Goal: Task Accomplishment & Management: Manage account settings

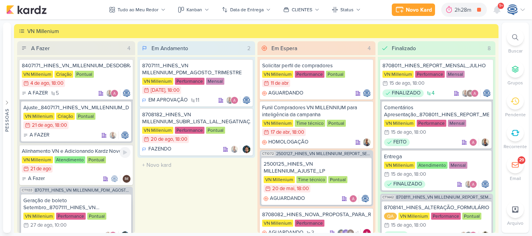
scroll to position [914, 0]
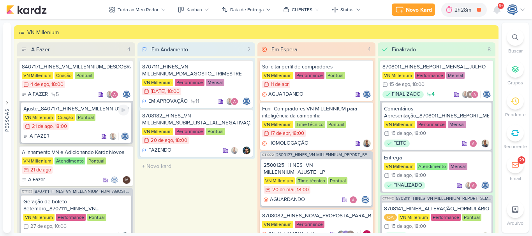
click at [106, 111] on div "Ajuste_8407171_HINES_VN_MILLENNIUM_DESDOBRAMENTO_DE_PEÇAS_V3" at bounding box center [76, 109] width 106 height 7
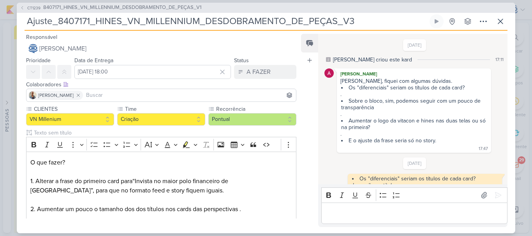
scroll to position [69, 0]
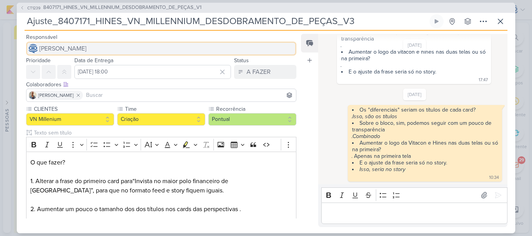
click at [86, 50] on span "[PERSON_NAME]" at bounding box center [62, 48] width 47 height 9
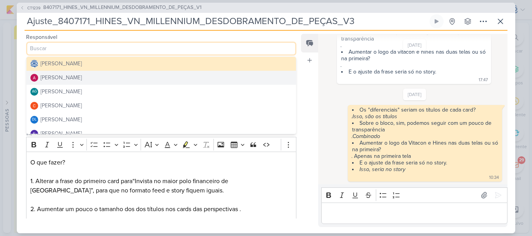
click at [111, 78] on button "[PERSON_NAME]" at bounding box center [161, 78] width 270 height 14
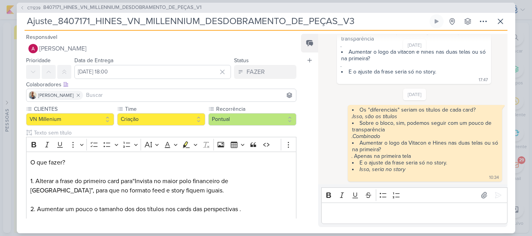
scroll to position [129, 0]
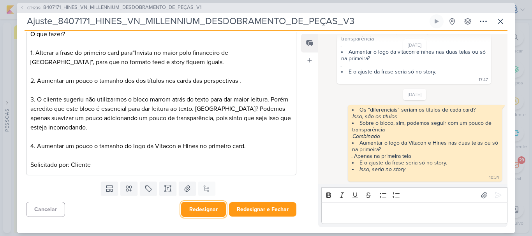
click at [191, 206] on button "Redesignar" at bounding box center [203, 209] width 45 height 15
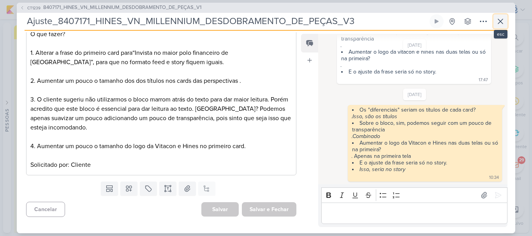
click at [499, 17] on icon at bounding box center [500, 21] width 9 height 9
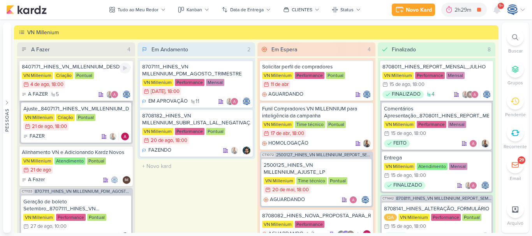
click at [108, 72] on div "VN Millenium Criação Pontual 4/8 4 de ago , 18:00" at bounding box center [76, 80] width 109 height 17
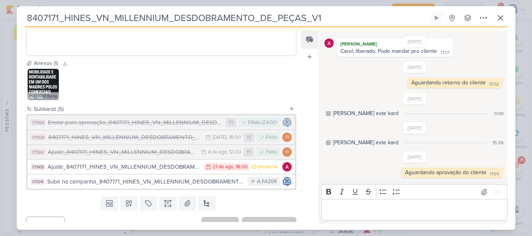
scroll to position [275, 0]
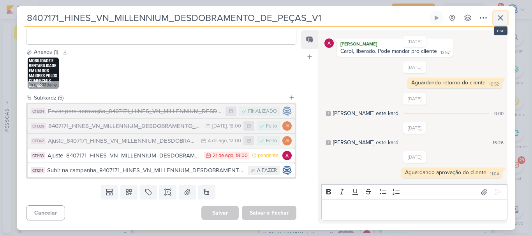
click at [499, 18] on icon at bounding box center [500, 17] width 9 height 9
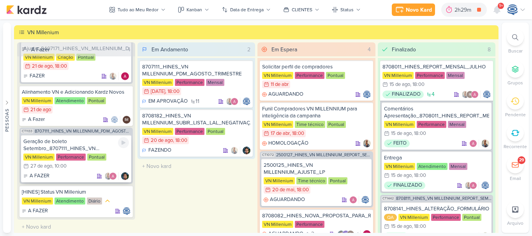
scroll to position [0, 0]
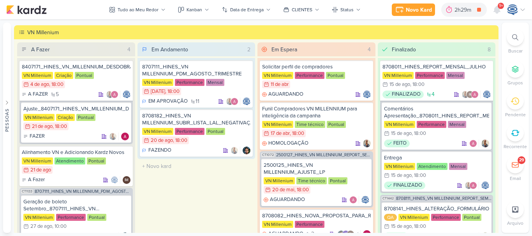
click at [516, 40] on icon at bounding box center [515, 37] width 6 height 6
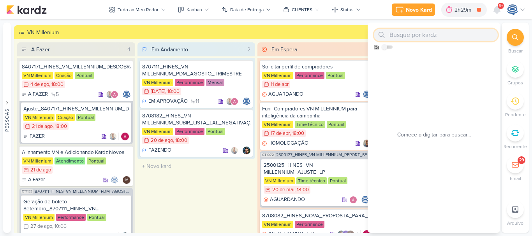
paste input "8708082"
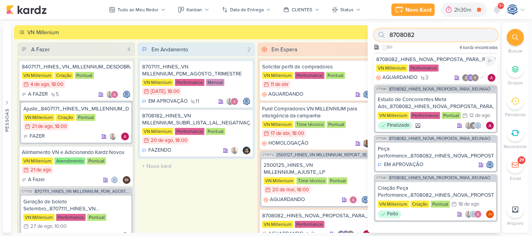
type input "8708082"
click at [451, 60] on div "8708082_HINES_NOVA_PROPOSTA_PARA_REUNIAO" at bounding box center [435, 59] width 119 height 7
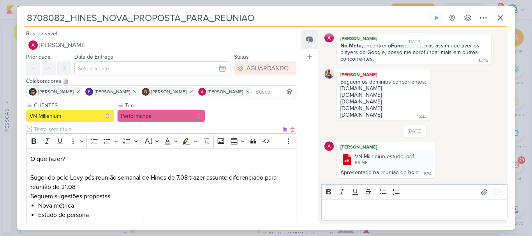
scroll to position [115, 0]
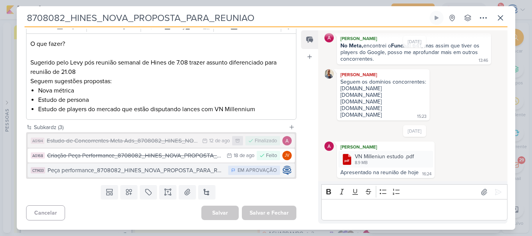
click at [135, 170] on div "Peça performance_8708082_HINES_NOVA_PROPOSTA_PARA_REUNIAO" at bounding box center [136, 170] width 177 height 9
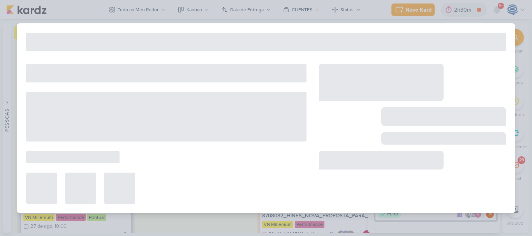
type input "Peça performance_8708082_HINES_NOVA_PROPOSTA_PARA_REUNIAO"
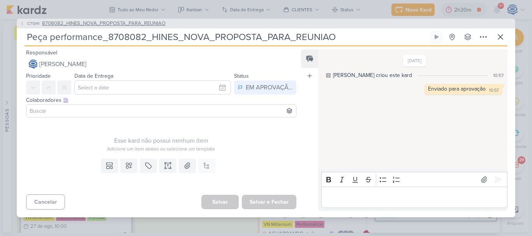
click at [100, 20] on span "8708082_HINES_NOVA_PROPOSTA_PARA_REUNIAO" at bounding box center [103, 24] width 123 height 8
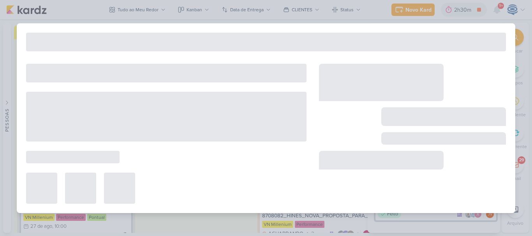
type input "8708082_HINES_NOVA_PROPOSTA_PARA_REUNIAO"
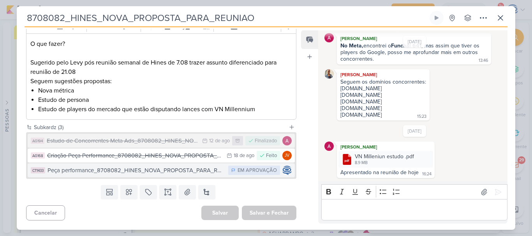
click at [107, 173] on div "Peça performance_8708082_HINES_NOVA_PROPOSTA_PARA_REUNIAO" at bounding box center [136, 170] width 177 height 9
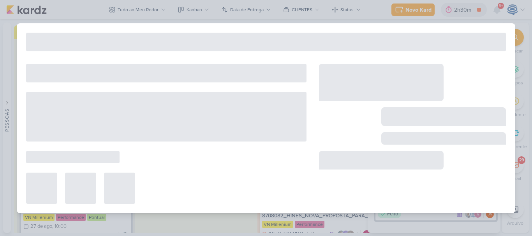
type input "Peça performance_8708082_HINES_NOVA_PROPOSTA_PARA_REUNIAO"
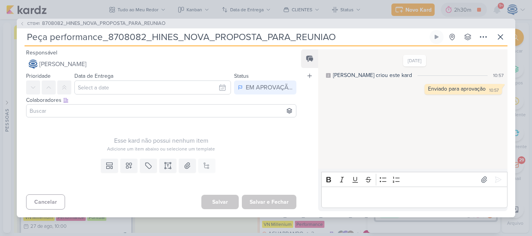
drag, startPoint x: 28, startPoint y: 39, endPoint x: 100, endPoint y: 35, distance: 71.8
click at [100, 35] on input "Peça performance_8708082_HINES_NOVA_PROPOSTA_PARA_REUNIAO" at bounding box center [227, 37] width 404 height 14
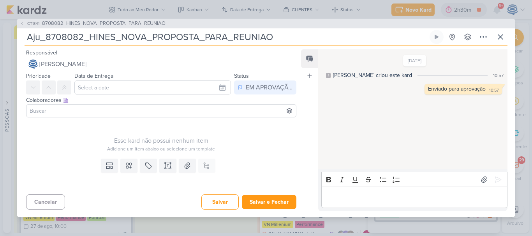
type input "Ajus_8708082_HINES_NOVA_PROPOSTA_PARA_REUNIAO"
type input "Ajust_8708082_HINES_NOVA_PROPOSTA_PARA_REUNIAO"
type input "Ajuste_8708082_HINES_NOVA_PROPOSTA_PARA_REUNIAO"
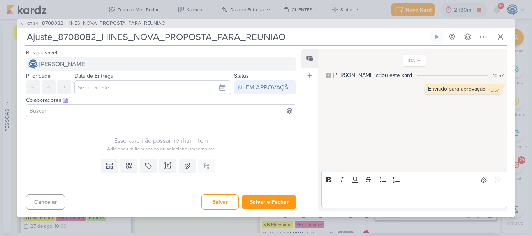
type input "Ajuste_8708082_HINES_NOVA_PROPOSTA_PARA_REUNIAO"
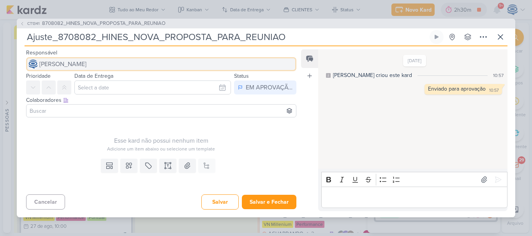
click at [86, 62] on span "[PERSON_NAME]" at bounding box center [62, 64] width 47 height 9
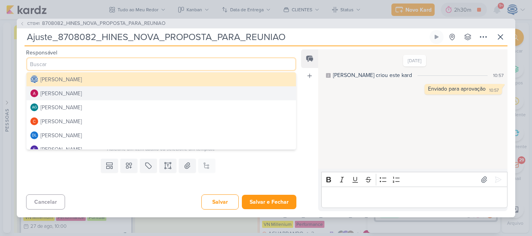
click at [67, 99] on button "[PERSON_NAME]" at bounding box center [161, 93] width 270 height 14
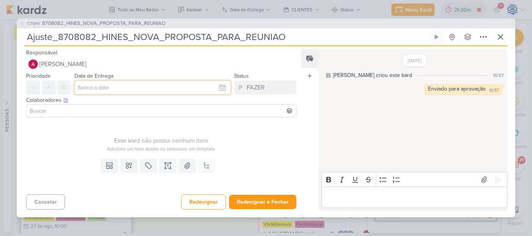
click at [112, 88] on input "text" at bounding box center [152, 88] width 157 height 14
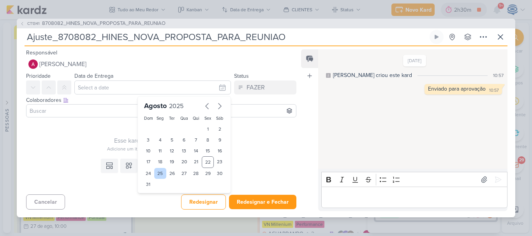
click at [154, 173] on div "25" at bounding box center [160, 173] width 12 height 11
type input "25 de agosto de 2025 às 23:59"
click at [155, 199] on select "00 01 02 03 04 05 06 07 08 09 10 11 12 13 14 15 16 17 18 19 20 21 22 23" at bounding box center [160, 197] width 11 height 9
select select "18"
click at [155, 193] on select "00 01 02 03 04 05 06 07 08 09 10 11 12 13 14 15 16 17 18 19 20 21 22 23" at bounding box center [160, 197] width 11 height 9
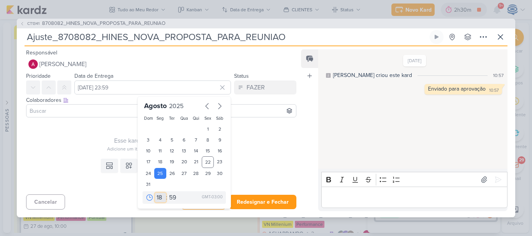
type input "25 de agosto de 2025 às 18:59"
click at [167, 195] on select "00 05 10 15 20 25 30 35 40 45 50 55 59" at bounding box center [172, 197] width 11 height 9
select select "0"
click at [167, 193] on select "00 05 10 15 20 25 30 35 40 45 50 55 59" at bounding box center [172, 197] width 11 height 9
type input "[DATE] 18:00"
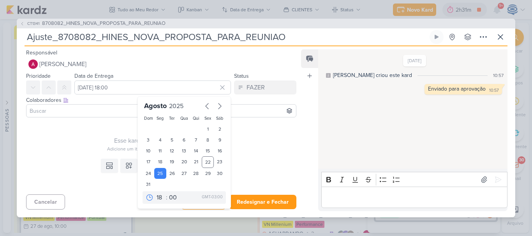
click at [83, 109] on input at bounding box center [161, 110] width 266 height 9
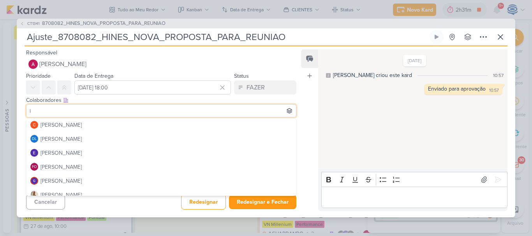
scroll to position [69, 0]
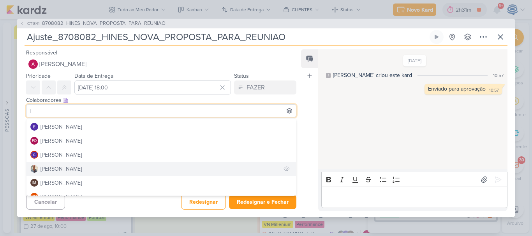
type input "i"
click at [76, 174] on button "[PERSON_NAME]" at bounding box center [161, 169] width 270 height 14
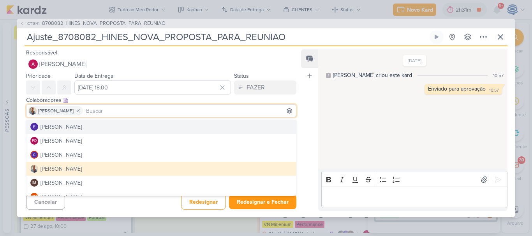
click at [19, 98] on div "Colaboradores Este kard pode ser visível a usuários da sua organização Este kar…" at bounding box center [158, 108] width 283 height 26
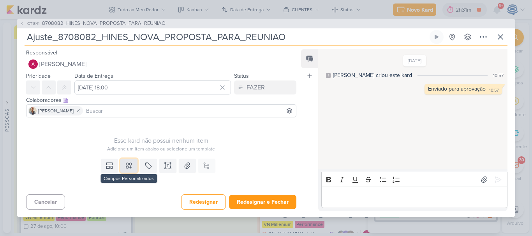
click at [128, 165] on icon at bounding box center [128, 165] width 5 height 5
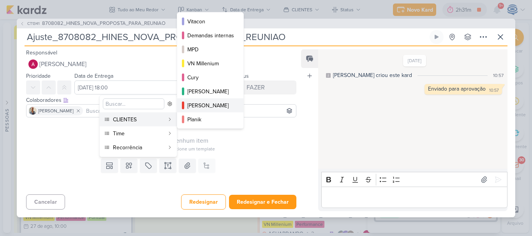
scroll to position [50, 0]
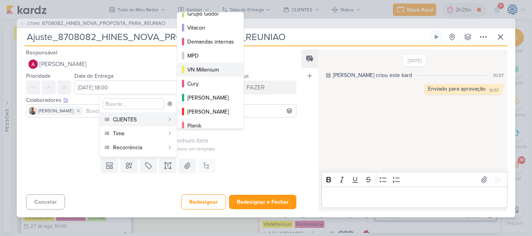
click at [204, 66] on div "VN Millenium" at bounding box center [210, 70] width 47 height 8
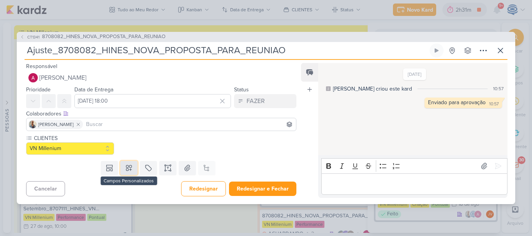
click at [127, 166] on icon at bounding box center [128, 168] width 5 height 5
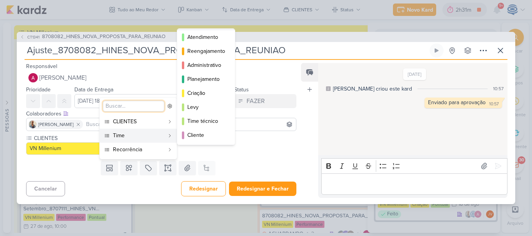
scroll to position [0, 0]
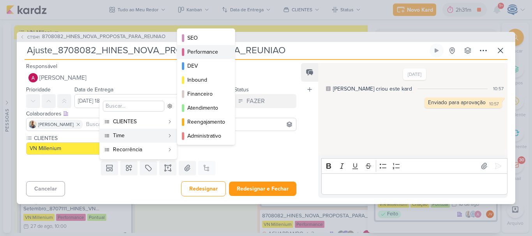
click at [199, 52] on div "Performance" at bounding box center [206, 52] width 38 height 8
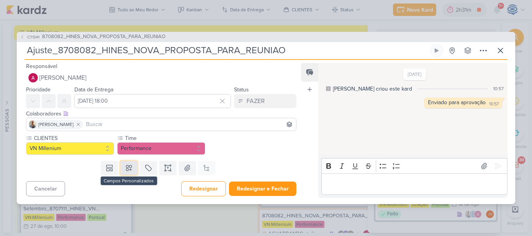
click at [128, 172] on icon at bounding box center [129, 168] width 8 height 8
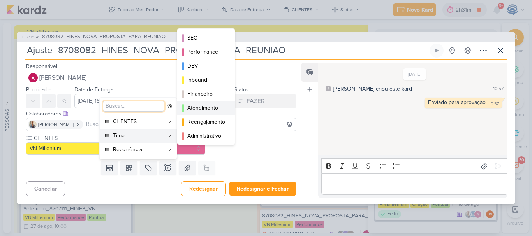
scroll to position [71, 0]
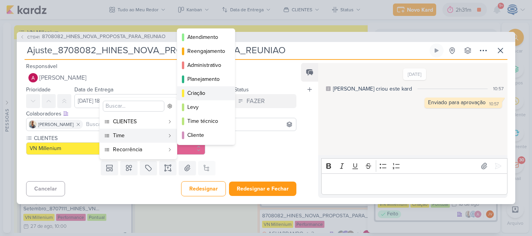
click at [203, 92] on div "Criação" at bounding box center [206, 93] width 38 height 8
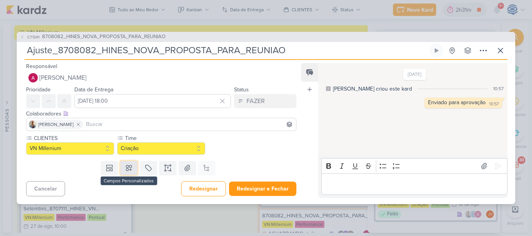
drag, startPoint x: 127, startPoint y: 170, endPoint x: 128, endPoint y: 164, distance: 5.9
click at [128, 164] on icon at bounding box center [129, 168] width 8 height 8
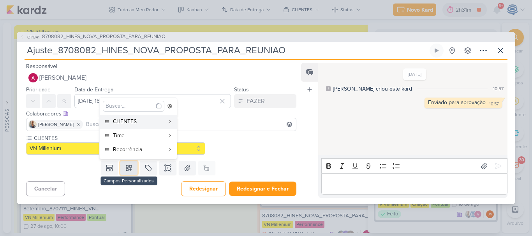
click at [128, 164] on icon at bounding box center [129, 168] width 8 height 8
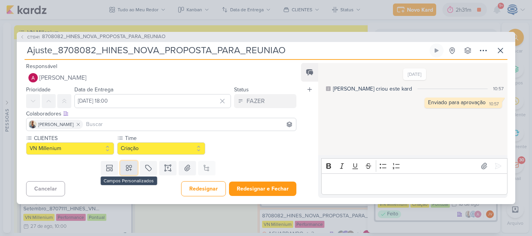
click at [128, 164] on icon at bounding box center [129, 168] width 8 height 8
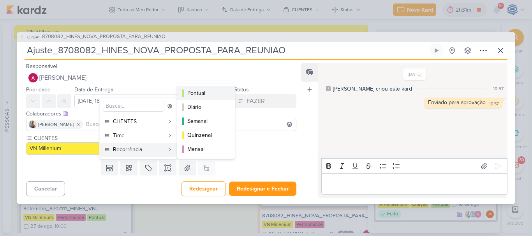
click at [199, 93] on div "Pontual" at bounding box center [206, 93] width 38 height 8
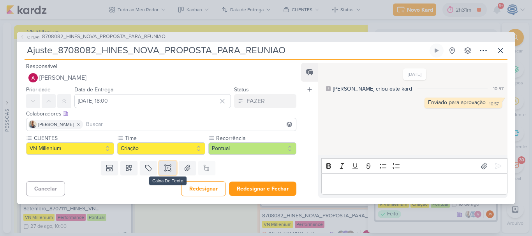
click at [164, 167] on icon at bounding box center [168, 168] width 8 height 8
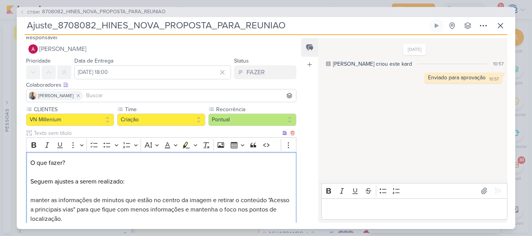
scroll to position [54, 0]
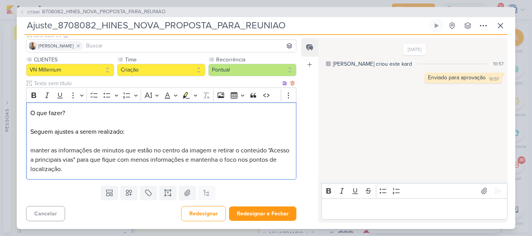
click at [29, 142] on div "O que fazer? Seguem ajustes a serem realizado: manter as informações de minutos…" at bounding box center [161, 141] width 270 height 78
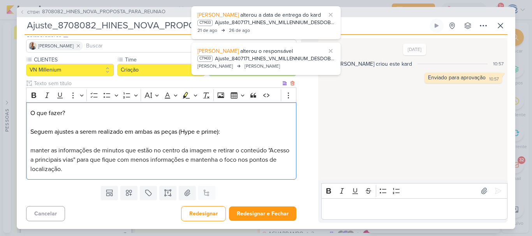
click at [34, 148] on span "manter as informações de minutos que estão no centro da imagem e retirar o cont…" at bounding box center [159, 160] width 259 height 26
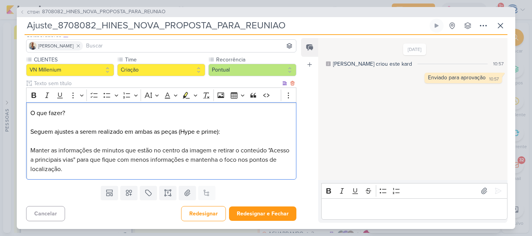
click at [30, 150] on div "O que fazer? Seguem ajustes a serem realizado em ambas as peças (Hype e prime):…" at bounding box center [161, 141] width 270 height 78
click at [226, 152] on span "1. Manter as informações de minutos que estão no centro da imagem e retirar o c…" at bounding box center [160, 160] width 260 height 26
click at [200, 171] on p "O que fazer? Seguem ajustes a serem realizado em ambas as peças (Hype e prime):…" at bounding box center [161, 141] width 262 height 65
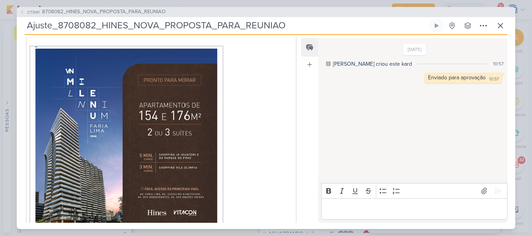
scroll to position [195, 0]
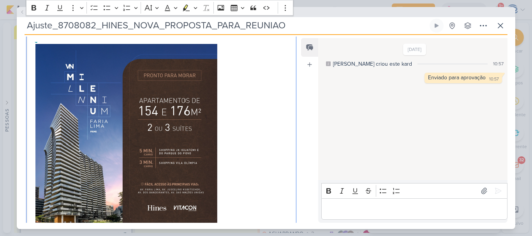
click at [234, 157] on p "O que fazer? Seguem ajustes a serem realizado em ambas as peças (Hype e prime):…" at bounding box center [161, 100] width 262 height 266
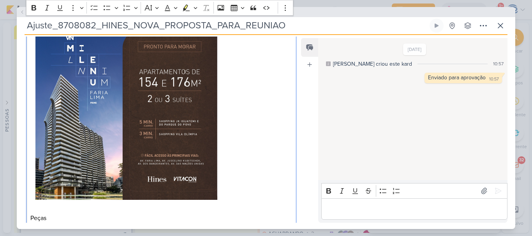
scroll to position [273, 0]
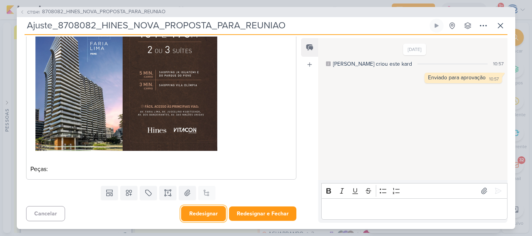
click at [207, 217] on button "Redesignar" at bounding box center [203, 213] width 45 height 15
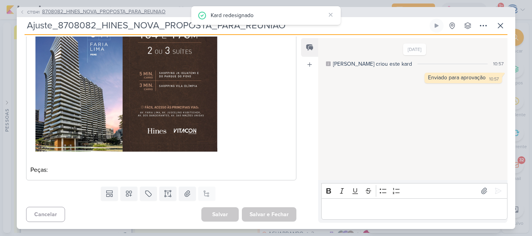
scroll to position [0, 0]
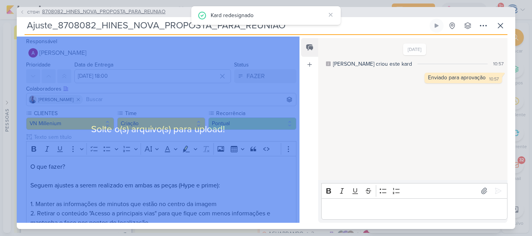
click at [144, 10] on span "8708082_HINES_NOVA_PROPOSTA_PARA_REUNIAO" at bounding box center [103, 12] width 123 height 8
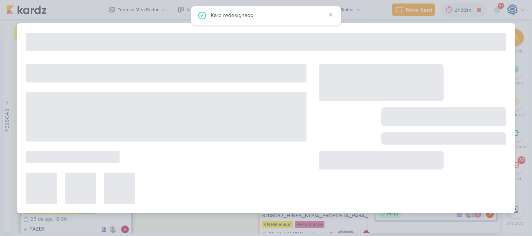
type input "8708082_HINES_NOVA_PROPOSTA_PARA_REUNIAO"
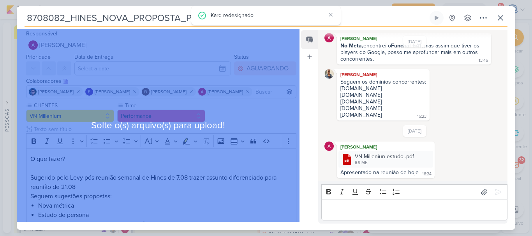
scroll to position [115, 0]
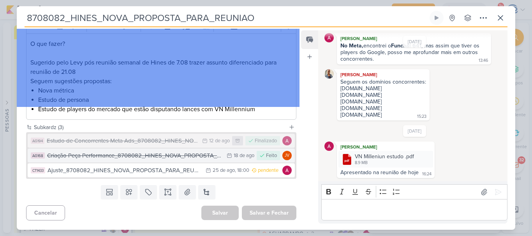
click at [176, 153] on div "Criação Peça Performance_8708082_HINES_NOVA_PROPOSTA_PARA_REUNIAO" at bounding box center [135, 156] width 176 height 9
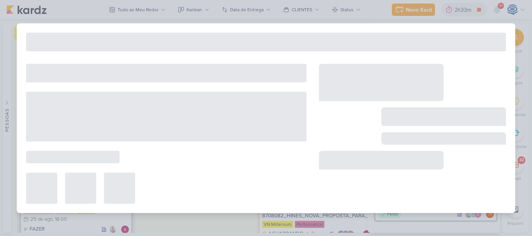
type input "Criação Peça Performance_8708082_HINES_NOVA_PROPOSTA_PARA_REUNIAO"
type input "18 de agosto de 2025 às 23:59"
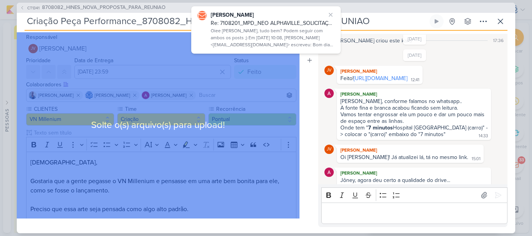
scroll to position [16, 0]
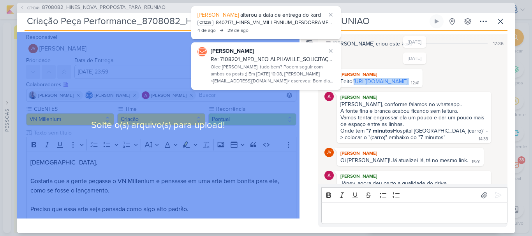
drag, startPoint x: 430, startPoint y: 94, endPoint x: 338, endPoint y: 90, distance: 92.0
click at [338, 87] on div "JV Joney Viana Feito! https://drive.google.com/drive/folders/1KKpyupyhIFLyITyjt…" at bounding box center [380, 78] width 86 height 18
copy div "https://drive.google.com/drive/folders/1KKpyupyhIFLyITyjtcH1aJ5tLmND9GYq?usp=sh…"
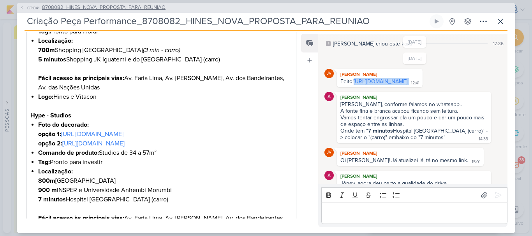
scroll to position [273, 0]
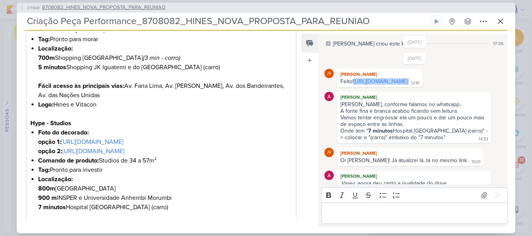
click at [140, 8] on span "8708082_HINES_NOVA_PROPOSTA_PARA_REUNIAO" at bounding box center [103, 8] width 123 height 8
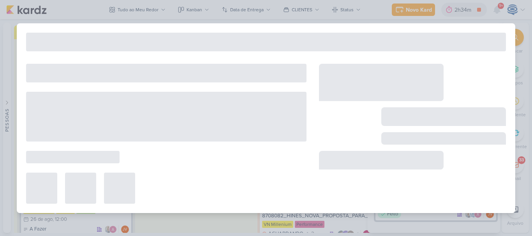
type input "8708082_HINES_NOVA_PROPOSTA_PARA_REUNIAO"
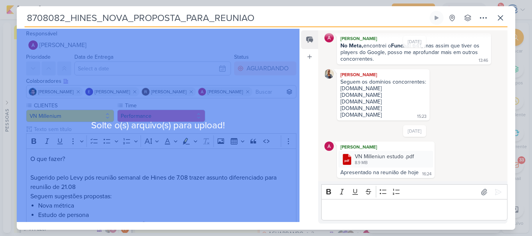
scroll to position [115, 0]
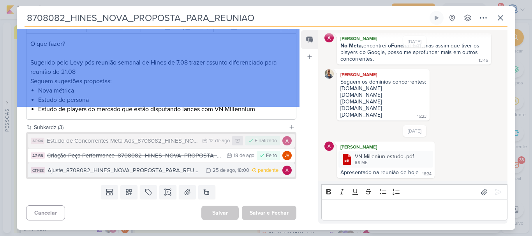
click at [111, 171] on div "Ajuste_8708082_HINES_NOVA_PROPOSTA_PARA_REUNIAO" at bounding box center [125, 170] width 154 height 9
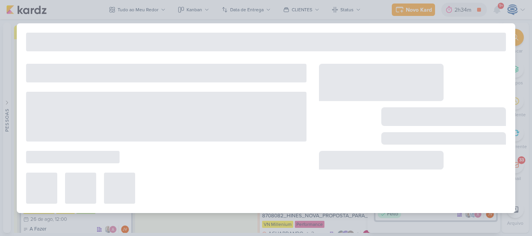
type input "Ajuste_8708082_HINES_NOVA_PROPOSTA_PARA_REUNIAO"
type input "[DATE] 18:00"
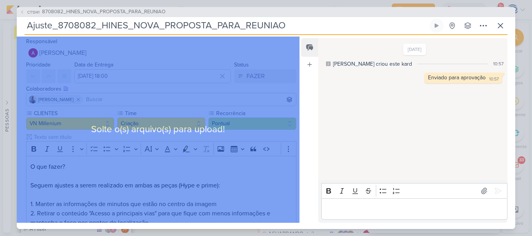
click at [201, 191] on div "Solte o(s) arquivo(s) para upload!" at bounding box center [158, 130] width 283 height 187
click at [255, 189] on div "Solte o(s) arquivo(s) para upload!" at bounding box center [158, 130] width 283 height 187
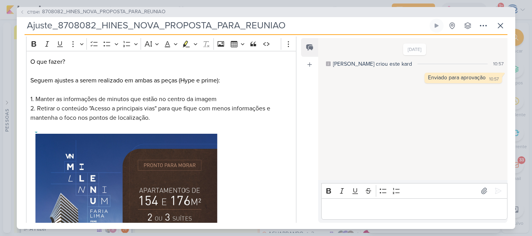
scroll to position [273, 0]
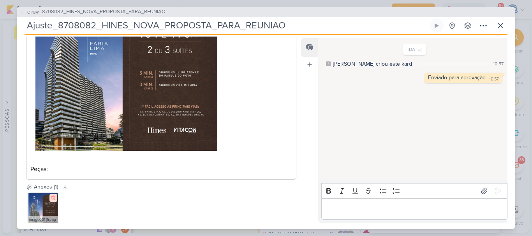
click at [51, 199] on icon at bounding box center [53, 198] width 5 height 5
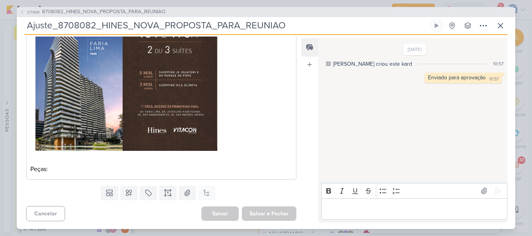
click at [173, 172] on p "O que fazer? Seguem ajustes a serem realizado em ambas as peças (Hype e prime):…" at bounding box center [161, 31] width 262 height 285
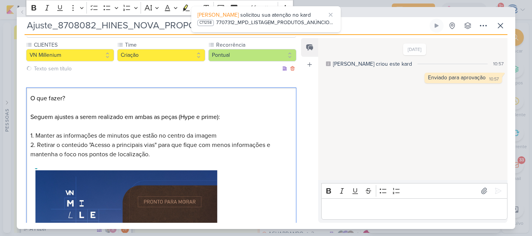
scroll to position [67, 0]
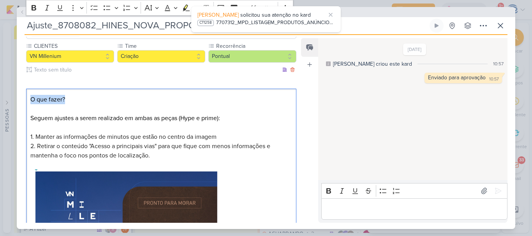
drag, startPoint x: 75, startPoint y: 103, endPoint x: 26, endPoint y: 99, distance: 49.3
click at [26, 99] on div "O que fazer? Seguem ajustes a serem realizado em ambas as peças (Hype e prime):…" at bounding box center [161, 237] width 270 height 297
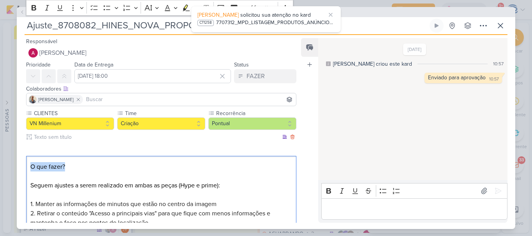
scroll to position [93, 0]
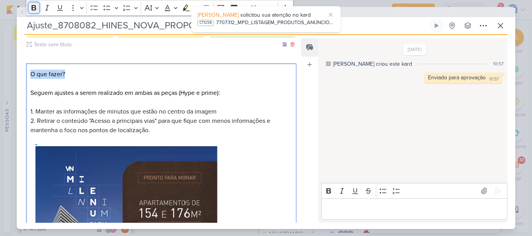
click at [34, 11] on icon "Editor toolbar" at bounding box center [34, 7] width 5 height 5
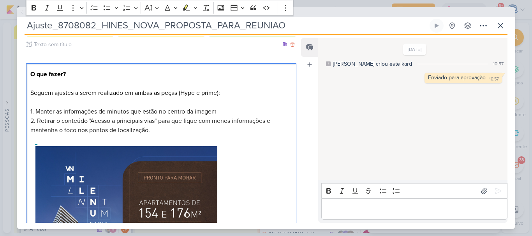
click at [85, 110] on span "1. Manter as informações de minutos que estão no centro da imagem" at bounding box center [123, 112] width 186 height 8
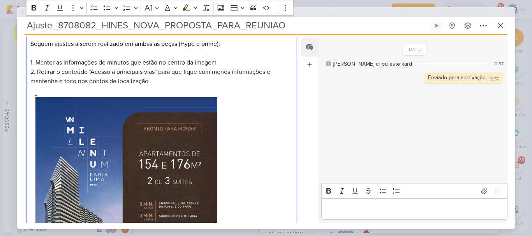
scroll to position [143, 0]
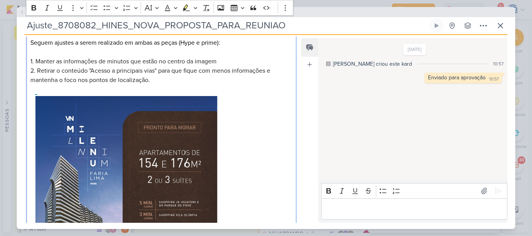
click at [155, 81] on p "O que fazer? Seguem ajustes a serem realizado em ambas as peças (Hype e prime):…" at bounding box center [161, 161] width 262 height 285
click at [223, 61] on p "O que fazer? Seguem ajustes a serem realizado em ambas as peças (Hype e prime):…" at bounding box center [161, 161] width 262 height 285
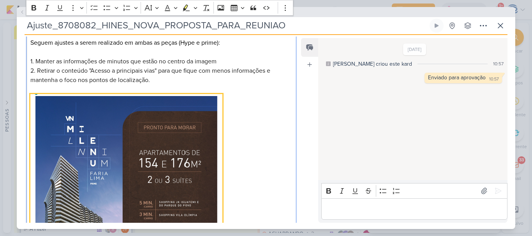
scroll to position [282, 0]
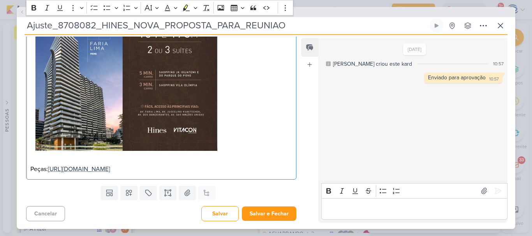
click at [110, 166] on span "https://drive.google.com/drive/folders/1KKpyupyhIFLyITyjtcH1aJ5tLmND9GYq?usp=sh…" at bounding box center [79, 170] width 62 height 8
drag, startPoint x: 227, startPoint y: 181, endPoint x: 230, endPoint y: 172, distance: 9.1
click at [230, 172] on div "CLIENTES VN Millenium Time" at bounding box center [158, 9] width 283 height 347
click at [230, 172] on p "O que fazer? Seguem ajustes a serem realizado em ambas as peças (Hype e prime):…" at bounding box center [161, 31] width 262 height 285
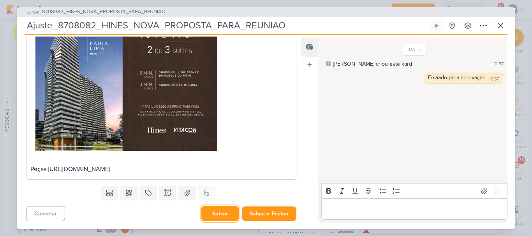
click at [212, 213] on button "Salvar" at bounding box center [219, 213] width 37 height 15
click at [365, 208] on p "Editor editing area: main" at bounding box center [414, 208] width 178 height 9
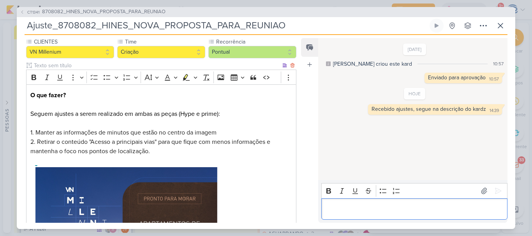
scroll to position [90, 0]
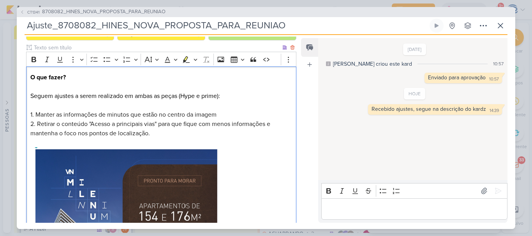
click at [272, 179] on p "O que fazer? Seguem ajustes a serem realizado em ambas as peças (Hype e prime):…" at bounding box center [161, 215] width 262 height 285
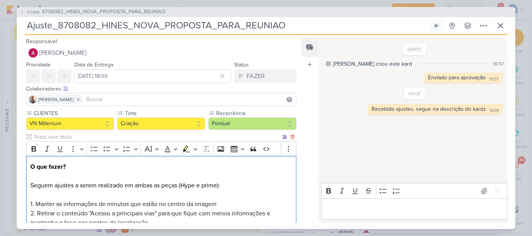
scroll to position [282, 0]
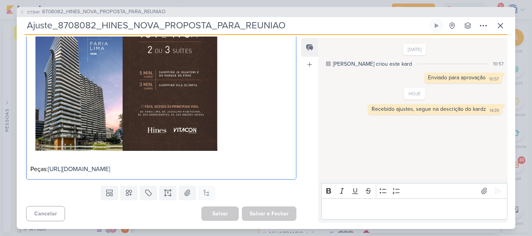
click at [251, 155] on p "O que fazer? Seguem ajustes a serem realizado em ambas as peças (Hype e prime):…" at bounding box center [161, 31] width 262 height 285
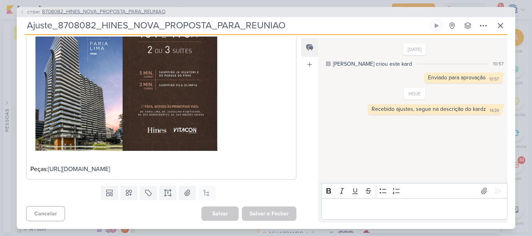
click at [79, 12] on span "8708082_HINES_NOVA_PROPOSTA_PARA_REUNIAO" at bounding box center [103, 12] width 123 height 8
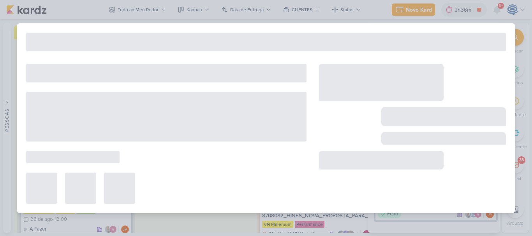
type input "8708082_HINES_NOVA_PROPOSTA_PARA_REUNIAO"
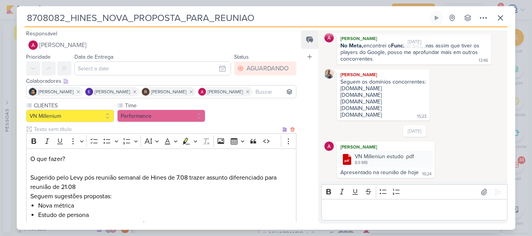
scroll to position [115, 0]
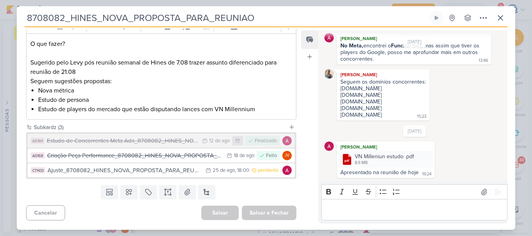
drag, startPoint x: 261, startPoint y: 18, endPoint x: 9, endPoint y: 19, distance: 251.6
click at [9, 19] on div "8708082_HINES_NOVA_PROPOSTA_PARA_REUNIAO Criado por mim" at bounding box center [266, 118] width 532 height 236
click at [211, 194] on button at bounding box center [206, 192] width 17 height 14
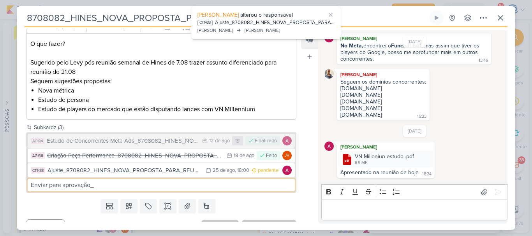
paste input "8708082_HINES_NOVA_PROPOSTA_PARA_REUNIAO"
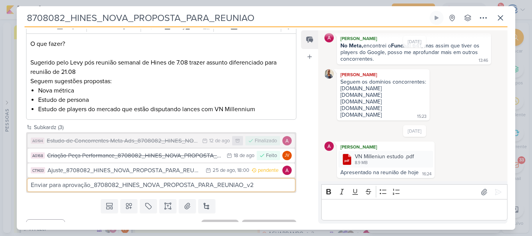
type input "Enviar para aprovação_8708082_HINES_NOVA_PROPOSTA_PARA_REUNIAO_v2"
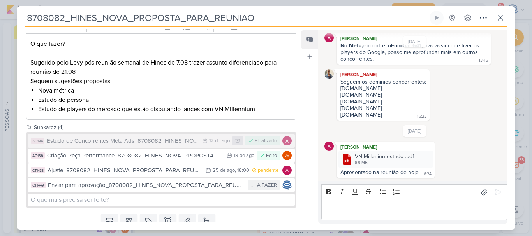
click at [311, 186] on div "Feed Atrelar email Solte o email para atrelar ao kard" at bounding box center [309, 127] width 17 height 194
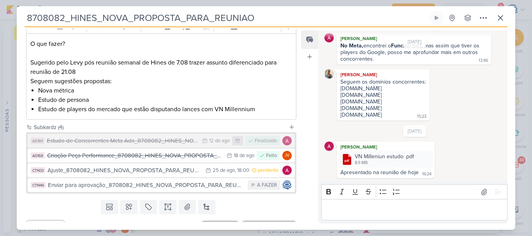
scroll to position [0, 0]
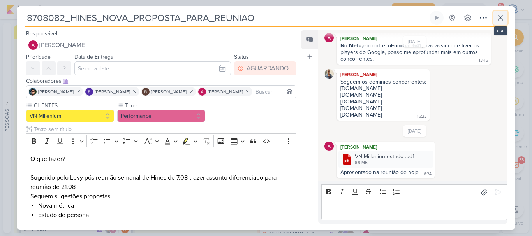
click at [501, 23] on button at bounding box center [500, 18] width 14 height 14
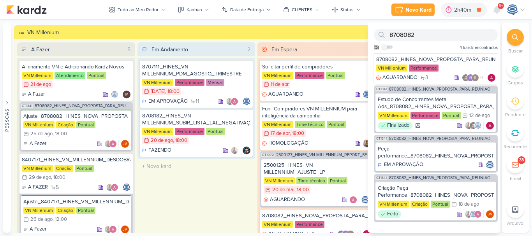
click at [516, 35] on icon at bounding box center [515, 37] width 6 height 6
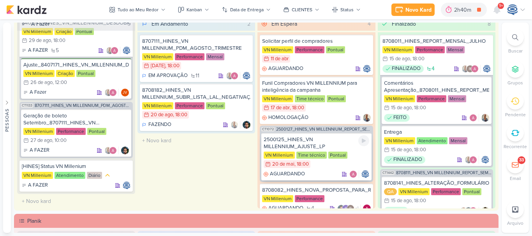
scroll to position [939, 0]
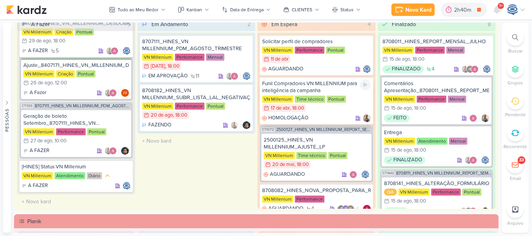
click at [347, 81] on div "Funil Compradores VN MILLENNIUM para inteligência da campanha" at bounding box center [316, 87] width 109 height 14
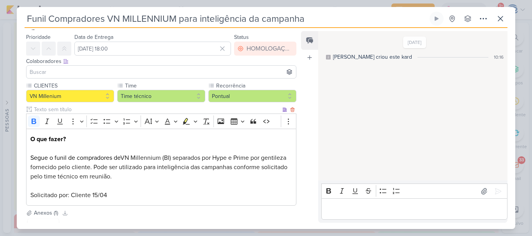
scroll to position [92, 0]
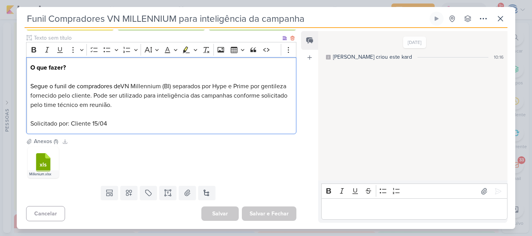
click at [147, 122] on p "Solicitado por: Cliente 15/04" at bounding box center [161, 123] width 262 height 9
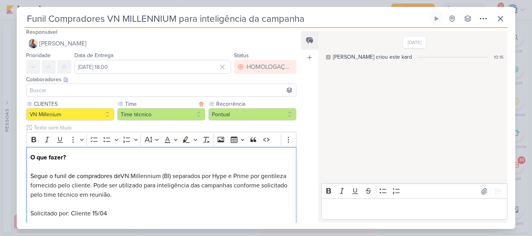
scroll to position [0, 0]
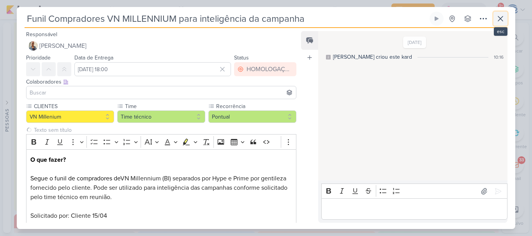
click at [498, 19] on icon at bounding box center [500, 18] width 9 height 9
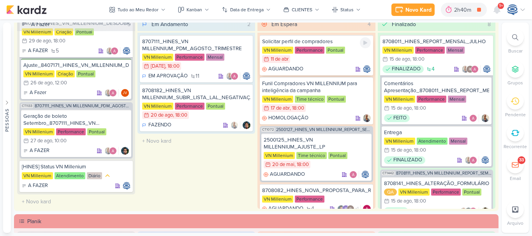
click at [332, 67] on div "AGUARDANDO" at bounding box center [316, 69] width 109 height 8
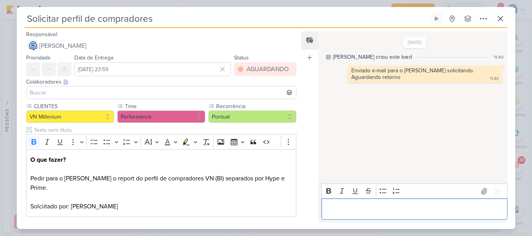
click at [342, 207] on p "Editor editing area: main" at bounding box center [414, 209] width 178 height 9
click at [365, 211] on p "Recebido itemm semelhante" at bounding box center [414, 209] width 178 height 9
click at [411, 211] on p "Recebido item semelhante" at bounding box center [414, 209] width 178 height 9
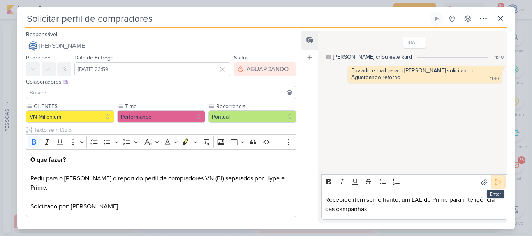
click at [495, 183] on icon at bounding box center [498, 182] width 8 height 8
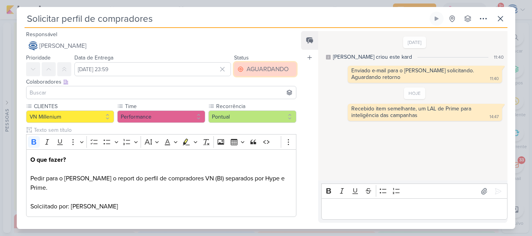
click at [270, 69] on div "AGUARDANDO" at bounding box center [268, 69] width 42 height 9
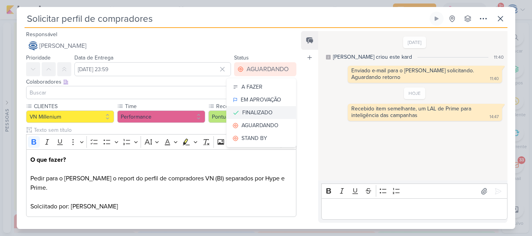
click at [264, 111] on div "FINALIZADO" at bounding box center [257, 113] width 30 height 8
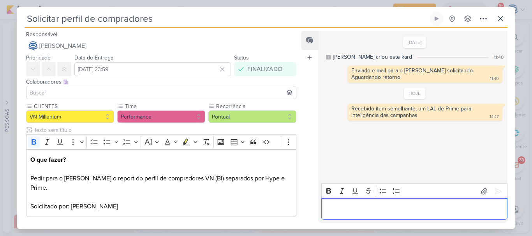
click at [357, 213] on p "Editor editing area: main" at bounding box center [414, 209] width 178 height 9
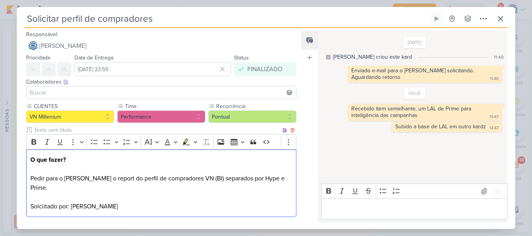
click at [81, 180] on p "O que fazer? Pedir para o Diego o report do perfil de compradores VN (BI) separ…" at bounding box center [161, 183] width 262 height 56
click at [93, 178] on p "O que fazer? Pedir para o Diego Filaardi o report do perfil de compradores VN (…" at bounding box center [161, 183] width 262 height 56
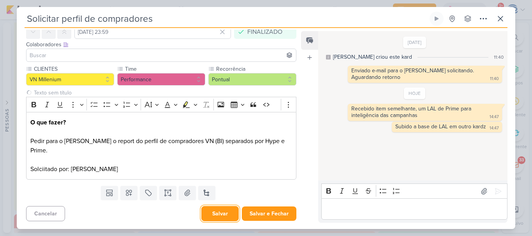
click at [214, 211] on button "Salvar" at bounding box center [219, 213] width 37 height 15
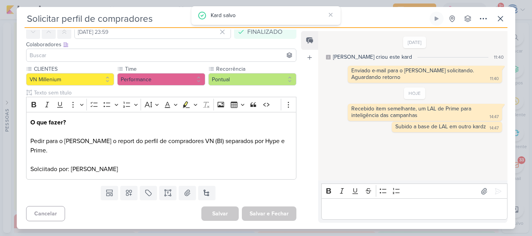
scroll to position [0, 0]
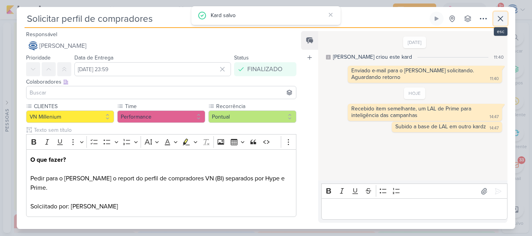
click at [502, 19] on icon at bounding box center [500, 18] width 9 height 9
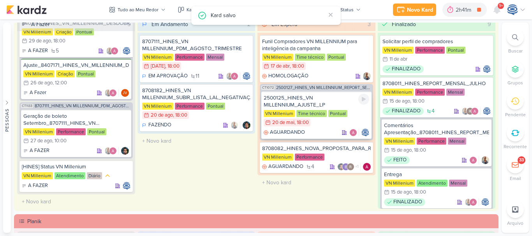
click at [342, 103] on div "2500125_HINES_VN MILLENNIUM_AJUSTE_LP" at bounding box center [317, 102] width 106 height 14
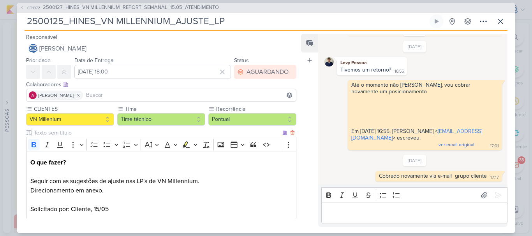
scroll to position [90, 0]
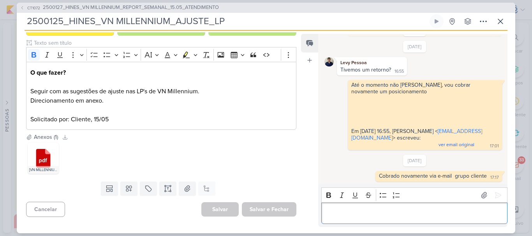
click at [364, 217] on p "Editor editing area: main" at bounding box center [414, 213] width 178 height 9
click at [378, 214] on p "Aguardando retorb=no do clinte" at bounding box center [414, 213] width 178 height 9
click at [408, 212] on p "Aguardando retorno do clinte" at bounding box center [414, 213] width 178 height 9
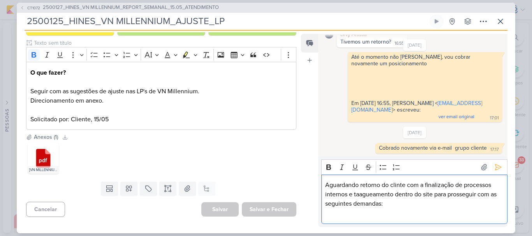
scroll to position [413, 0]
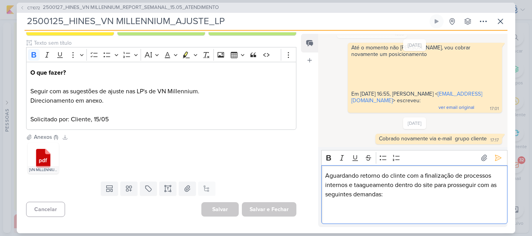
click at [361, 187] on p "Aguardando retorno do clinte com a finalização de processos internos e taagueam…" at bounding box center [414, 185] width 178 height 28
click at [400, 194] on p "Aguardando retorno do clinte com a finalização de processos internos e tagueame…" at bounding box center [414, 185] width 178 height 28
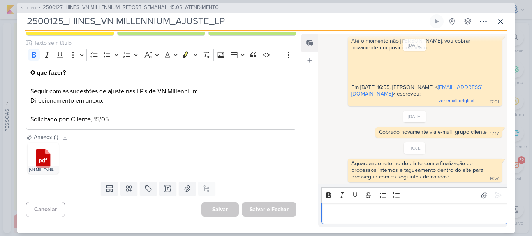
scroll to position [420, 0]
click at [499, 23] on icon at bounding box center [500, 21] width 5 height 5
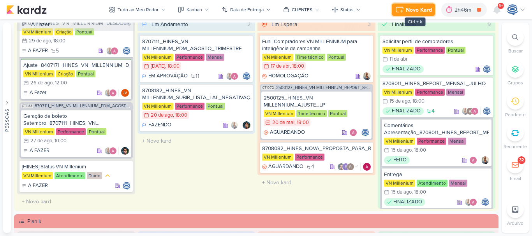
click at [412, 9] on div "Novo Kard" at bounding box center [419, 10] width 26 height 8
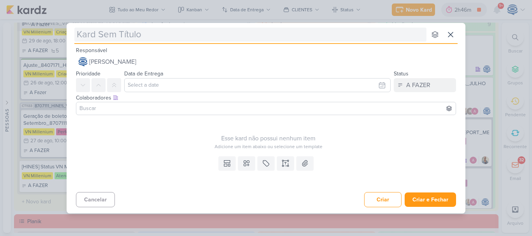
type input "7708221"
click at [162, 35] on input "7708221" at bounding box center [250, 35] width 352 height 14
type input "7708221_"
type input "7708221_VN"
type input "7708221_"
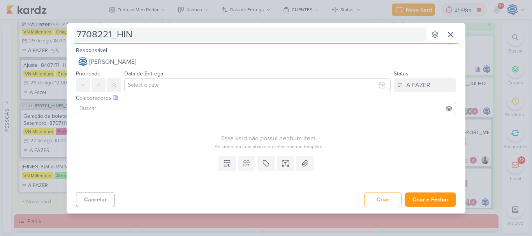
type input "7708221_HINE"
type input "7708221_HIN"
type input "7708221_"
type input "7708221_MPD"
type input "7708221_MPD_"
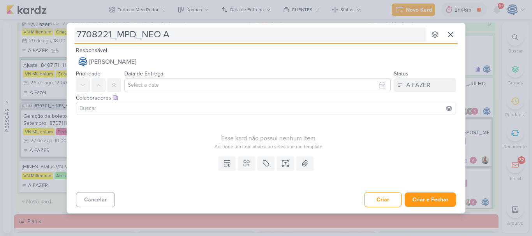
type input "7708221_MPD_NEO AL"
type input "7708221_MPD_NEO ALPHAV"
type input "7708221_MPD_NEO ALPHAVI"
type input "7708221_MPD_NEO ALPHAVILLE"
type input "7708221_MPD_NEO ALPHAVILLE_"
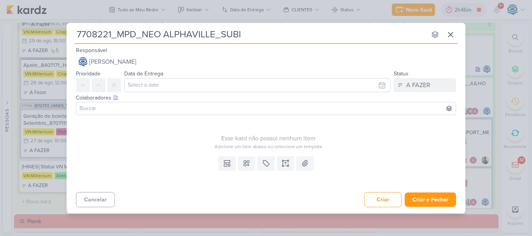
type input "7708221_MPD_NEO ALPHAVILLE_SUBIR"
type input "7708221_MPD_NEO ALPHAVILLE_SUBIR_"
type input "7708221_MPD_NEO ALPHAVILLE_SUBIR_POST"
type input "7708221_MPD_NEO ALPHAVILLE_SUBIR_POST_"
type input "7708221_MPD_NEO ALPHAVILLE_SUBIR_POST_IM"
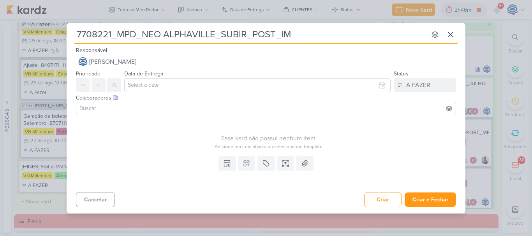
type input "7708221_MPD_NEO ALPHAVILLE_SUBIR_POST_IMP"
type input "7708221_MPD_NEO ALPHAVILLE_SUBIR_POST_IMPU"
type input "7708221_MPD_NEO ALPHAVILLE_SUBIR_POST_IM"
type input "7708221_MPD_NEO ALPHAVILLE_SUBIR_POST_"
type input "7708221_MPD_NEO ALPHAVILLE_SUBIR_POST_IM"
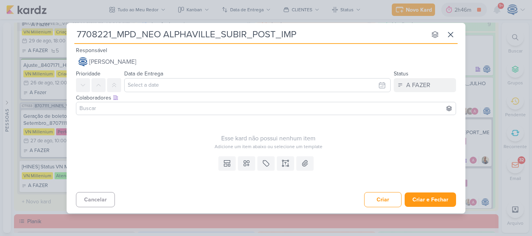
type input "7708221_MPD_NEO ALPHAVILLE_SUBIR_POST_IMPU"
type input "7708221_MPD_NEO ALPHAVILLE_SUBIR_POST_IMPULSION"
type input "7708221_MPD_NEO ALPHAVILLE_SUBIR_POST_IMPULSIONA"
type input "7708221_MPD_NEO ALPHAVILLE_SUBIR_POST_IMPULSIONAMENTO_M"
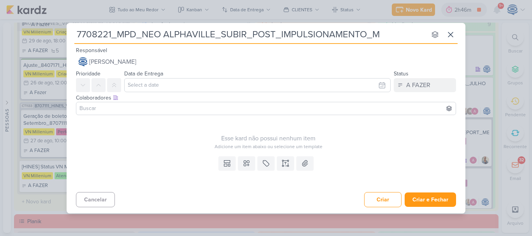
type input "7708221_MPD_NEO ALPHAVILLE_SUBIR_POST_IMPULSIONAMENTO_ME"
type input "7708221_MPD_NEO ALPHAVILLE_SUBIR_POST_IMPULSIONAMENTO_META"
type input "7708221_MPD_NEO ALPHAVILLE_SUBIR_POST_IMPULSIONAMENTO_META_"
type input "7708221_MPD_NEO ALPHAVILLE_SUBIR_POST_IMPULSIONAMENTO_META_AD"
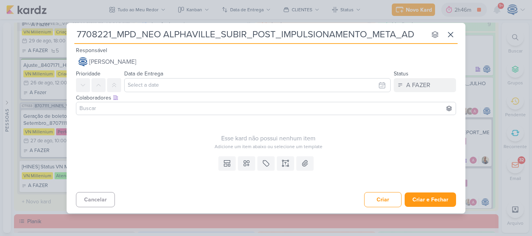
type input "7708221_MPD_NEO ALPHAVILLE_SUBIR_POST_IMPULSIONAMENTO_META_ADS"
click at [284, 158] on button at bounding box center [285, 164] width 17 height 14
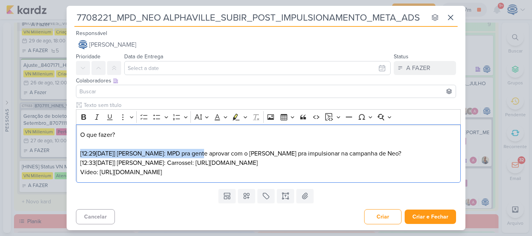
drag, startPoint x: 201, startPoint y: 153, endPoint x: 69, endPoint y: 154, distance: 132.4
click at [69, 154] on div "Clique para deixar o item visível somente à membros da sua organização Rich Tex…" at bounding box center [266, 143] width 399 height 85
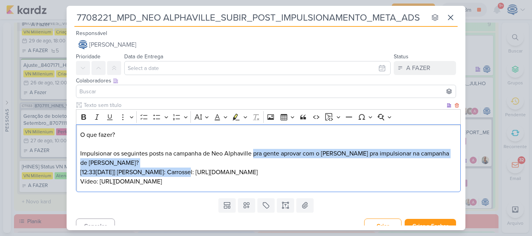
drag, startPoint x: 254, startPoint y: 154, endPoint x: 187, endPoint y: 161, distance: 66.5
click at [187, 161] on p "O que fazer? Impulsionar os seguintes posts na campanha de Neo Alphaville pra g…" at bounding box center [268, 158] width 377 height 56
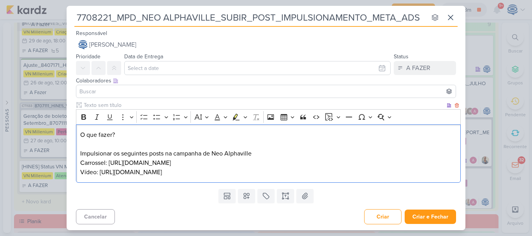
click at [268, 154] on p "O que fazer? Impulsionar os seguintes posts na campanha de Neo Alphaville Carro…" at bounding box center [268, 153] width 377 height 47
drag, startPoint x: 112, startPoint y: 154, endPoint x: 77, endPoint y: 153, distance: 34.7
click at [77, 153] on div "O que fazer? Impulsionar os seguintes posts na campanha de Neo Alphaville Carro…" at bounding box center [268, 154] width 385 height 59
click at [240, 152] on p "O que fazer? Subir os seguintes posts na campanha de Neo Alphaville Carrossel: …" at bounding box center [268, 153] width 377 height 47
click at [155, 154] on p "O que fazer? Subir os seguintes posts na campanha de Neo Alphavill Carrossel: h…" at bounding box center [268, 153] width 377 height 47
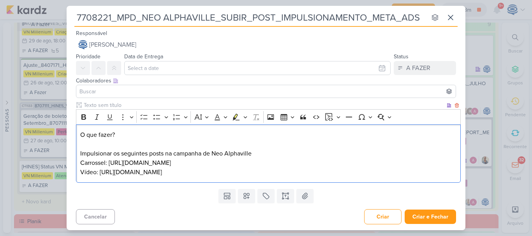
click at [269, 153] on p "O que fazer? Impulsionar os seguintes posts na campanha de Neo Alphaville Carro…" at bounding box center [268, 153] width 377 height 47
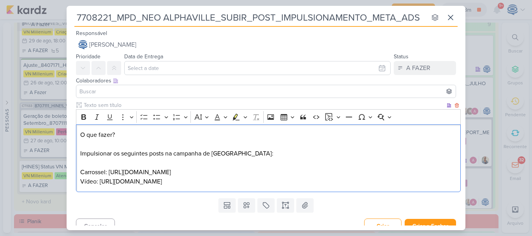
drag, startPoint x: 130, startPoint y: 132, endPoint x: 81, endPoint y: 130, distance: 48.7
click at [81, 130] on p "O que fazer? Impulsionar os seguintes posts na campanha de Neo Alphaville: ⁠⁠⁠⁠…" at bounding box center [268, 158] width 377 height 56
click at [80, 120] on icon "Editor toolbar" at bounding box center [84, 117] width 8 height 8
click at [325, 181] on p "O que fazer? Impulsionar os seguintes posts na campanha de Neo Alphaville: Carr…" at bounding box center [268, 158] width 377 height 56
click at [305, 170] on p "O que fazer? Impulsionar os seguintes posts na campanha de Neo Alphaville: Carr…" at bounding box center [268, 158] width 377 height 56
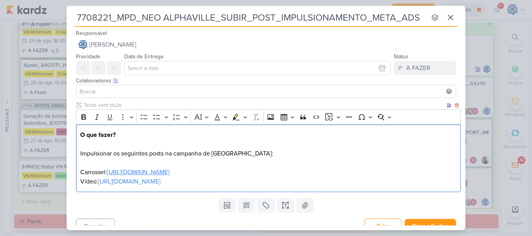
scroll to position [10, 0]
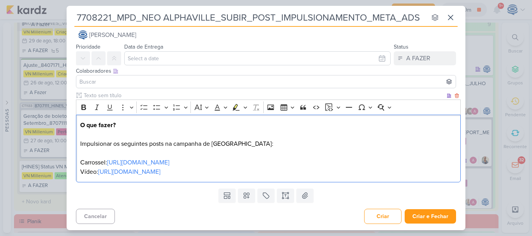
click at [79, 142] on div "O que fazer? Impulsionar os seguintes posts na campanha de Neo Alphaville: Carr…" at bounding box center [268, 149] width 385 height 68
click at [341, 172] on p "O que fazer? Conforme informado no whatsapp, impulsionar os seguintes posts na …" at bounding box center [268, 149] width 377 height 56
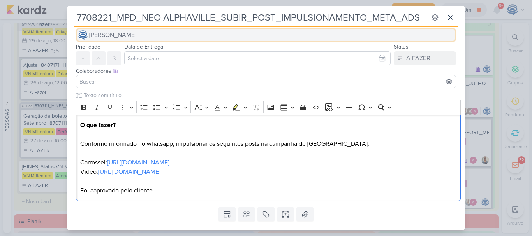
click at [173, 36] on button "[PERSON_NAME]" at bounding box center [266, 35] width 380 height 14
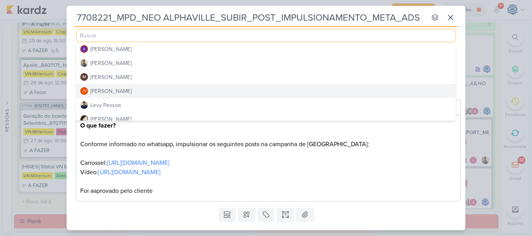
scroll to position [0, 0]
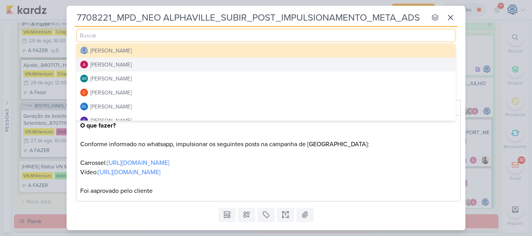
click at [150, 63] on button "[PERSON_NAME]" at bounding box center [265, 65] width 379 height 14
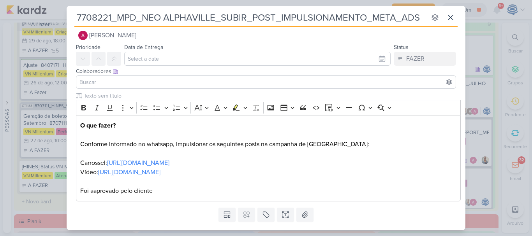
click at [141, 83] on input at bounding box center [266, 82] width 376 height 9
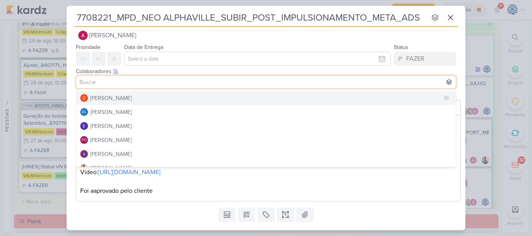
scroll to position [48, 0]
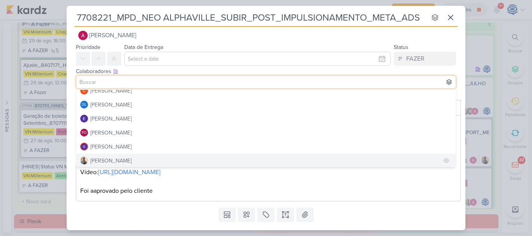
click at [111, 158] on div "[PERSON_NAME]" at bounding box center [110, 161] width 41 height 8
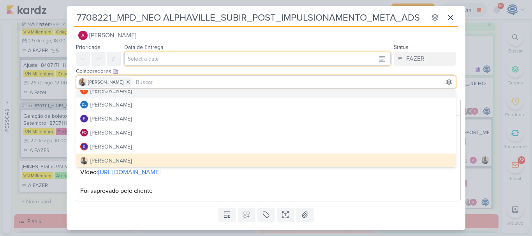
click at [185, 57] on input "text" at bounding box center [257, 59] width 266 height 14
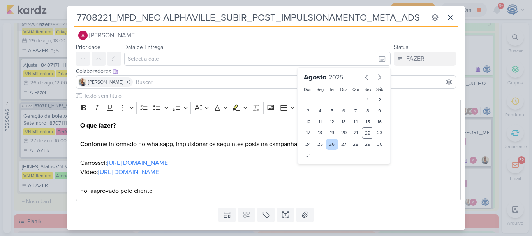
click at [329, 146] on div "26" at bounding box center [332, 144] width 12 height 11
type input "26 de agosto de 2025 às 23:59"
click at [317, 173] on select "00 01 02 03 04 05 06 07 08 09 10 11 12 13 14 15 16 17 18 19 20 21 22 23" at bounding box center [320, 168] width 11 height 9
select select "18"
click at [315, 164] on select "00 01 02 03 04 05 06 07 08 09 10 11 12 13 14 15 16 17 18 19 20 21 22 23" at bounding box center [320, 168] width 11 height 9
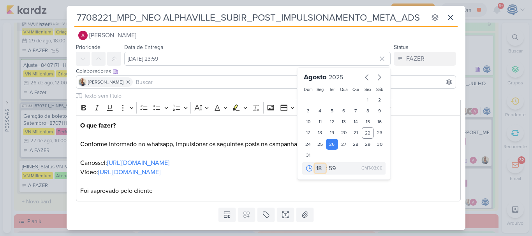
type input "26 de agosto de 2025 às 18:59"
click at [330, 167] on select "00 05 10 15 20 25 30 35 40 45 50 55 59" at bounding box center [332, 168] width 11 height 9
select select "0"
click at [327, 164] on select "00 05 10 15 20 25 30 35 40 45 50 55 59" at bounding box center [332, 168] width 11 height 9
type input "26 de agosto de 2025 às 18:00"
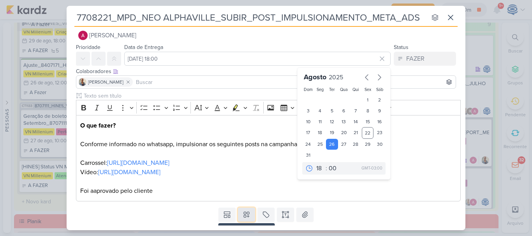
click at [244, 215] on icon at bounding box center [247, 215] width 8 height 8
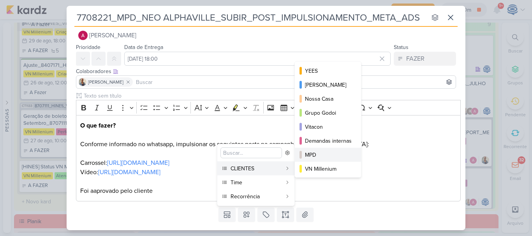
click at [312, 152] on div "MPD" at bounding box center [328, 155] width 47 height 8
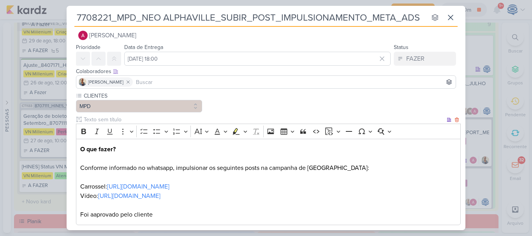
scroll to position [52, 0]
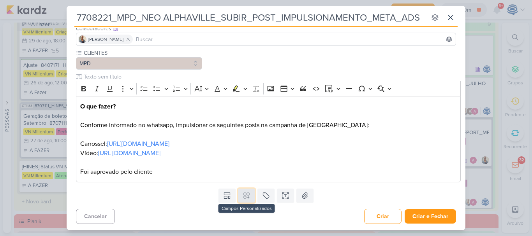
click at [243, 196] on icon at bounding box center [247, 196] width 8 height 8
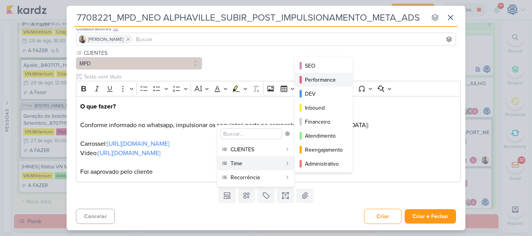
click at [316, 79] on div "Performance" at bounding box center [324, 80] width 38 height 8
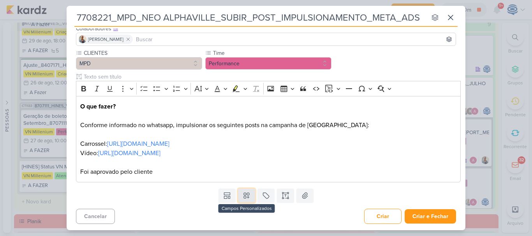
click at [247, 197] on icon at bounding box center [246, 196] width 5 height 5
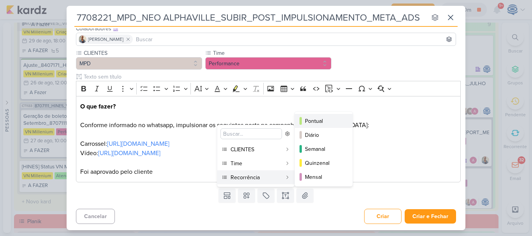
click at [324, 125] on div "Pontual" at bounding box center [324, 121] width 38 height 8
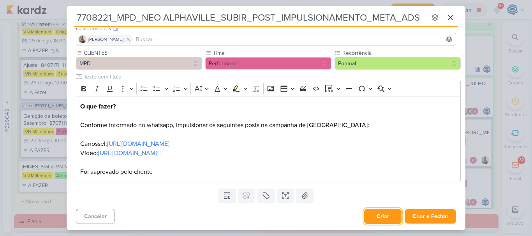
click at [377, 220] on button "Criar" at bounding box center [382, 216] width 37 height 15
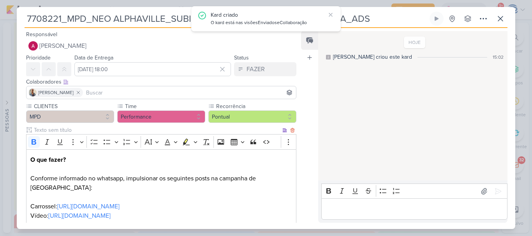
scroll to position [65, 0]
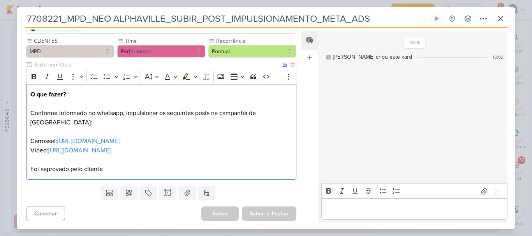
click at [44, 171] on p "O que fazer? Conforme informado no whatsapp, impulsionar os seguintes posts na …" at bounding box center [161, 132] width 262 height 84
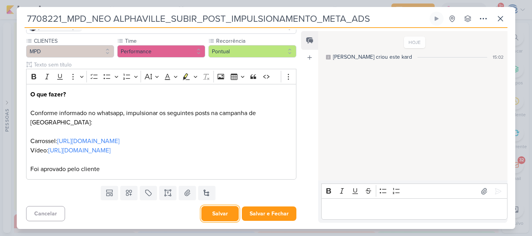
click at [227, 216] on button "Salvar" at bounding box center [219, 213] width 37 height 15
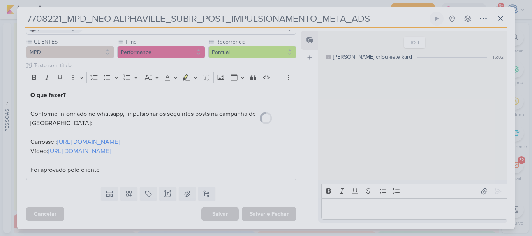
click at [228, 176] on div "7708221_MPD_NEO ALPHAVILLE_SUBIR_POST_IMPULSIONAMENTO_META_ADS" at bounding box center [266, 118] width 499 height 222
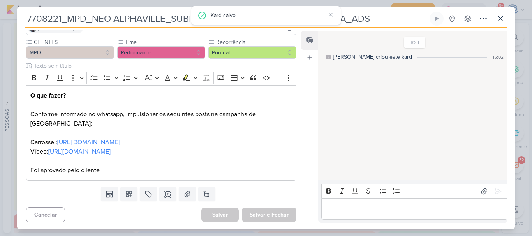
scroll to position [0, 0]
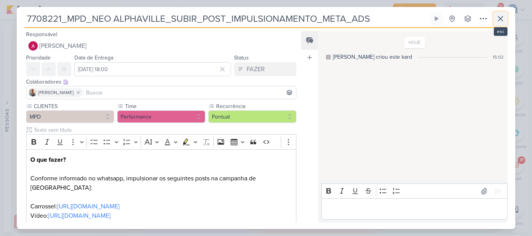
click at [497, 21] on icon at bounding box center [500, 18] width 9 height 9
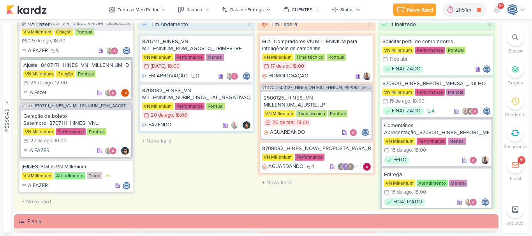
click at [513, 37] on icon at bounding box center [515, 37] width 6 height 6
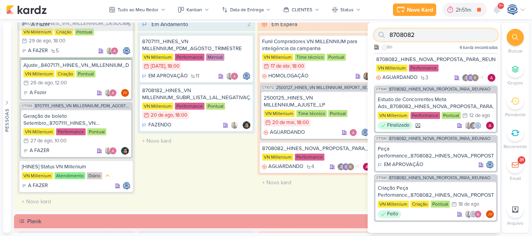
paste input "6708011_YEES_REPORT_MENSAL_JULHO"
type input "6708011_YEES_REPORT_MENSAL_JULHO"
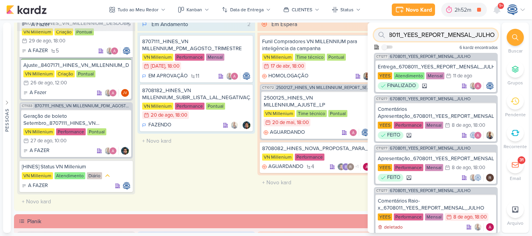
scroll to position [0, 0]
click at [440, 55] on span "6708011_YEES_REPORT_MENSAL_JULHO" at bounding box center [430, 57] width 81 height 4
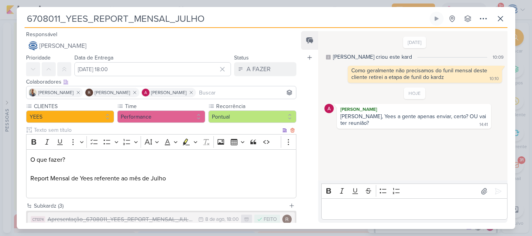
scroll to position [1, 0]
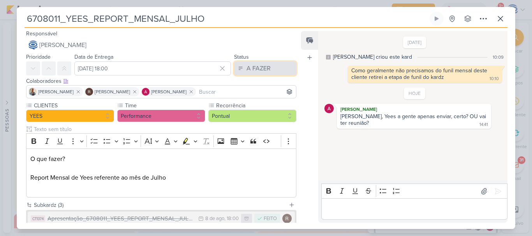
click at [252, 68] on div "A FAZER" at bounding box center [259, 68] width 24 height 9
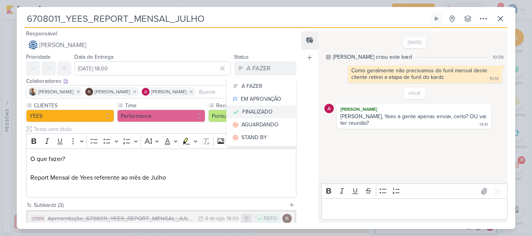
click at [262, 111] on div "FINALIZADO" at bounding box center [257, 112] width 30 height 8
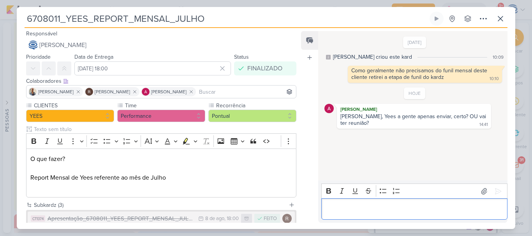
click at [379, 210] on p "Editor editing area: main" at bounding box center [414, 209] width 178 height 9
click at [496, 194] on icon at bounding box center [498, 192] width 8 height 8
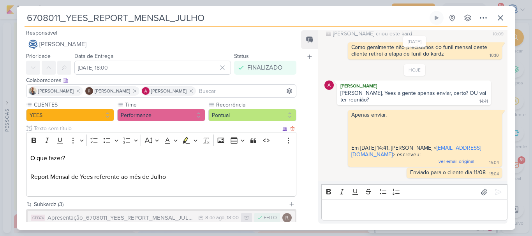
scroll to position [78, 0]
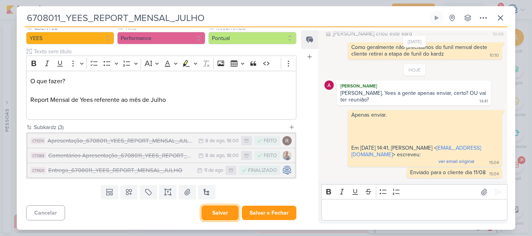
click at [213, 215] on button "Salvar" at bounding box center [219, 213] width 37 height 15
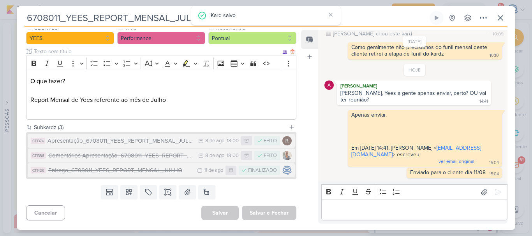
scroll to position [0, 0]
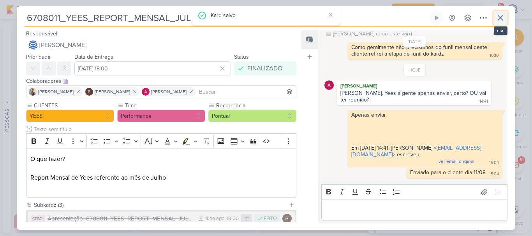
click at [501, 20] on icon at bounding box center [500, 17] width 9 height 9
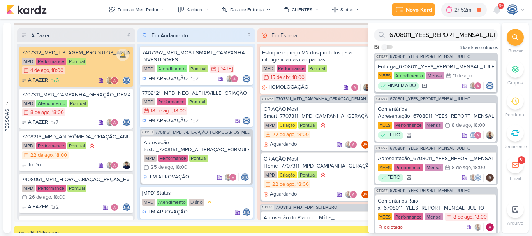
scroll to position [713, 0]
click at [99, 75] on div "MPD Performance Pontual 4/8 4 de ago , 18:00" at bounding box center [76, 66] width 109 height 17
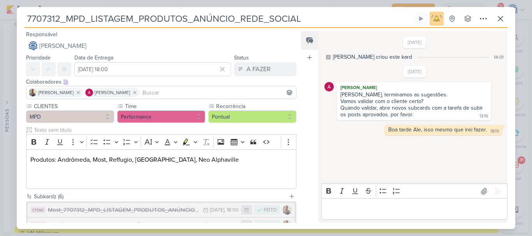
scroll to position [113, 0]
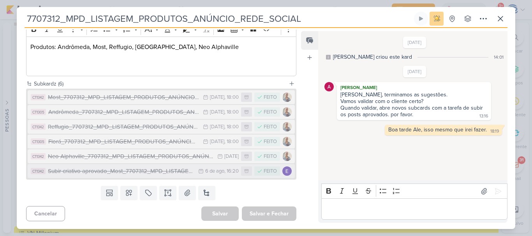
click at [159, 175] on div "Subir criativo aprovado_Most_7707312_MPD_LISTAGEM_PRODUTOS_ANÚNCIO_REDE_SOCIAL" at bounding box center [121, 171] width 146 height 9
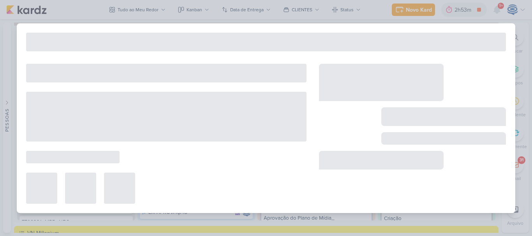
type input "Subir criativo aprovado_Most_7707312_MPD_LISTAGEM_PRODUTOS_ANÚNCIO_REDE_SOCIAL"
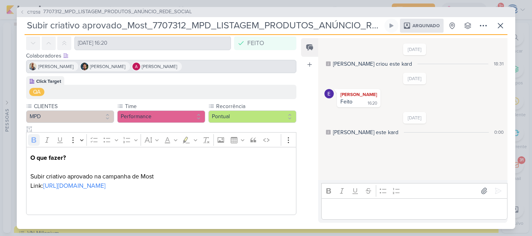
scroll to position [0, 0]
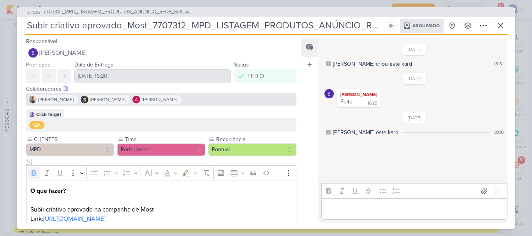
click at [120, 12] on span "7707312_MPD_LISTAGEM_PRODUTOS_ANÚNCIO_REDE_SOCIAL" at bounding box center [117, 12] width 149 height 8
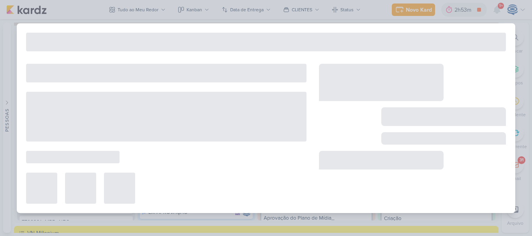
type input "7707312_MPD_LISTAGEM_PRODUTOS_ANÚNCIO_REDE_SOCIAL"
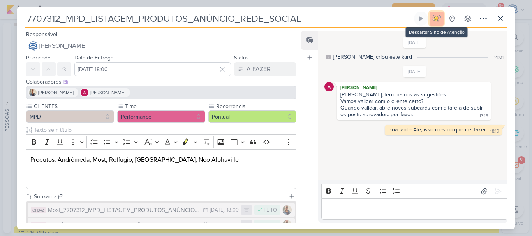
click at [434, 18] on img at bounding box center [436, 18] width 11 height 11
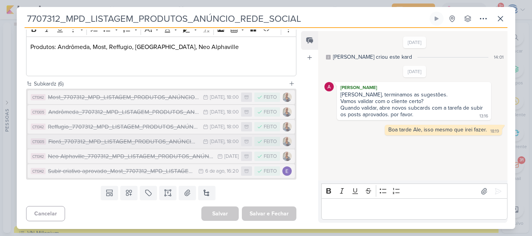
click at [133, 144] on div "Florá_7707312_MPD_LISTAGEM_PRODUTOS_ANÚNCIO_REDE_SOCIAL" at bounding box center [123, 141] width 151 height 9
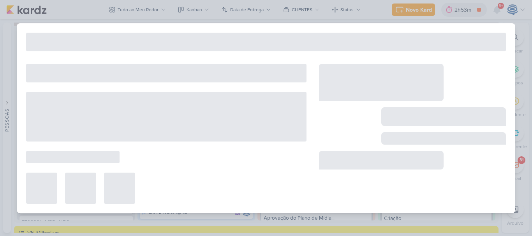
type input "Florá_7707312_MPD_LISTAGEM_PRODUTOS_ANÚNCIO_REDE_SOCIAL"
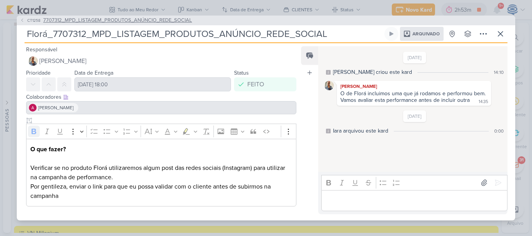
click at [155, 20] on span "7707312_MPD_LISTAGEM_PRODUTOS_ANÚNCIO_REDE_SOCIAL" at bounding box center [117, 21] width 149 height 8
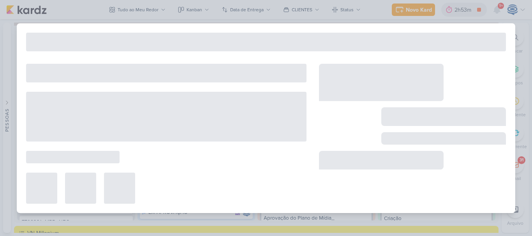
type input "7707312_MPD_LISTAGEM_PRODUTOS_ANÚNCIO_REDE_SOCIAL"
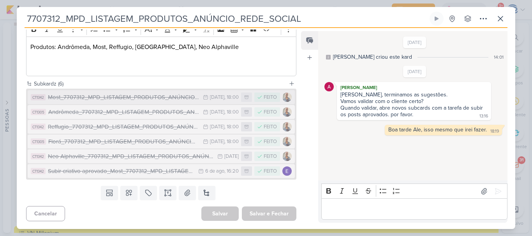
scroll to position [0, 0]
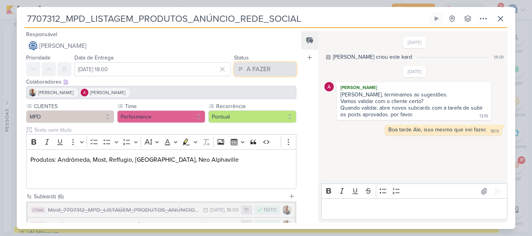
click at [254, 69] on div "A FAZER" at bounding box center [259, 69] width 24 height 9
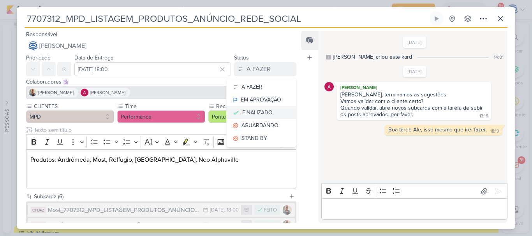
click at [256, 109] on div "FINALIZADO" at bounding box center [257, 113] width 30 height 8
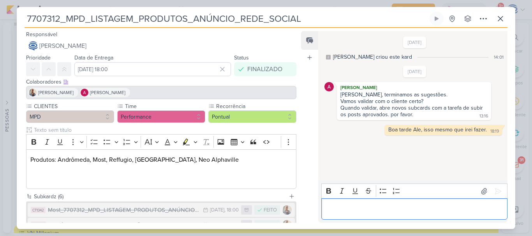
click at [426, 214] on p "Editor editing area: main" at bounding box center [414, 209] width 178 height 9
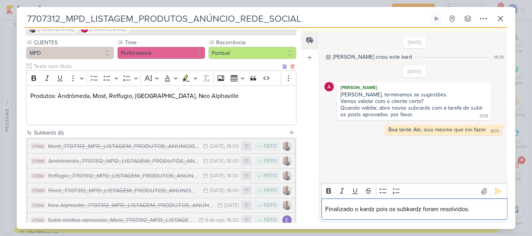
scroll to position [113, 0]
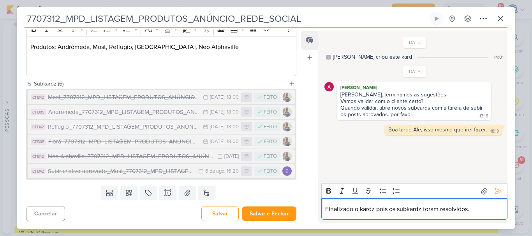
drag, startPoint x: 480, startPoint y: 210, endPoint x: 324, endPoint y: 202, distance: 156.0
click at [324, 202] on div "Finalizado o kardz pois os subkardz foram resolvidos." at bounding box center [414, 209] width 186 height 21
copy p "Finalizado o kardz pois os subkardz foram resolvidos."
click at [494, 194] on icon at bounding box center [498, 192] width 8 height 8
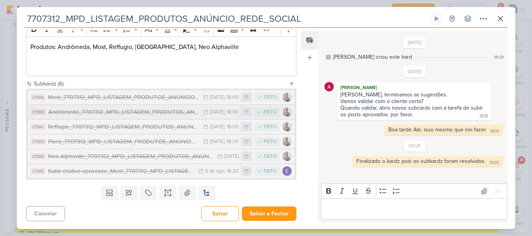
click at [106, 113] on div "Andrômeda_7707312_MPD_LISTAGEM_PRODUTOS_ANÚNCIO_REDE_SOCIAL" at bounding box center [123, 112] width 151 height 9
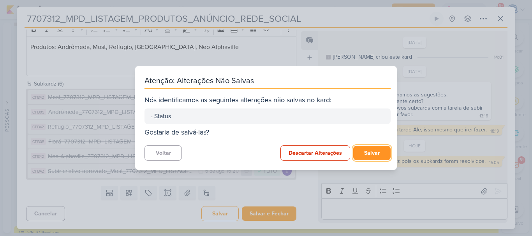
click at [356, 148] on button "Salvar" at bounding box center [371, 153] width 37 height 14
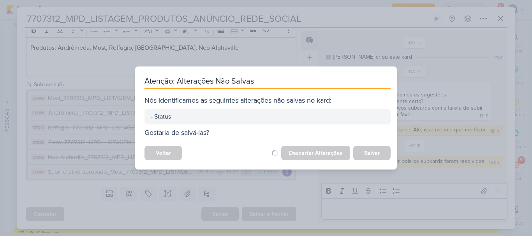
scroll to position [112, 0]
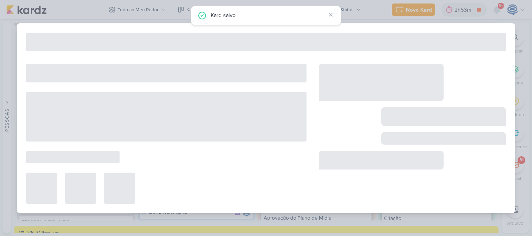
type input "Andrômeda_7707312_MPD_LISTAGEM_PRODUTOS_ANÚNCIO_REDE_SOCIAL"
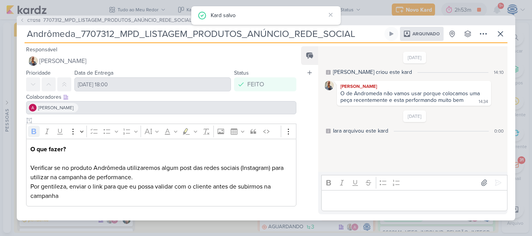
scroll to position [133, 0]
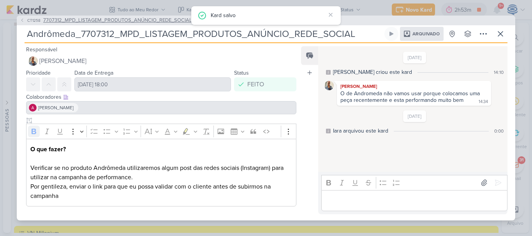
click at [134, 21] on span "7707312_MPD_LISTAGEM_PRODUTOS_ANÚNCIO_REDE_SOCIAL" at bounding box center [117, 21] width 149 height 8
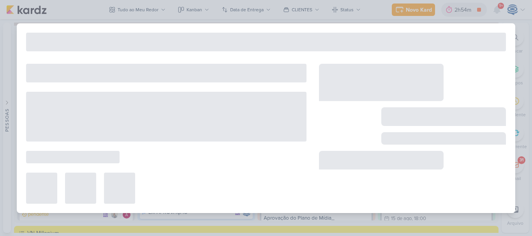
type input "7707312_MPD_LISTAGEM_PRODUTOS_ANÚNCIO_REDE_SOCIAL"
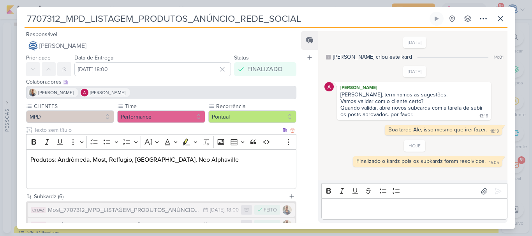
scroll to position [113, 0]
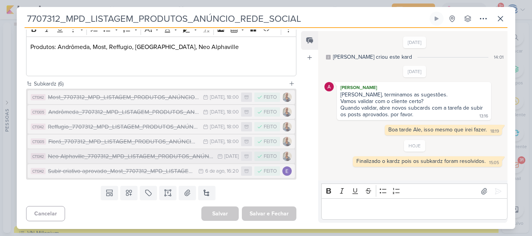
click at [102, 162] on button "CT1342 Neo Alphaville_7707312_MPD_LISTAGEM_PRODUTOS_ANÚNCIO_REDE_SOCIAL 5/8 [DA…" at bounding box center [161, 157] width 267 height 14
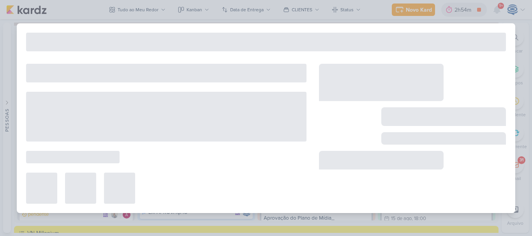
type input "Neo Alphaville_7707312_MPD_LISTAGEM_PRODUTOS_ANÚNCIO_REDE_SOCIAL"
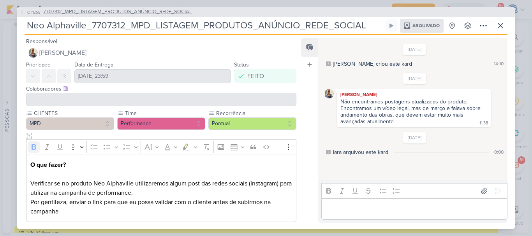
click at [136, 12] on span "7707312_MPD_LISTAGEM_PRODUTOS_ANÚNCIO_REDE_SOCIAL" at bounding box center [117, 12] width 149 height 8
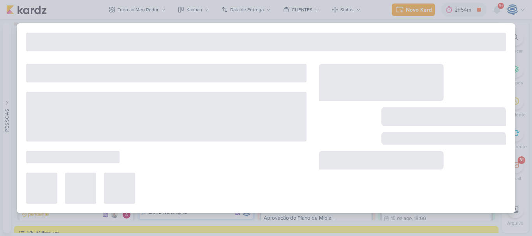
type input "7707312_MPD_LISTAGEM_PRODUTOS_ANÚNCIO_REDE_SOCIAL"
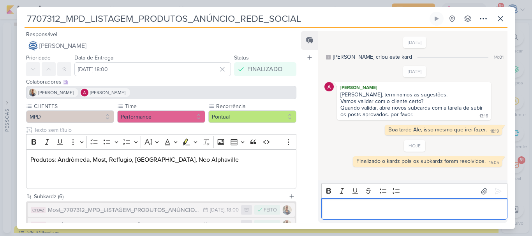
click at [391, 205] on p "Editor editing area: main" at bounding box center [414, 209] width 178 height 9
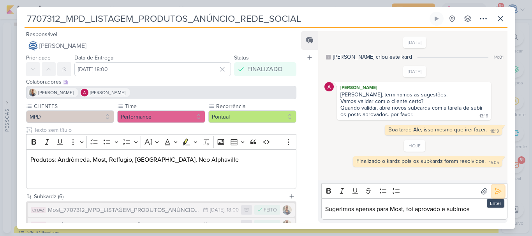
click at [494, 189] on icon at bounding box center [498, 192] width 8 height 8
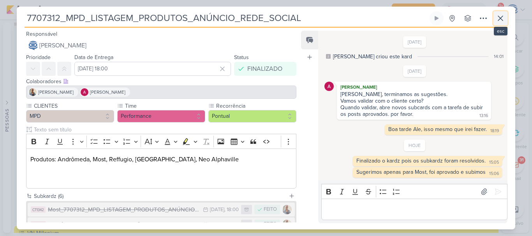
click at [506, 20] on button at bounding box center [500, 18] width 14 height 14
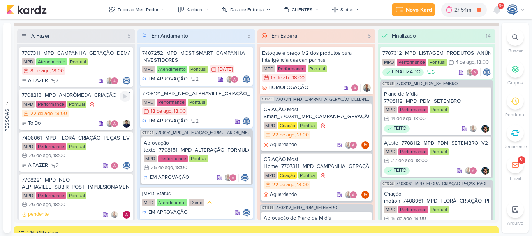
click at [101, 101] on div "MPD Performance Pontual 22/8 [DATE] 18:00" at bounding box center [76, 109] width 109 height 18
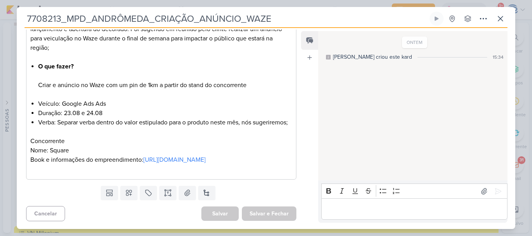
scroll to position [0, 0]
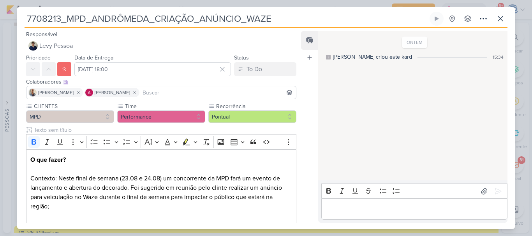
drag, startPoint x: 293, startPoint y: 21, endPoint x: 26, endPoint y: 11, distance: 266.6
click at [26, 11] on div "7708213_MPD_ANDRÔMEDA_CRIAÇÃO_ANÚNCIO_WAZE Criado por mim" at bounding box center [266, 118] width 499 height 222
click at [497, 19] on icon at bounding box center [500, 18] width 9 height 9
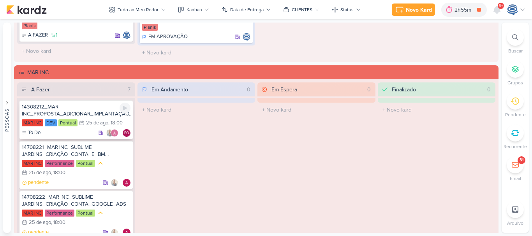
click at [77, 110] on div "14308212_MAR INC_PROPOSTA_ADICIONAR_IMPLANTAÇÃO_SITE" at bounding box center [76, 111] width 109 height 14
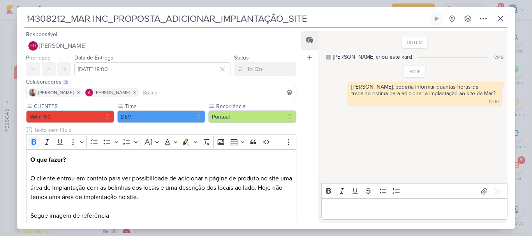
drag, startPoint x: 316, startPoint y: 16, endPoint x: 7, endPoint y: 6, distance: 309.0
click at [7, 6] on div "14308212_MAR INC_PROPOSTA_ADICIONAR_IMPLANTAÇÃO_SITE" at bounding box center [266, 118] width 532 height 236
click at [501, 18] on icon at bounding box center [500, 18] width 5 height 5
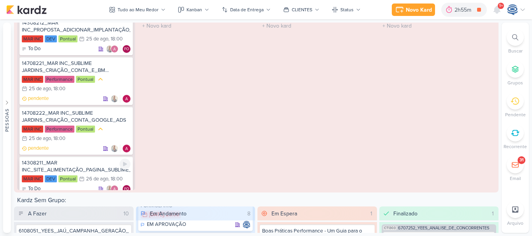
scroll to position [134, 0]
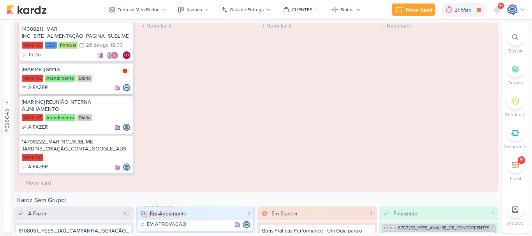
click at [125, 69] on icon at bounding box center [125, 71] width 4 height 4
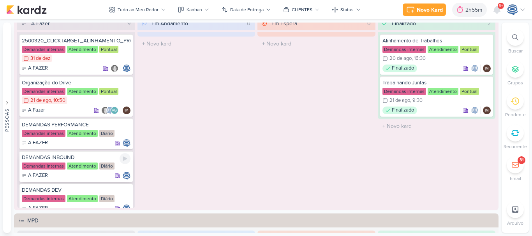
scroll to position [154, 0]
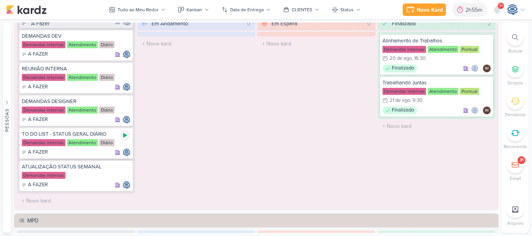
click at [122, 136] on icon at bounding box center [125, 135] width 6 height 6
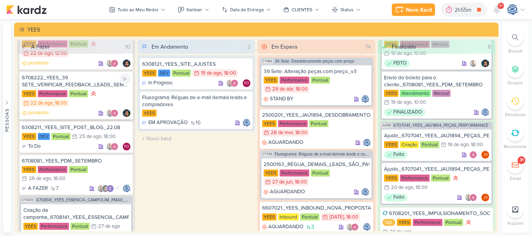
scroll to position [0, 0]
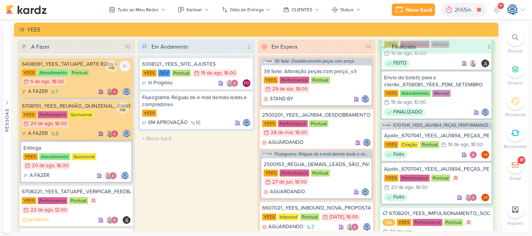
click at [89, 83] on div "YEES Atendimento Pontual 6/8 [DATE] 18:00" at bounding box center [76, 77] width 109 height 17
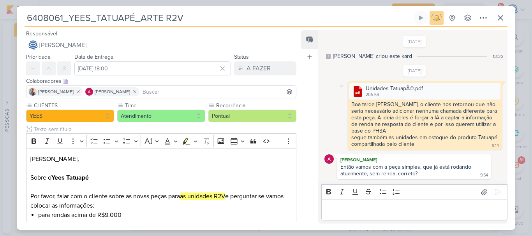
scroll to position [63, 0]
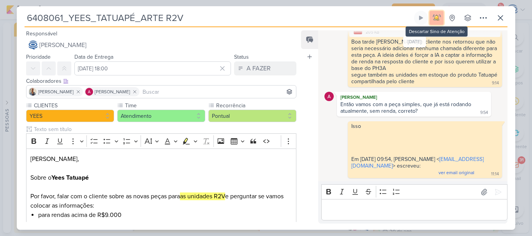
click at [436, 19] on img at bounding box center [436, 17] width 11 height 11
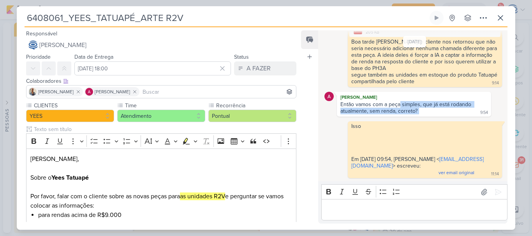
drag, startPoint x: 399, startPoint y: 106, endPoint x: 450, endPoint y: 112, distance: 51.4
click at [450, 112] on div "Então vamos com a peça simples, que já está rodando atualmente, sem renda, corr…" at bounding box center [413, 108] width 151 height 14
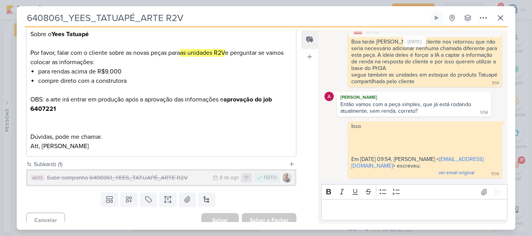
scroll to position [151, 0]
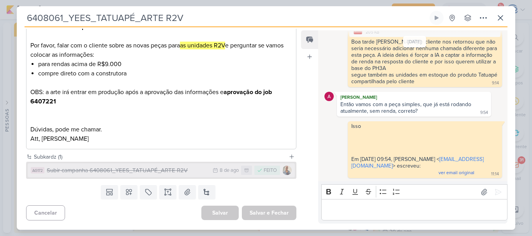
click at [174, 172] on div "Subir campanha 6408061_YEES_TATUAPÉ_ARTE R2V" at bounding box center [128, 170] width 162 height 9
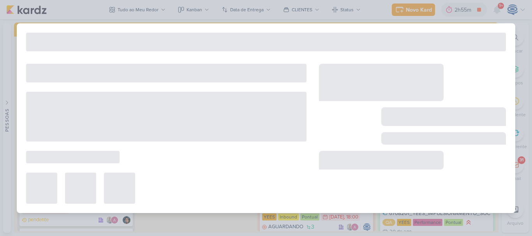
type input "Subir campanha 6408061_YEES_TATUAPÉ_ARTE R2V"
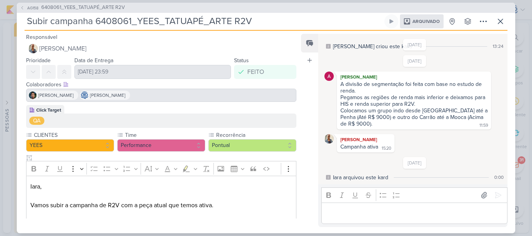
scroll to position [52, 0]
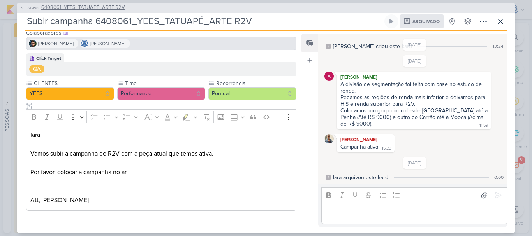
click at [115, 5] on span "6408061_YEES_TATUAPÉ_ARTE R2V" at bounding box center [83, 8] width 84 height 8
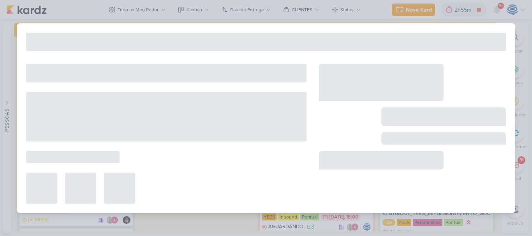
type input "6408061_YEES_TATUAPÉ_ARTE R2V"
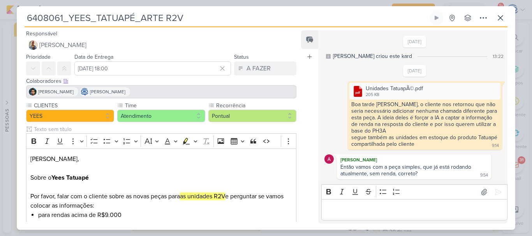
scroll to position [63, 0]
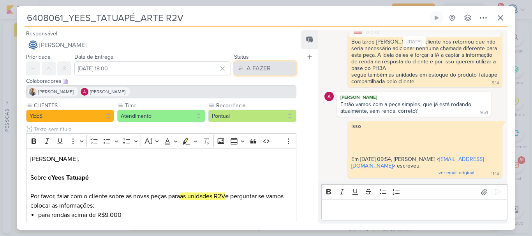
click at [279, 70] on button "A FAZER" at bounding box center [265, 69] width 62 height 14
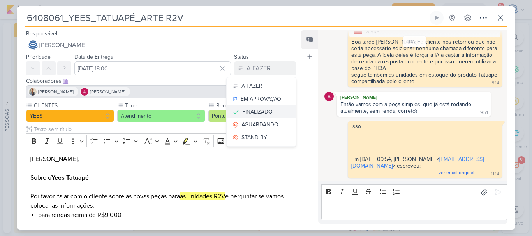
click at [260, 111] on div "FINALIZADO" at bounding box center [257, 112] width 30 height 8
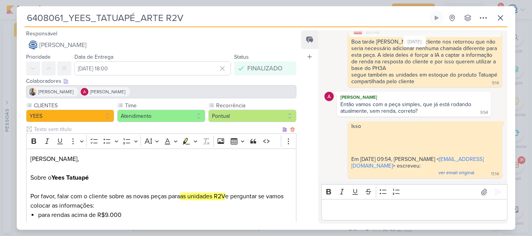
scroll to position [151, 0]
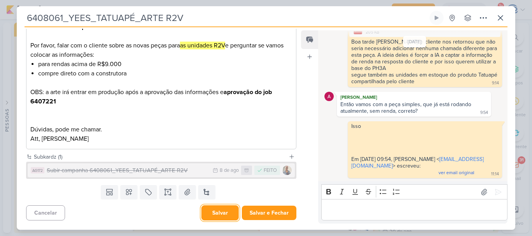
click at [204, 213] on button "Salvar" at bounding box center [219, 213] width 37 height 15
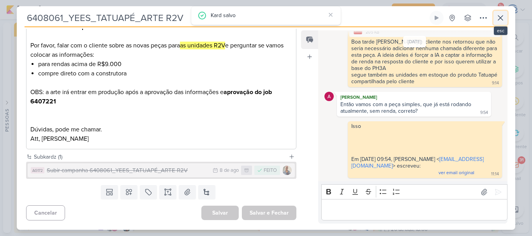
click at [499, 18] on icon at bounding box center [500, 17] width 9 height 9
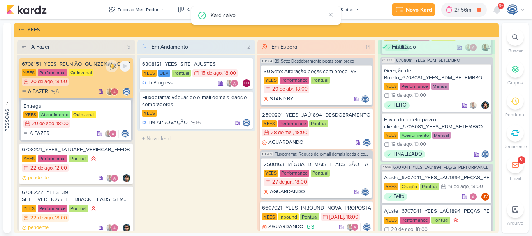
click at [97, 65] on div "6708151_YEES_REUNIÃO_QUINZENAL_COMERCIAL_20.08" at bounding box center [76, 64] width 109 height 7
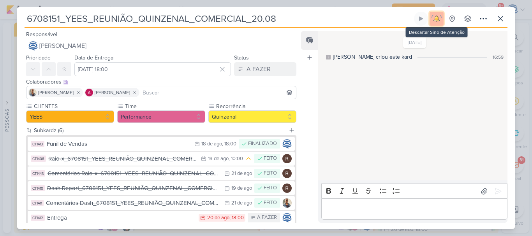
click at [434, 16] on img at bounding box center [436, 18] width 11 height 11
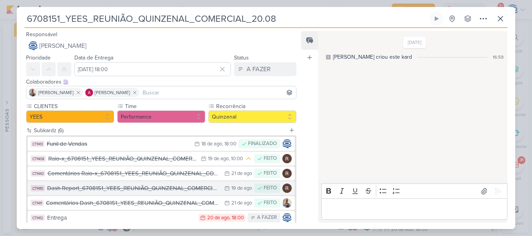
scroll to position [33, 0]
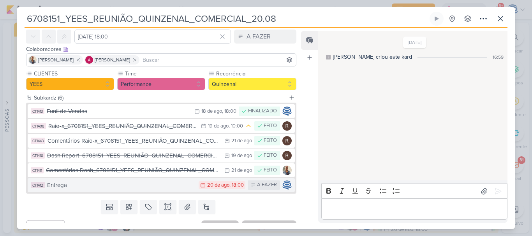
click at [150, 189] on div "Entrega" at bounding box center [121, 185] width 148 height 9
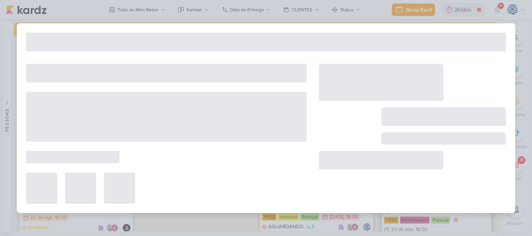
type input "Entrega"
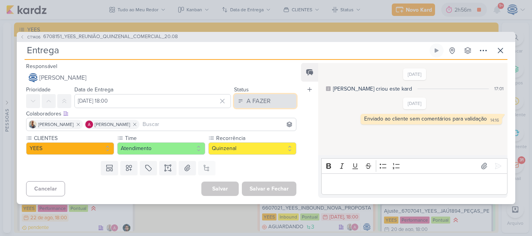
click at [266, 98] on div "A FAZER" at bounding box center [259, 101] width 24 height 9
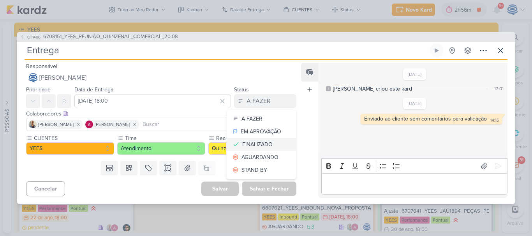
click at [256, 144] on div "FINALIZADO" at bounding box center [257, 145] width 30 height 8
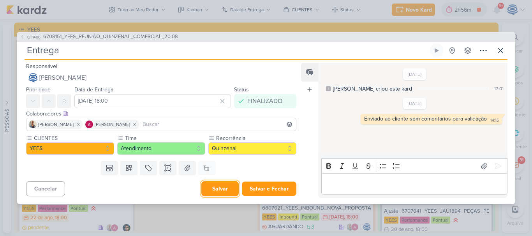
click at [220, 191] on button "Salvar" at bounding box center [219, 189] width 37 height 15
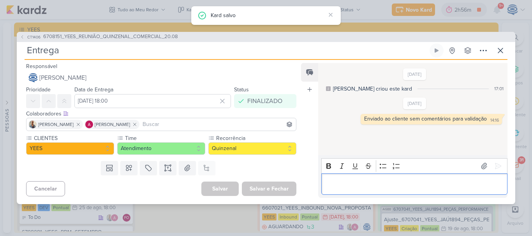
click at [364, 186] on p "Editor editing area: main" at bounding box center [414, 184] width 178 height 9
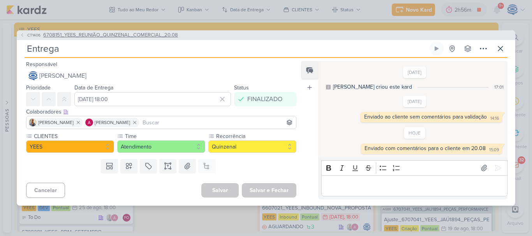
click at [167, 38] on span "6708151_YEES_REUNIÃO_QUINZENAL_COMERCIAL_20.08" at bounding box center [110, 36] width 135 height 8
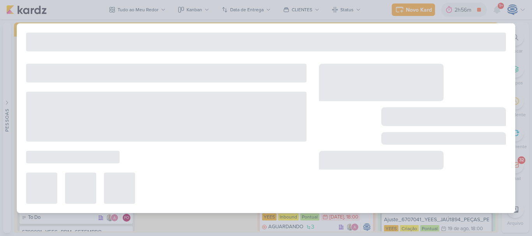
type input "6708151_YEES_REUNIÃO_QUINZENAL_COMERCIAL_20.08"
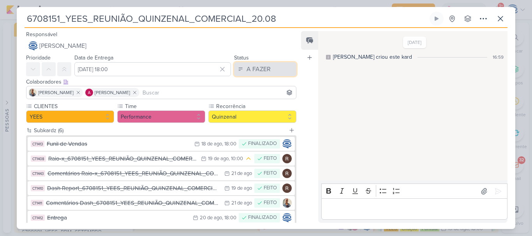
click at [256, 67] on div "A FAZER" at bounding box center [259, 69] width 24 height 9
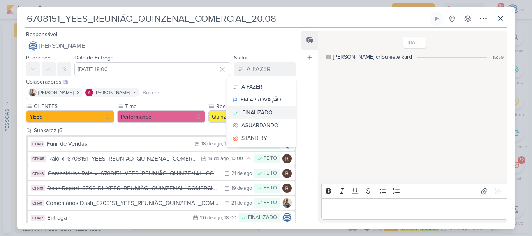
click at [251, 110] on div "FINALIZADO" at bounding box center [257, 113] width 30 height 8
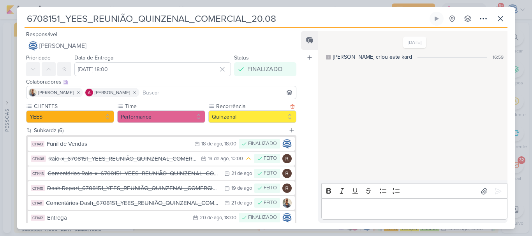
scroll to position [47, 0]
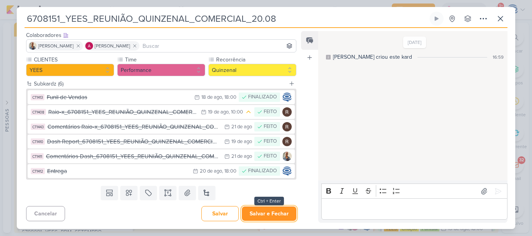
click at [265, 220] on button "Salvar e Fechar" at bounding box center [269, 214] width 55 height 14
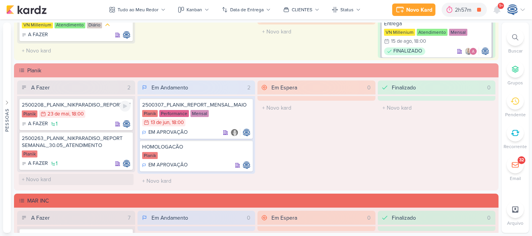
scroll to position [1090, 0]
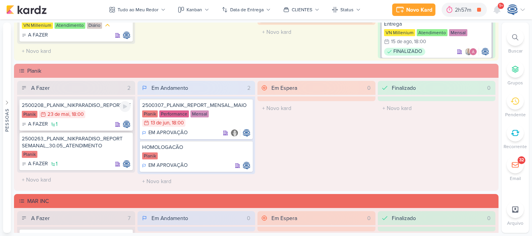
click at [92, 112] on div "Planik 23/5 [DATE] 18:00" at bounding box center [76, 115] width 109 height 9
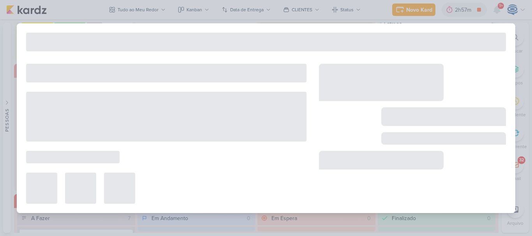
type input "2500208_PLANIK_NIKPARADISO_REPORT_SEMANAL_23.05_ATENDIMENTO"
type input "[DATE] 18:00"
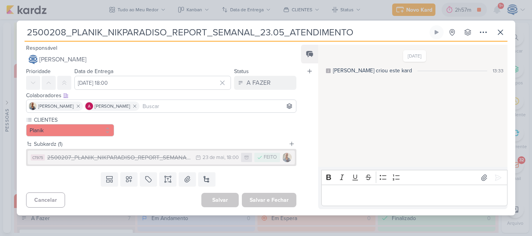
scroll to position [0, 0]
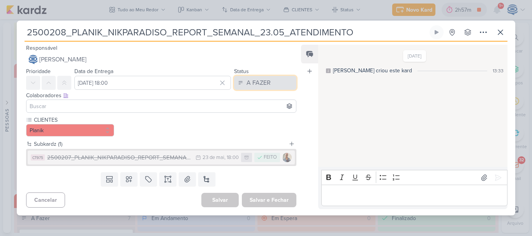
click at [262, 84] on div "A FAZER" at bounding box center [259, 82] width 24 height 9
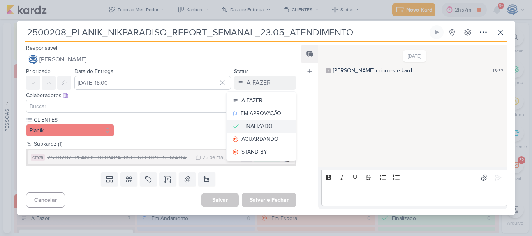
click at [262, 123] on div "FINALIZADO" at bounding box center [257, 126] width 30 height 8
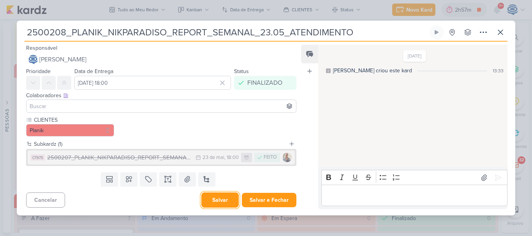
click at [220, 199] on button "Salvar" at bounding box center [219, 200] width 37 height 15
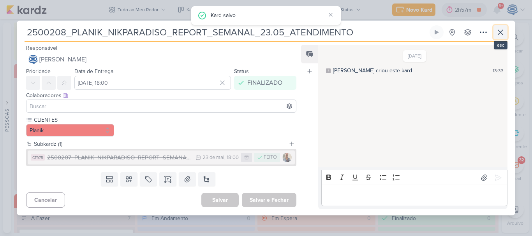
click at [500, 29] on icon at bounding box center [500, 32] width 9 height 9
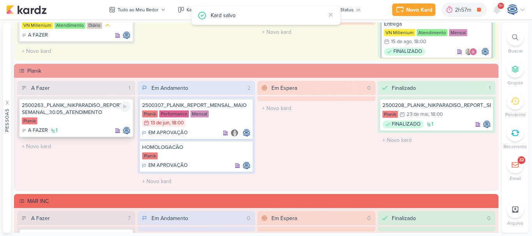
click at [87, 119] on div "Planik" at bounding box center [76, 122] width 109 height 8
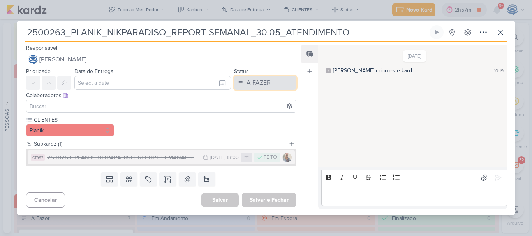
click at [268, 81] on button "A FAZER" at bounding box center [265, 83] width 62 height 14
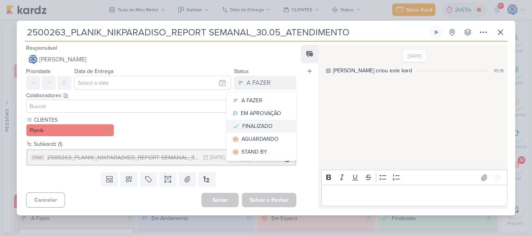
click at [264, 123] on div "FINALIZADO" at bounding box center [257, 126] width 30 height 8
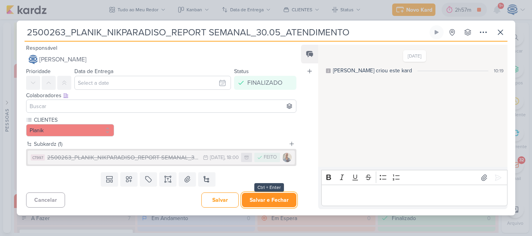
click at [265, 195] on button "Salvar e Fechar" at bounding box center [269, 200] width 55 height 14
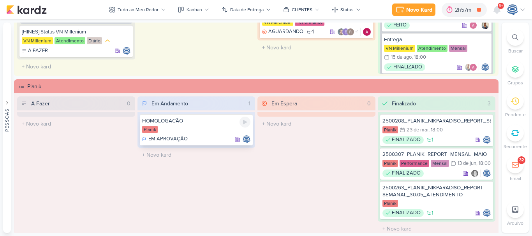
scroll to position [1074, 0]
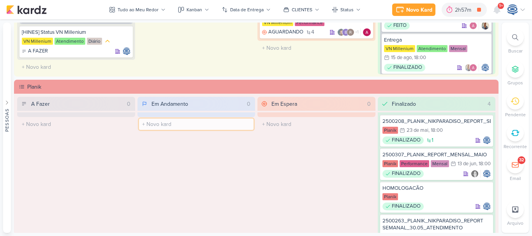
click at [207, 129] on input "text" at bounding box center [196, 124] width 115 height 11
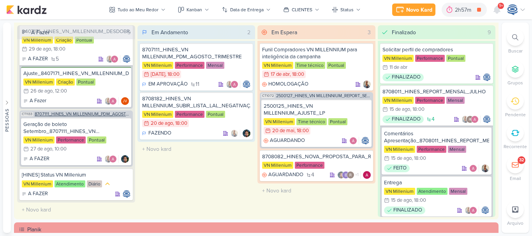
scroll to position [0, 0]
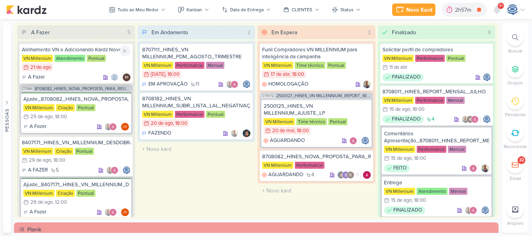
click at [78, 68] on div "VN Millenium Atendimento Pontual 21/8 [DATE]" at bounding box center [76, 63] width 109 height 17
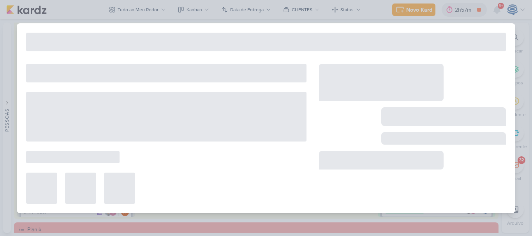
type input "Alinhamento VN e Adicionando Kardz Novos"
type input "[DATE] 23:59"
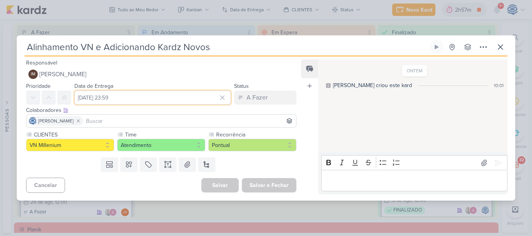
click at [86, 98] on input "[DATE] 23:59" at bounding box center [152, 98] width 157 height 14
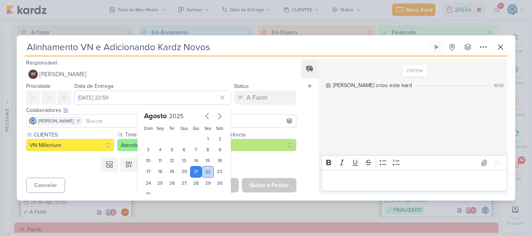
click at [204, 171] on div "22" at bounding box center [208, 172] width 12 height 12
type input "[DATE] 23:59"
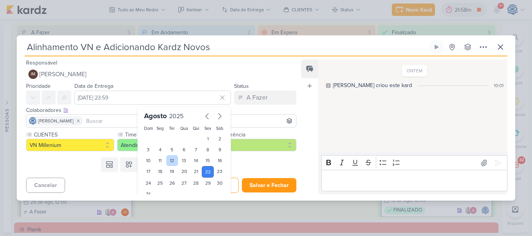
scroll to position [24, 0]
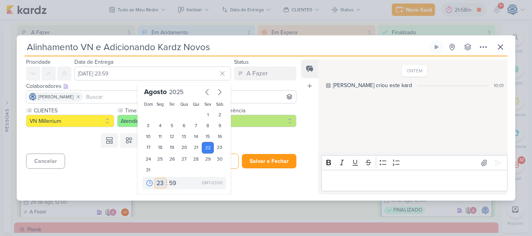
click at [155, 184] on select "00 01 02 03 04 05 06 07 08 09 10 11 12 13 14 15 16 17 18 19 20 21 22 23" at bounding box center [160, 183] width 11 height 9
select select "18"
click at [155, 179] on select "00 01 02 03 04 05 06 07 08 09 10 11 12 13 14 15 16 17 18 19 20 21 22 23" at bounding box center [160, 183] width 11 height 9
type input "[DATE] 18:59"
click at [167, 183] on select "00 05 10 15 20 25 30 35 40 45 50 55 59" at bounding box center [172, 183] width 11 height 9
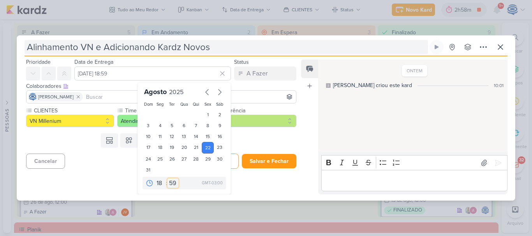
select select "0"
click at [167, 179] on select "00 05 10 15 20 25 30 35 40 45 50 55 59" at bounding box center [172, 183] width 11 height 9
type input "[DATE] 18:00"
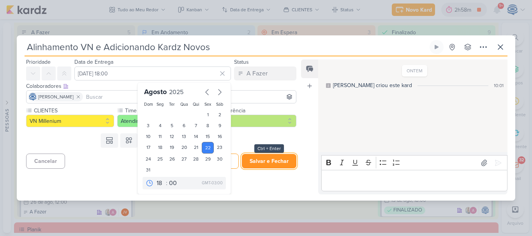
click at [268, 157] on button "Salvar e Fechar" at bounding box center [269, 161] width 55 height 14
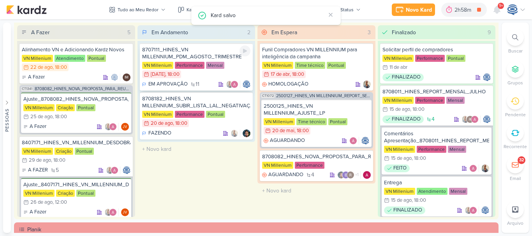
click at [204, 78] on div "VN Millenium Performance Mensal 25/7 [DATE] 18:00" at bounding box center [196, 70] width 109 height 17
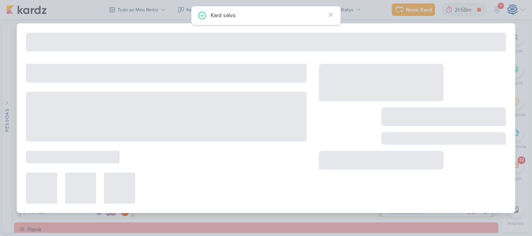
type input "8707111_HINES_VN MILLENNIUM_PDM_AGOSTO_TRIMESTRE"
type input "[DATE] 18:00"
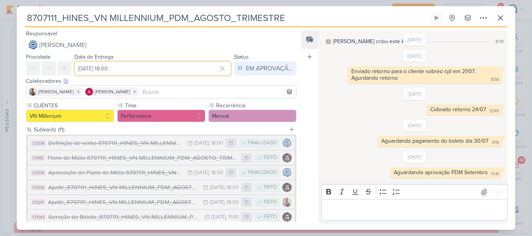
click at [101, 67] on input "[DATE] 18:00" at bounding box center [152, 69] width 157 height 14
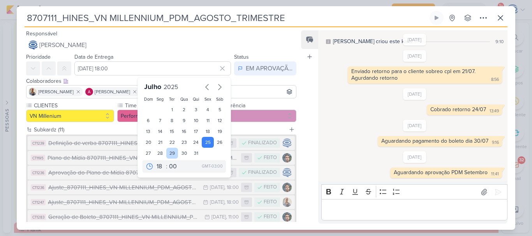
click at [168, 152] on div "29" at bounding box center [172, 153] width 12 height 11
click at [191, 153] on div "31" at bounding box center [196, 153] width 12 height 11
type input "[DATE] 18:00"
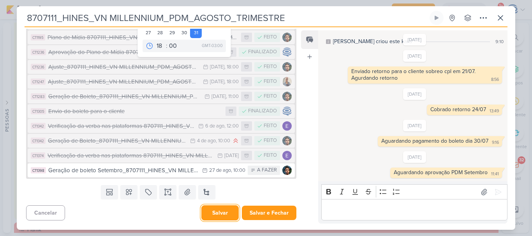
click at [218, 213] on button "Salvar" at bounding box center [219, 213] width 37 height 15
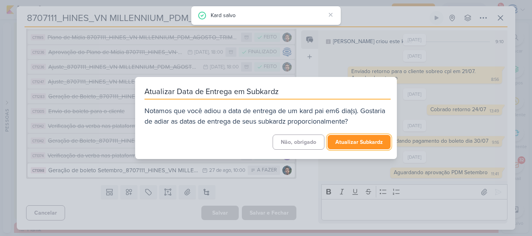
click at [355, 143] on button "Atualizar Subkardz" at bounding box center [359, 142] width 63 height 14
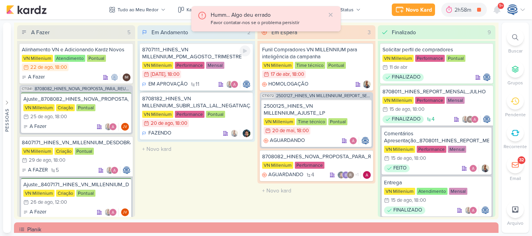
click at [208, 79] on div "8707111_HINES_VN MILLENNIUM_PDM_AGOSTO_TRIMESTRE VN Millenium Performance Mensa…" at bounding box center [196, 67] width 113 height 48
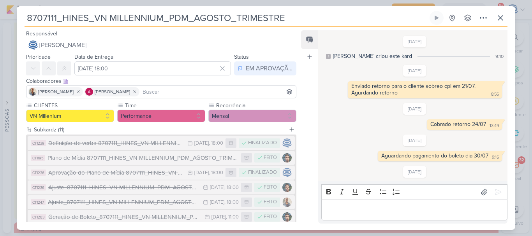
scroll to position [15, 0]
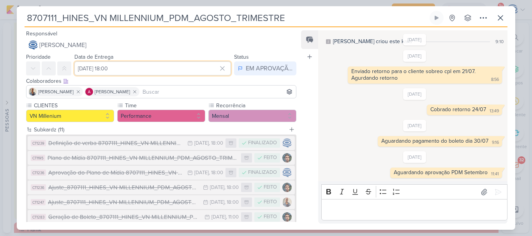
click at [115, 69] on input "[DATE] 18:00" at bounding box center [152, 69] width 157 height 14
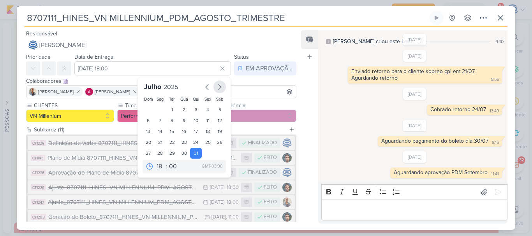
click at [216, 88] on icon "button" at bounding box center [219, 87] width 9 height 9
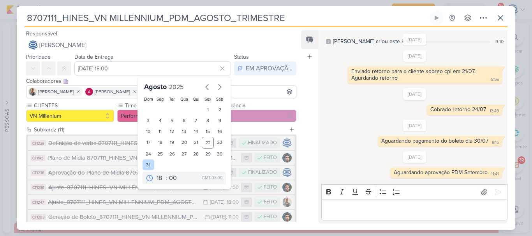
click at [143, 164] on div "31" at bounding box center [149, 165] width 12 height 11
type input "[DATE] 18:00"
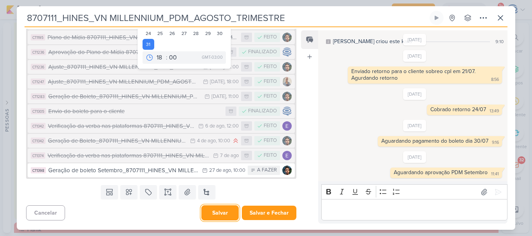
click at [215, 215] on button "Salvar" at bounding box center [219, 213] width 37 height 15
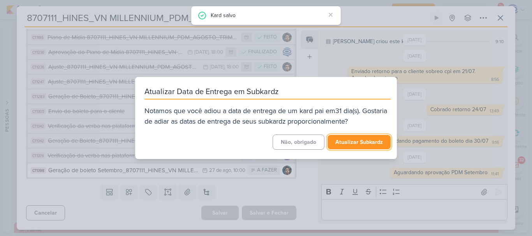
click at [344, 143] on button "Atualizar Subkardz" at bounding box center [359, 142] width 63 height 14
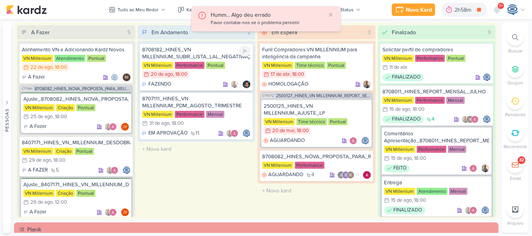
click at [203, 85] on div "FAZENDO" at bounding box center [196, 85] width 109 height 8
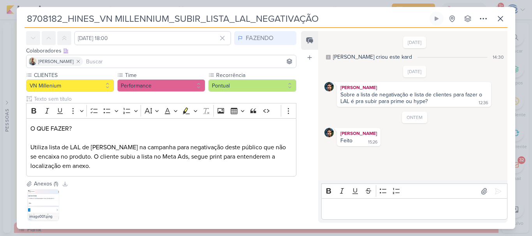
scroll to position [74, 0]
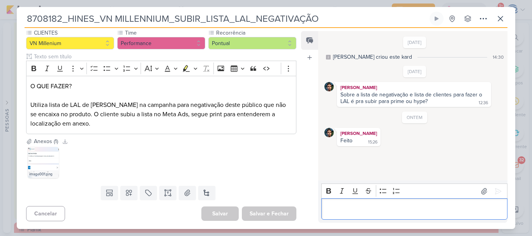
click at [340, 211] on p "Editor editing area: main" at bounding box center [414, 209] width 178 height 9
click at [492, 191] on button at bounding box center [498, 191] width 12 height 12
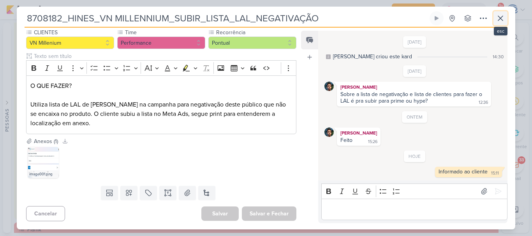
click at [500, 19] on icon at bounding box center [500, 18] width 5 height 5
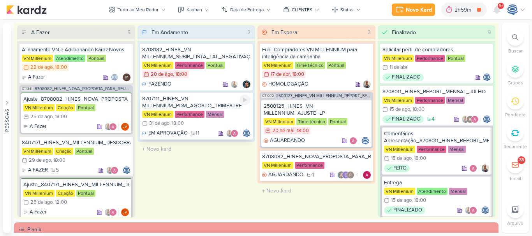
click at [203, 102] on div "8707111_HINES_VN MILLENNIUM_PDM_AGOSTO_TRIMESTRE" at bounding box center [196, 102] width 109 height 14
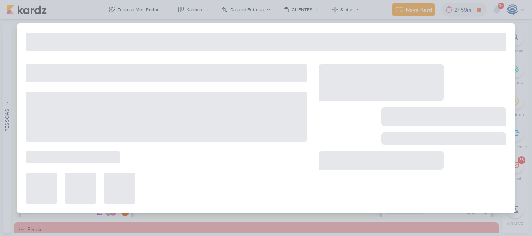
click at [203, 102] on div at bounding box center [266, 118] width 499 height 190
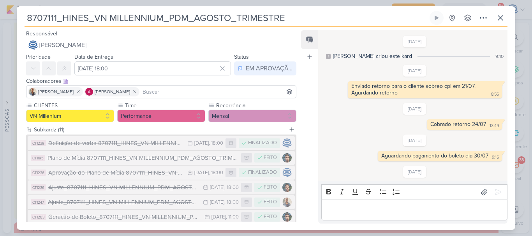
scroll to position [15, 0]
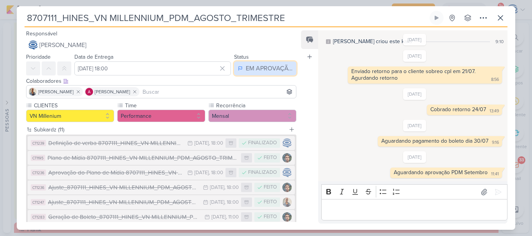
click at [270, 68] on div "EM APROVAÇÃO" at bounding box center [269, 68] width 47 height 9
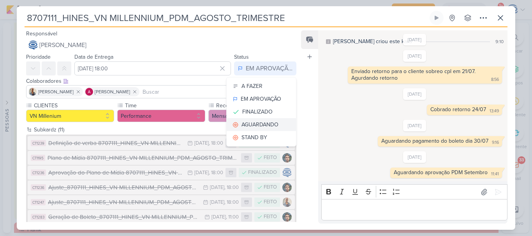
click at [268, 123] on div "AGUARDANDO" at bounding box center [259, 125] width 37 height 8
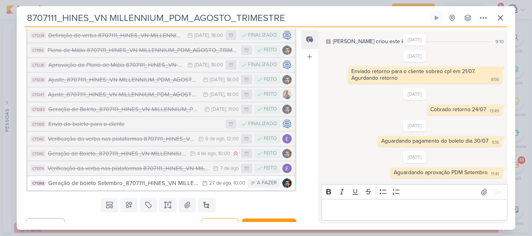
scroll to position [109, 0]
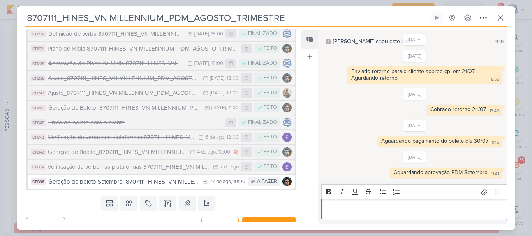
click at [383, 216] on div "Editor editing area: main" at bounding box center [414, 209] width 186 height 21
click at [426, 209] on p "Aguardando geração do boleto no di 27/08" at bounding box center [414, 210] width 178 height 9
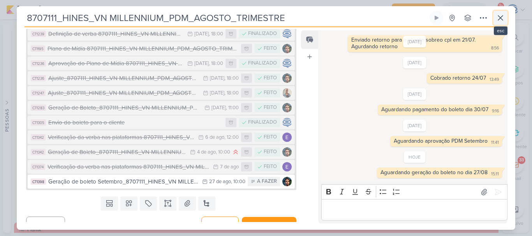
click at [499, 17] on icon at bounding box center [500, 18] width 5 height 5
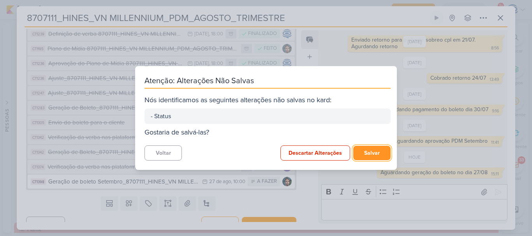
click at [378, 150] on button "Salvar" at bounding box center [371, 153] width 37 height 14
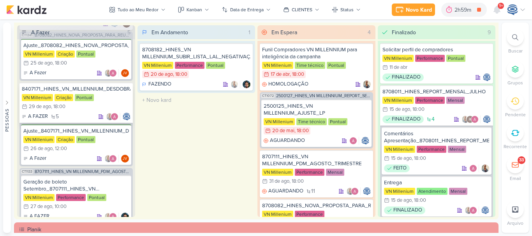
scroll to position [111, 0]
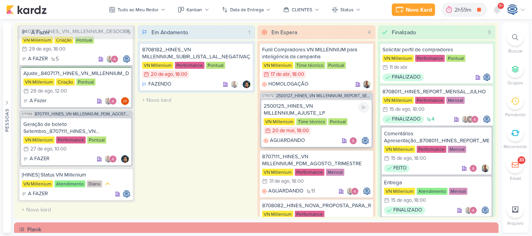
click at [324, 141] on div "AGUARDANDO" at bounding box center [317, 141] width 106 height 8
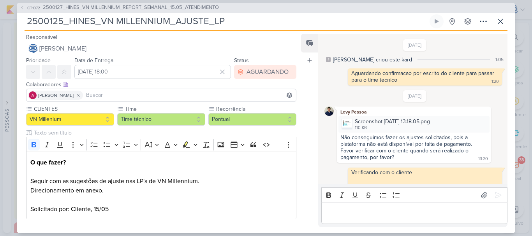
scroll to position [420, 0]
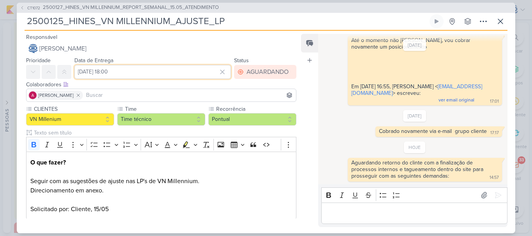
click at [126, 74] on input "[DATE] 18:00" at bounding box center [152, 72] width 157 height 14
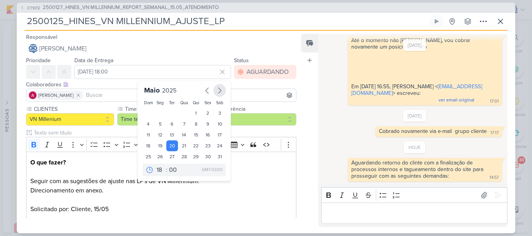
click at [216, 93] on icon "button" at bounding box center [219, 90] width 9 height 9
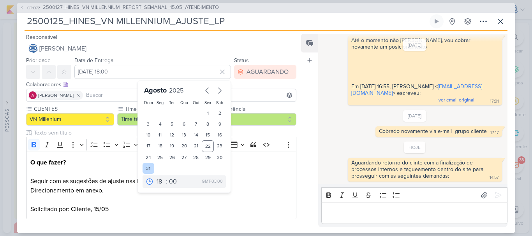
click at [146, 168] on div "31" at bounding box center [149, 168] width 12 height 11
type input "[DATE] 18:00"
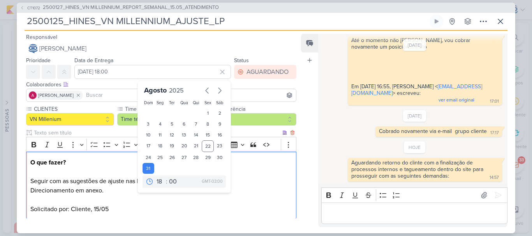
click at [258, 181] on p "O que fazer? Seguir com as sugestões de ajuste nas LP's de VN Millennium." at bounding box center [161, 172] width 262 height 28
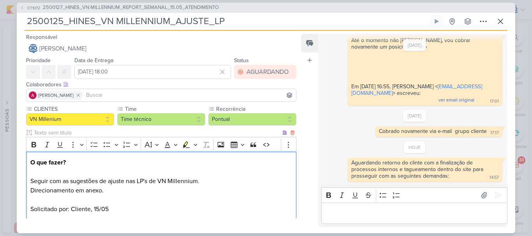
scroll to position [90, 0]
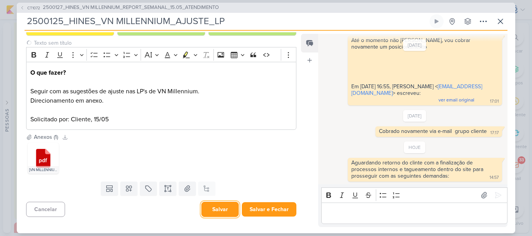
click at [219, 208] on button "Salvar" at bounding box center [219, 209] width 37 height 15
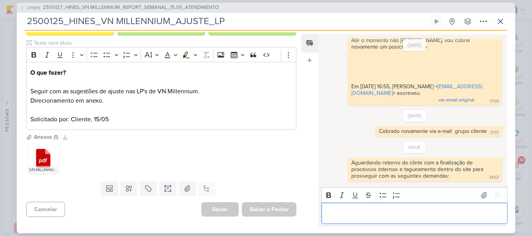
click at [380, 212] on p "Editor editing area: main" at bounding box center [414, 213] width 178 height 9
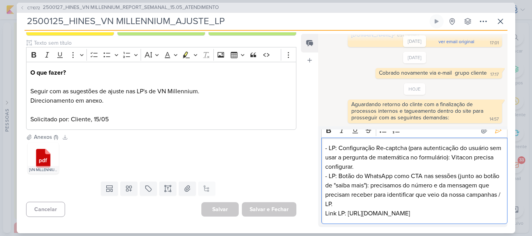
scroll to position [0, 0]
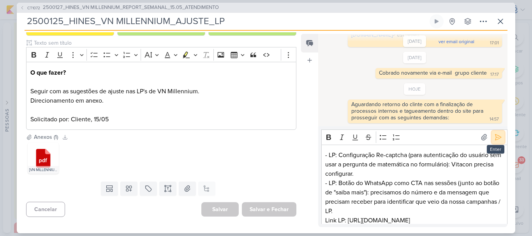
click at [495, 141] on button at bounding box center [498, 137] width 12 height 12
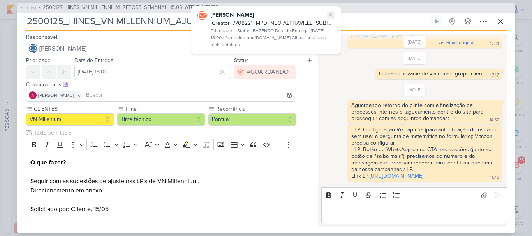
click at [332, 13] on icon at bounding box center [331, 15] width 6 height 6
click at [271, 69] on div "AGUARDANDO" at bounding box center [268, 71] width 42 height 9
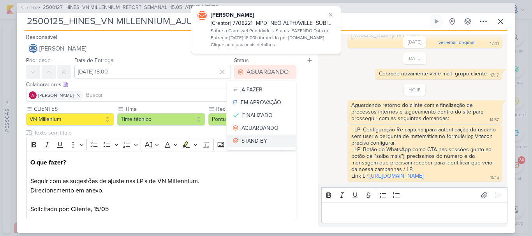
click at [257, 141] on div "STAND BY" at bounding box center [254, 141] width 26 height 8
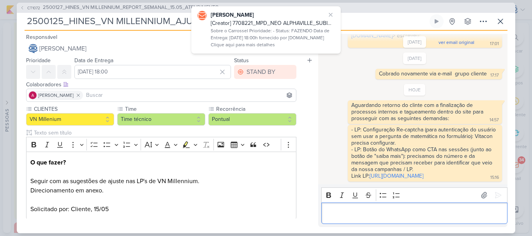
click at [359, 208] on div "Editor editing area: main" at bounding box center [414, 213] width 186 height 21
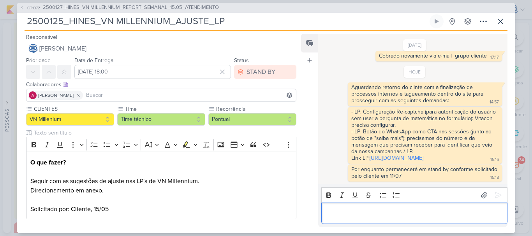
scroll to position [502, 0]
click at [499, 20] on icon at bounding box center [500, 21] width 9 height 9
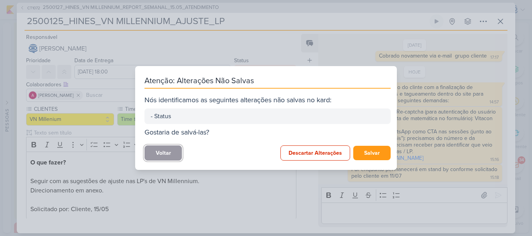
click at [160, 153] on button "Voltar" at bounding box center [163, 153] width 37 height 15
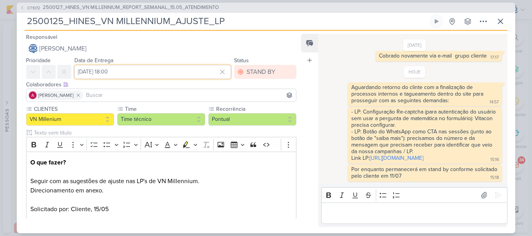
click at [122, 67] on input "[DATE] 18:00" at bounding box center [152, 72] width 157 height 14
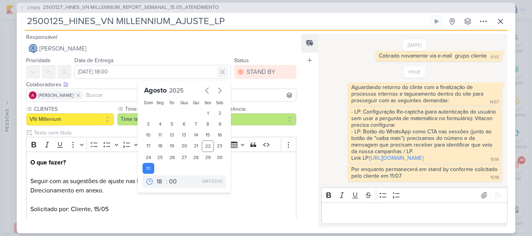
click at [219, 74] on icon at bounding box center [223, 72] width 8 height 8
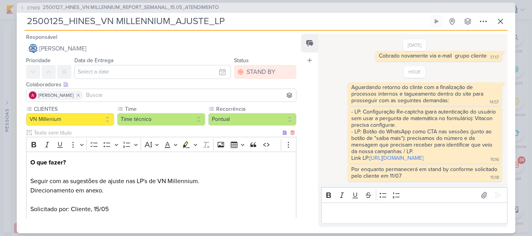
scroll to position [90, 0]
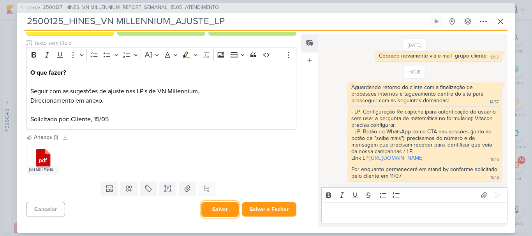
click at [217, 216] on button "Salvar" at bounding box center [219, 209] width 37 height 15
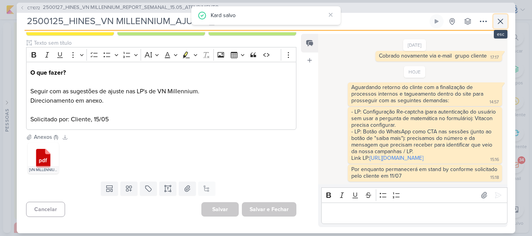
click at [505, 23] on icon at bounding box center [500, 21] width 9 height 9
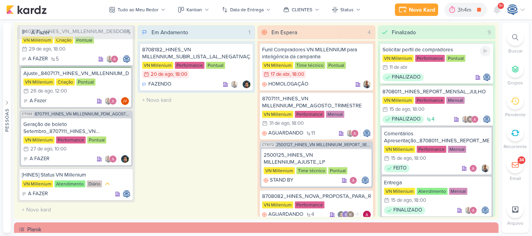
click at [385, 65] on icon at bounding box center [384, 67] width 5 height 5
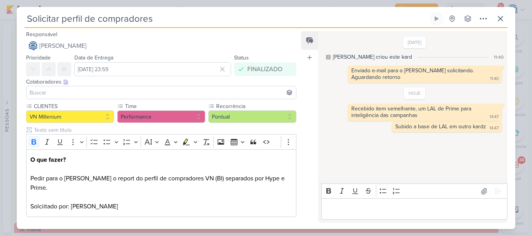
click at [385, 65] on div "[DATE] [PERSON_NAME] criou este kard 11:40 Enviado e-mail para o [PERSON_NAME] …" at bounding box center [414, 60] width 181 height 46
click at [498, 16] on icon at bounding box center [500, 18] width 9 height 9
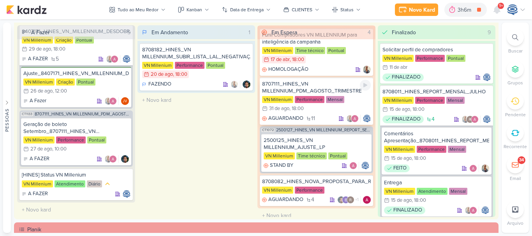
scroll to position [21, 0]
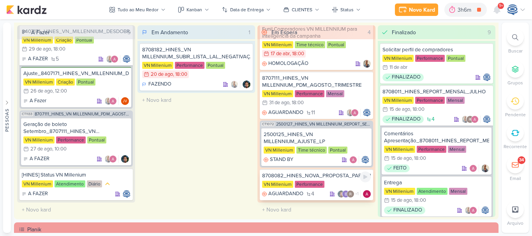
click at [323, 181] on div "VN Millenium Performance" at bounding box center [316, 185] width 109 height 8
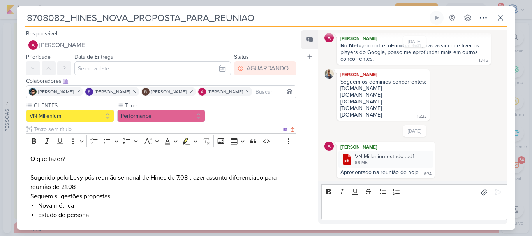
scroll to position [130, 0]
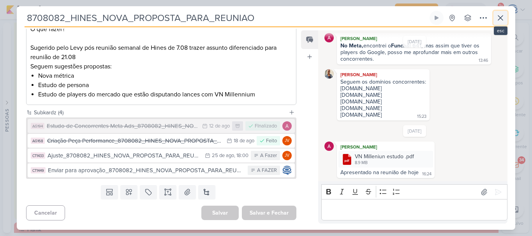
click at [500, 12] on button at bounding box center [500, 18] width 14 height 14
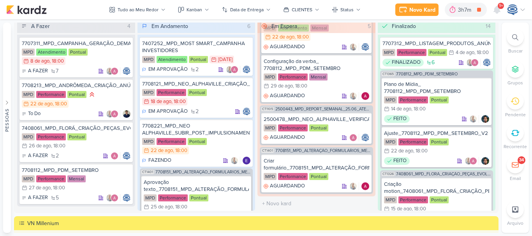
scroll to position [722, 0]
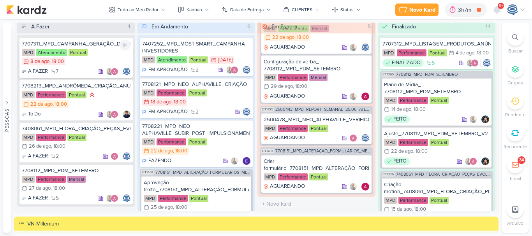
click at [96, 57] on div "MPD Atendimento Pontual 8/8 [DATE] 18:00" at bounding box center [76, 57] width 109 height 17
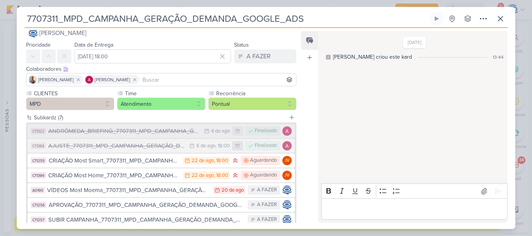
scroll to position [16, 0]
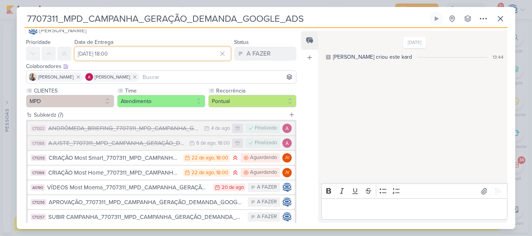
click at [102, 54] on input "[DATE] 18:00" at bounding box center [152, 54] width 157 height 14
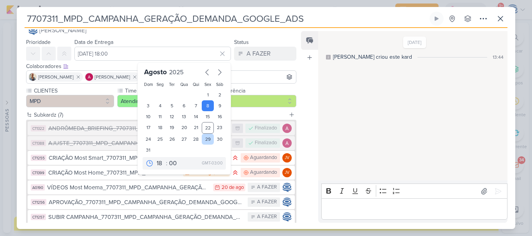
click at [207, 139] on div "29" at bounding box center [208, 139] width 12 height 11
type input "[DATE] 18:00"
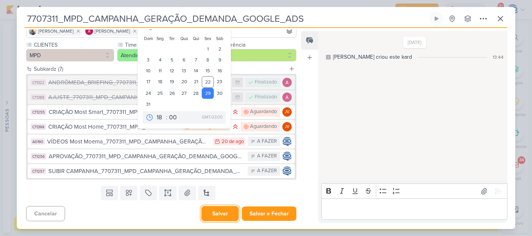
click at [215, 215] on button "Salvar" at bounding box center [219, 213] width 37 height 15
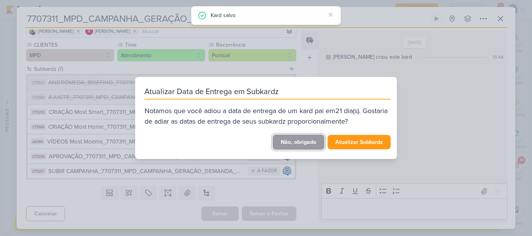
click at [305, 146] on button "Não, obrigado" at bounding box center [299, 142] width 52 height 15
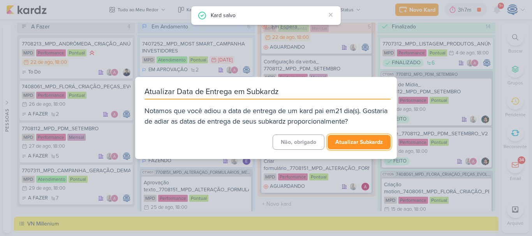
click at [337, 137] on button "Atualizar Subkardz" at bounding box center [359, 142] width 63 height 14
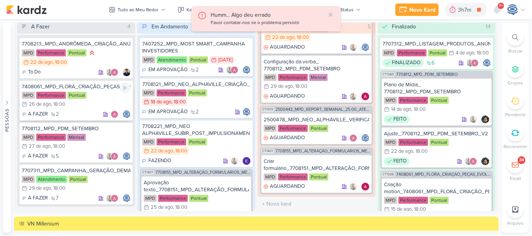
scroll to position [10, 0]
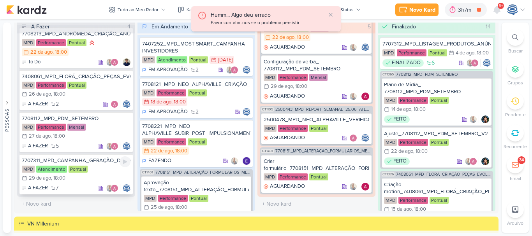
click at [106, 164] on div "7707311_MPD_CAMPANHA_GERAÇÃO_DEMANDA_GOOGLE_ADS MPD Atendimento Pontual 29/8 [D…" at bounding box center [75, 174] width 113 height 41
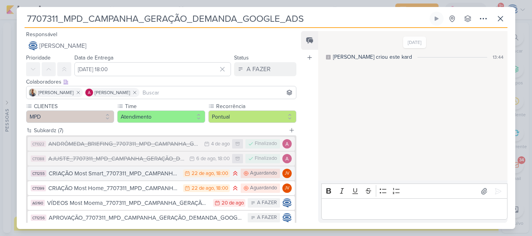
click at [117, 177] on div "CRIAÇÃO Most Smart_7707311_MPD_CAMPANHA_GERAÇÃO_DEMANDA_GOOGLE_ADS" at bounding box center [114, 173] width 130 height 9
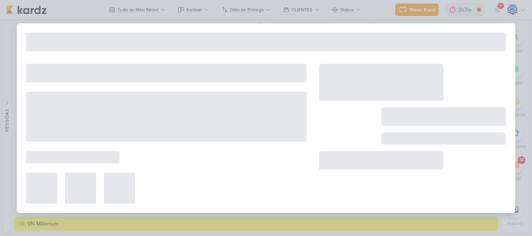
type input "CRIAÇÃO Most Smart_7707311_MPD_CAMPANHA_GERAÇÃO_DEMANDA_GOOGLE_ADS"
type input "[DATE] 18:00"
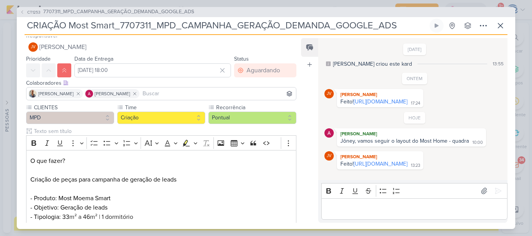
scroll to position [0, 0]
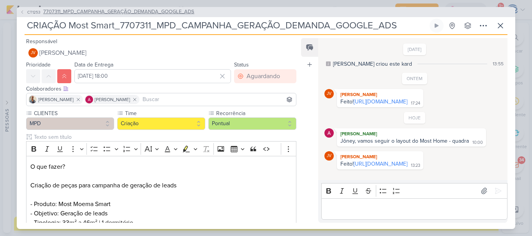
click at [157, 8] on span "7707311_MPD_CAMPANHA_GERAÇÃO_DEMANDA_GOOGLE_ADS" at bounding box center [118, 12] width 151 height 8
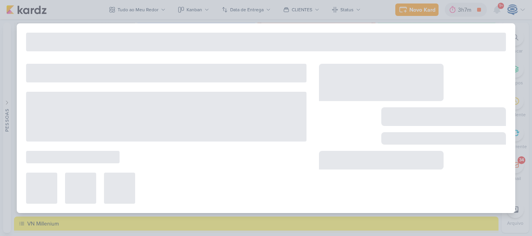
type input "7707311_MPD_CAMPANHA_GERAÇÃO_DEMANDA_GOOGLE_ADS"
type input "[DATE] 18:00"
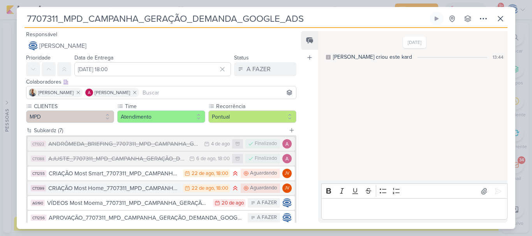
click at [145, 192] on div "CRIAÇÃO Most Home_7707311_MPD_CAMPANHA_GERAÇÃO_DEMANDA_GOOGLE_ADS" at bounding box center [113, 188] width 131 height 9
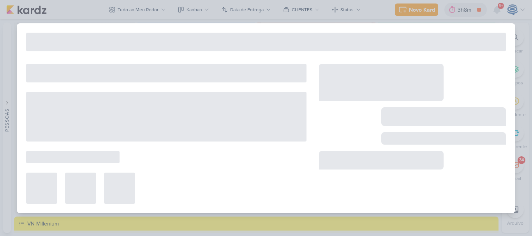
type input "CRIAÇÃO Most Home_7707311_MPD_CAMPANHA_GERAÇÃO_DEMANDA_GOOGLE_ADS"
type input "[DATE] 18:00"
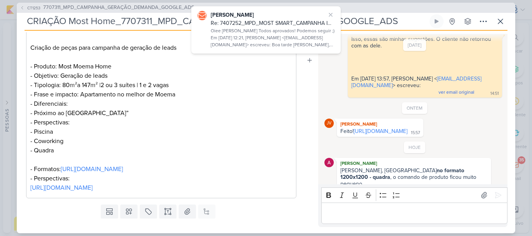
scroll to position [235, 0]
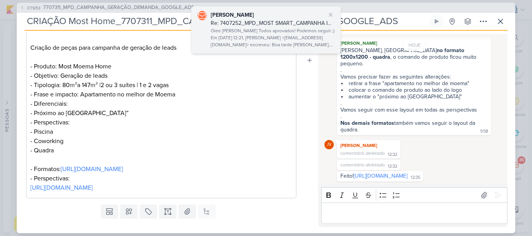
click at [263, 36] on div "Oiee [PERSON_NAME] Todos aprovados! Podemos seguir ;) Em [DATE] 12:21, [PERSON_…" at bounding box center [273, 38] width 124 height 22
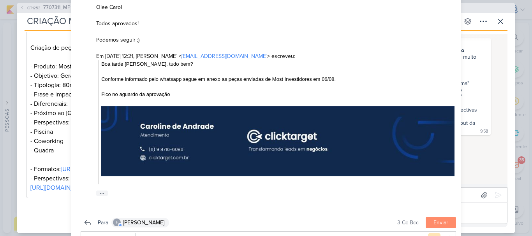
click at [183, 153] on img at bounding box center [277, 141] width 353 height 70
drag, startPoint x: 25, startPoint y: 12, endPoint x: 23, endPoint y: 7, distance: 5.1
click at [23, 7] on div "CT1253 7707311_MPD_CAMPANHA_GERAÇÃO_DEMANDA_GOOGLE_ADS" at bounding box center [266, 8] width 499 height 10
click at [23, 7] on icon at bounding box center [22, 7] width 5 height 5
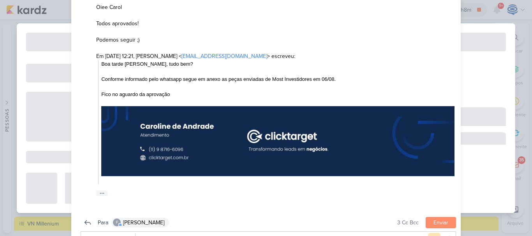
type input "7707311_MPD_CAMPANHA_GERAÇÃO_DEMANDA_GOOGLE_ADS"
type input "[DATE] 18:00"
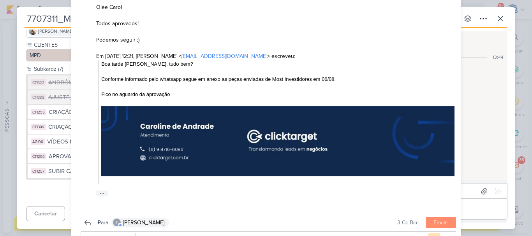
scroll to position [0, 0]
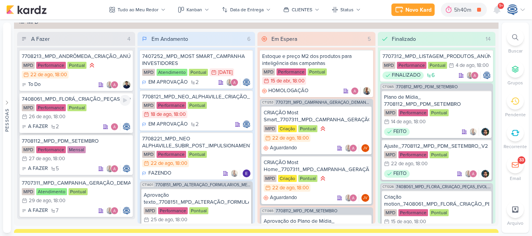
click at [99, 107] on div "MPD Performance Pontual 26/8 26 de ago , 18:00" at bounding box center [76, 112] width 109 height 17
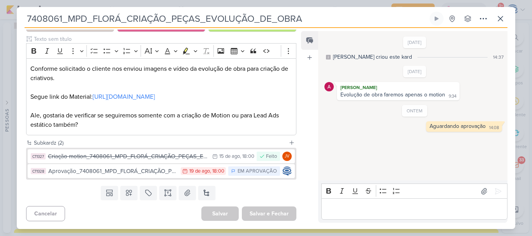
scroll to position [100, 0]
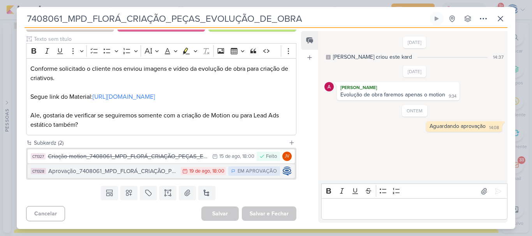
click at [161, 176] on div "Aprovação_7408061_MPD_FLORÁ_CRIAÇÃO_PEÇAS_EVOLUÇÃO_DE_OBRA" at bounding box center [112, 171] width 129 height 9
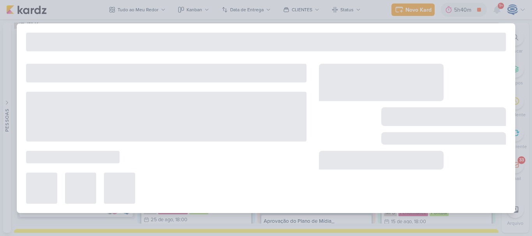
type input "Aprovação_7408061_MPD_FLORÁ_CRIAÇÃO_PEÇAS_EVOLUÇÃO_DE_OBRA"
type input "19 de agosto de 2025 às 18:00"
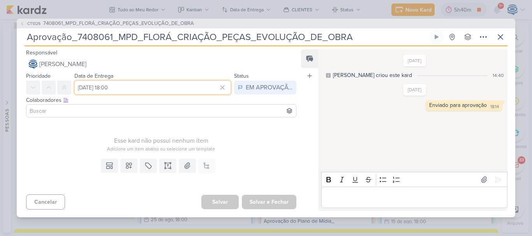
click at [135, 87] on input "19 de agosto de 2025 às 18:00" at bounding box center [152, 88] width 157 height 14
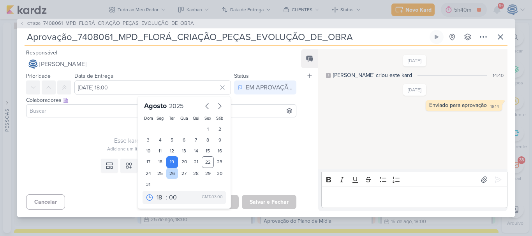
click at [169, 174] on div "26" at bounding box center [172, 173] width 12 height 11
type input "26 de agosto de 2025 às 18:00"
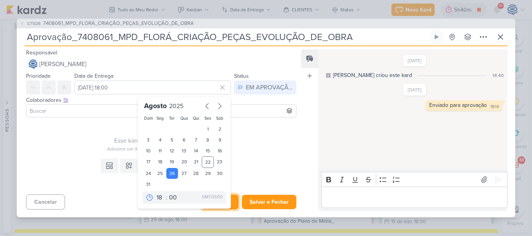
click at [230, 203] on button "Salvar" at bounding box center [219, 202] width 37 height 15
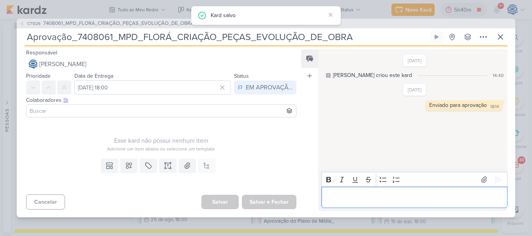
click at [344, 199] on p "Editor editing area: main" at bounding box center [414, 197] width 178 height 9
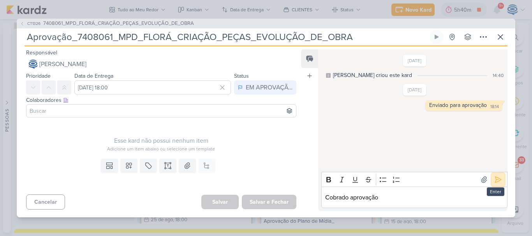
click at [495, 180] on icon at bounding box center [498, 180] width 8 height 8
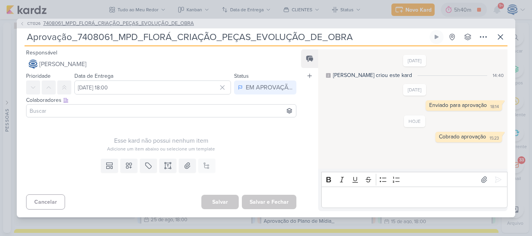
click at [171, 27] on span "7408061_MPD_FLORÁ_CRIAÇÃO_PEÇAS_EVOLUÇÃO_DE_OBRA" at bounding box center [118, 24] width 151 height 8
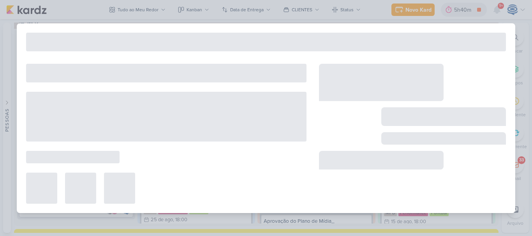
type input "7408061_MPD_FLORÁ_CRIAÇÃO_PEÇAS_EVOLUÇÃO_DE_OBRA"
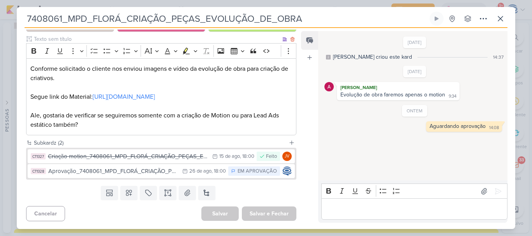
scroll to position [0, 0]
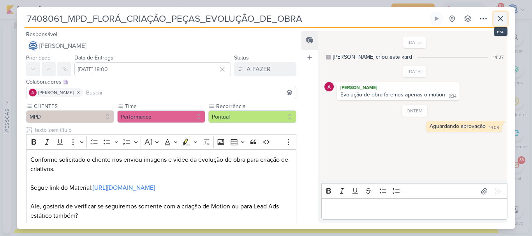
click at [499, 20] on icon at bounding box center [500, 18] width 5 height 5
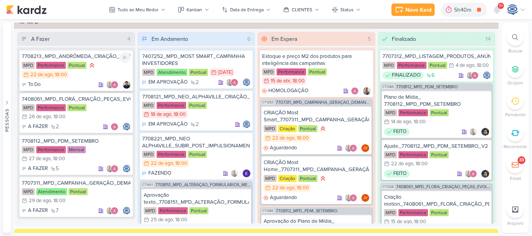
click at [107, 62] on div "MPD Performance Pontual 22/8 [DATE] 18:00" at bounding box center [76, 71] width 109 height 18
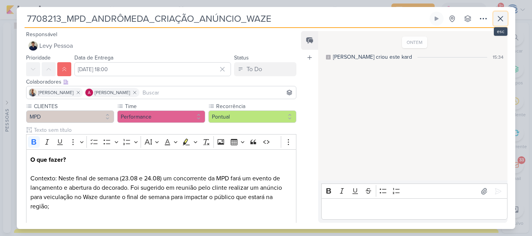
click at [500, 16] on icon at bounding box center [500, 18] width 9 height 9
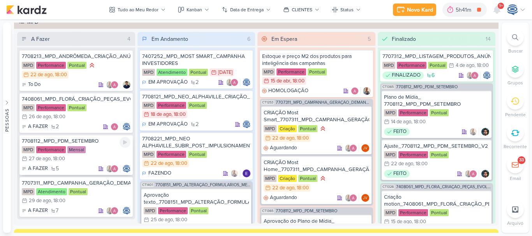
scroll to position [10, 0]
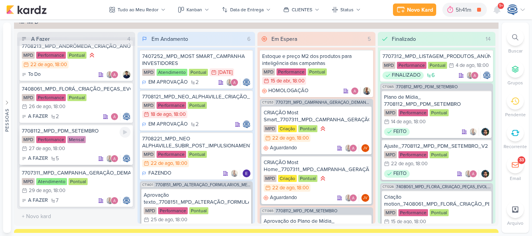
click at [93, 134] on div "7708112_MPD_PDM_SETEMBRO" at bounding box center [76, 131] width 109 height 7
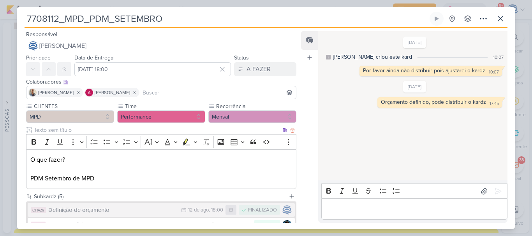
scroll to position [98, 0]
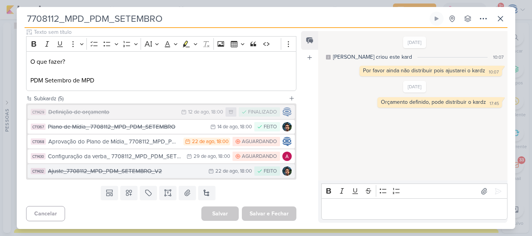
click at [172, 173] on div "Ajuste_7708112_MPD_PDM_SETEMBRO_V2" at bounding box center [126, 171] width 157 height 9
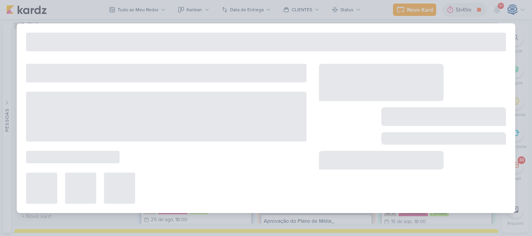
type input "Ajuste_7708112_MPD_PDM_SETEMBRO_V2"
type input "[DATE] 18:00"
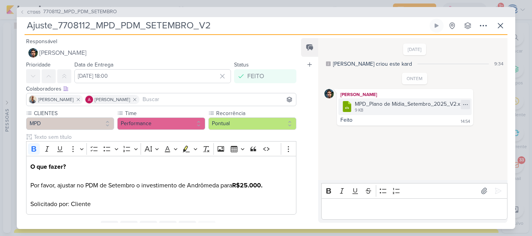
click at [464, 103] on icon at bounding box center [465, 105] width 6 height 6
click at [445, 133] on button "Baixar" at bounding box center [438, 130] width 63 height 11
drag, startPoint x: 227, startPoint y: 25, endPoint x: 0, endPoint y: 26, distance: 226.3
click at [0, 26] on div "CT1365 7708112_MPD_PDM_SETEMBRO Ajuste_7708112_MPD_PDM_SETEMBRO_V2" at bounding box center [266, 118] width 532 height 236
click at [359, 212] on p "Editor editing area: main" at bounding box center [414, 208] width 178 height 9
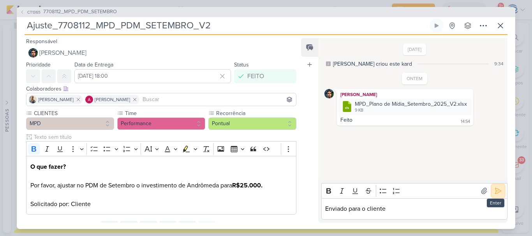
click at [494, 192] on icon at bounding box center [498, 191] width 8 height 8
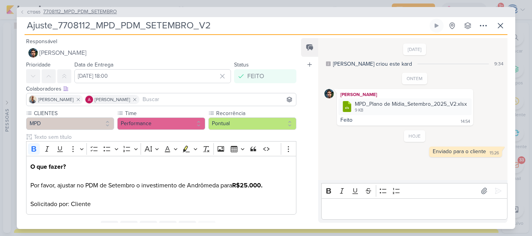
click at [81, 10] on span "7708112_MPD_PDM_SETEMBRO" at bounding box center [80, 12] width 74 height 8
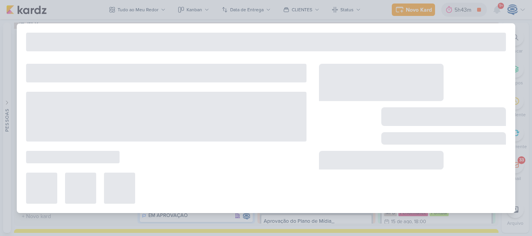
type input "7708112_MPD_PDM_SETEMBRO"
type input "27 de agosto de 2025 às 18:00"
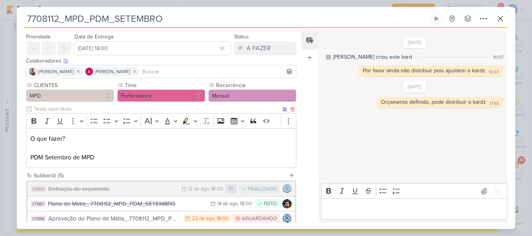
scroll to position [0, 0]
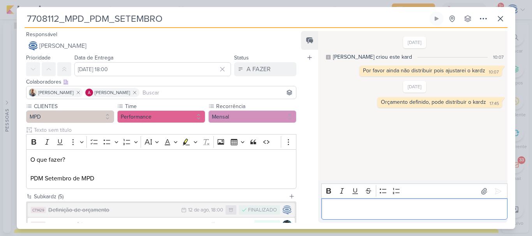
click at [371, 210] on p "Editor editing area: main" at bounding box center [414, 209] width 178 height 9
click at [387, 208] on p "Aguardando retorno no cliente par" at bounding box center [414, 209] width 178 height 9
click at [425, 211] on p "Aguardando retorno do cliente par" at bounding box center [414, 209] width 178 height 9
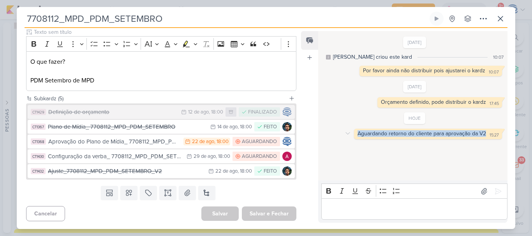
drag, startPoint x: 482, startPoint y: 134, endPoint x: 356, endPoint y: 136, distance: 125.4
click at [358, 136] on div "Aguardando retorno do cliente para aprovação da V2" at bounding box center [422, 133] width 129 height 7
copy div "Aguardando retorno do cliente para aprovação da V2"
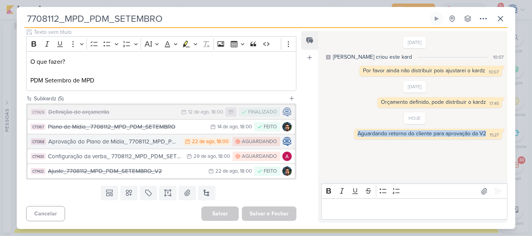
click at [129, 140] on div "Aprovação do Plano de Mídia_ 7708112_MPD_PDM_SETEMBRO" at bounding box center [113, 141] width 131 height 9
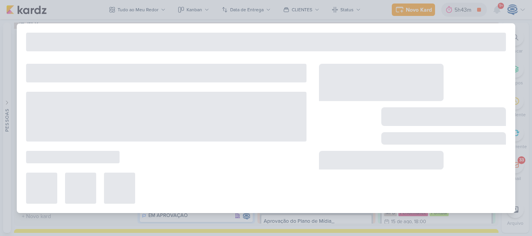
type input "Aprovação do Plano de Mídia_ 7708112_MPD_PDM_SETEMBRO"
type input "[DATE] 18:00"
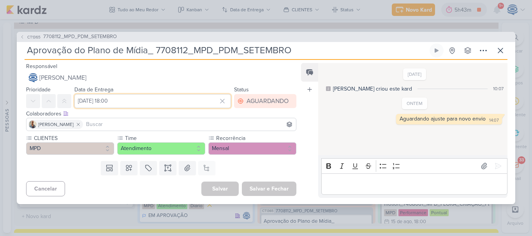
click at [142, 99] on input "[DATE] 18:00" at bounding box center [152, 101] width 157 height 14
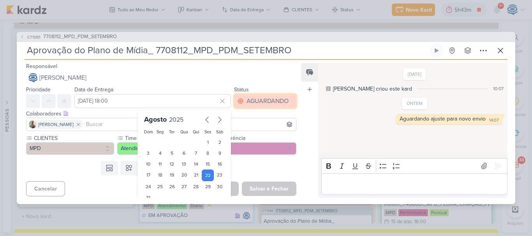
click at [260, 99] on div "AGUARDANDO" at bounding box center [268, 101] width 42 height 9
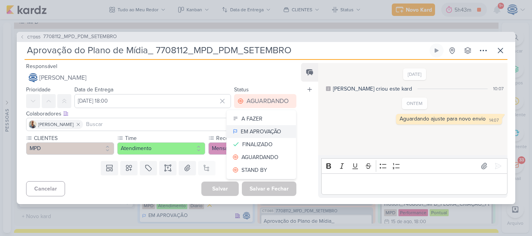
click at [262, 129] on div "EM APROVAÇÃO" at bounding box center [261, 132] width 41 height 8
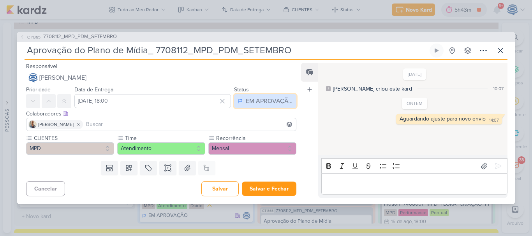
click at [262, 102] on div "EM APROVAÇÃO" at bounding box center [269, 101] width 47 height 9
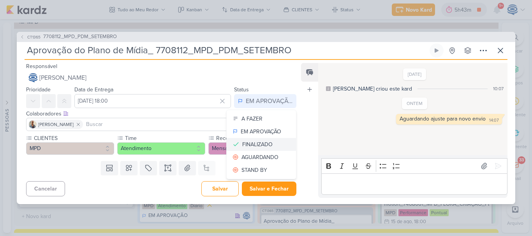
click at [258, 141] on div "FINALIZADO" at bounding box center [257, 145] width 30 height 8
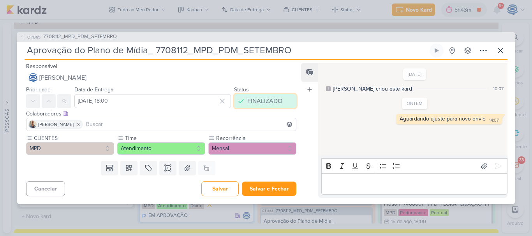
click at [259, 103] on div "FINALIZADO" at bounding box center [264, 101] width 35 height 9
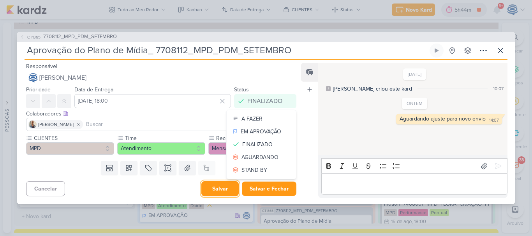
click at [224, 185] on button "Salvar" at bounding box center [219, 189] width 37 height 15
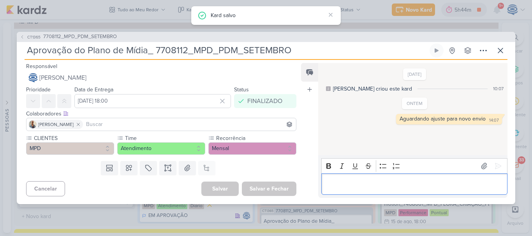
click at [359, 186] on p "Editor editing area: main" at bounding box center [414, 184] width 178 height 9
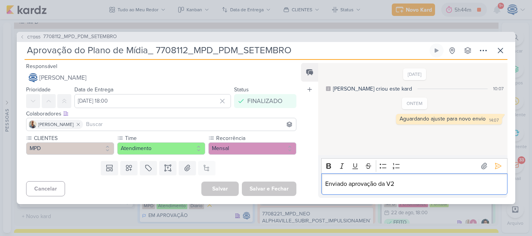
click at [348, 184] on p "Enviado aprovação da V2" at bounding box center [414, 184] width 178 height 9
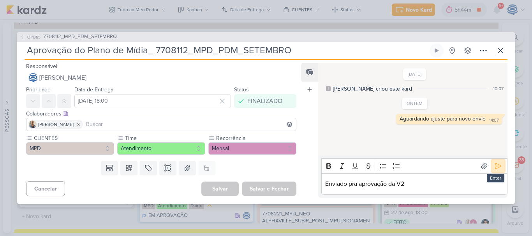
click at [496, 169] on icon at bounding box center [498, 166] width 8 height 8
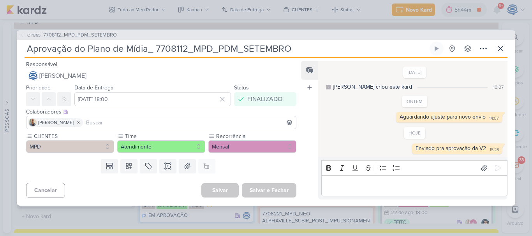
click at [107, 35] on span "7708112_MPD_PDM_SETEMBRO" at bounding box center [80, 36] width 74 height 8
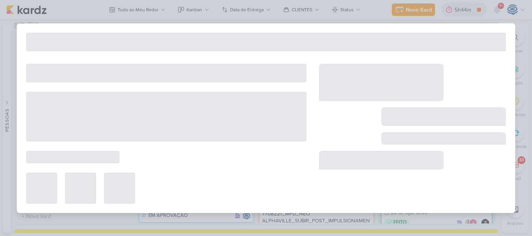
type input "7708112_MPD_PDM_SETEMBRO"
type input "27 de agosto de 2025 às 18:00"
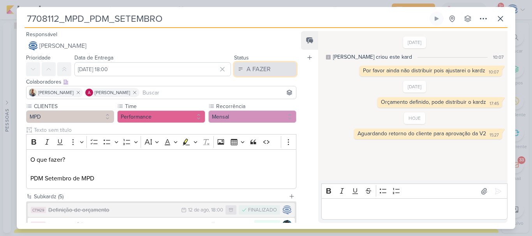
click at [260, 69] on div "A FAZER" at bounding box center [259, 69] width 24 height 9
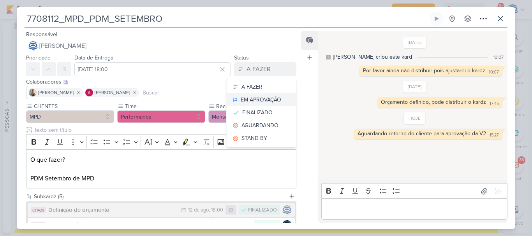
click at [264, 96] on div "EM APROVAÇÃO" at bounding box center [261, 100] width 41 height 8
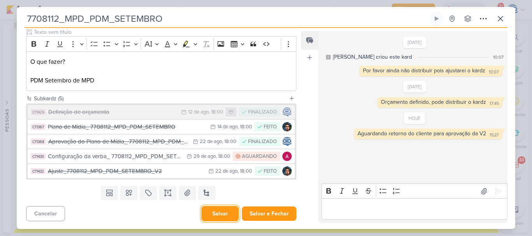
click at [217, 212] on button "Salvar" at bounding box center [219, 213] width 37 height 15
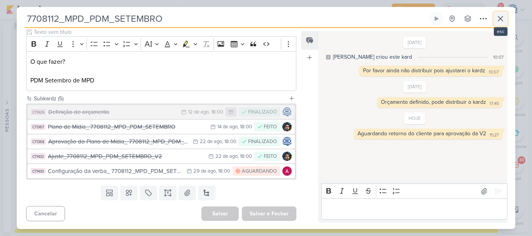
click at [500, 19] on icon at bounding box center [500, 18] width 5 height 5
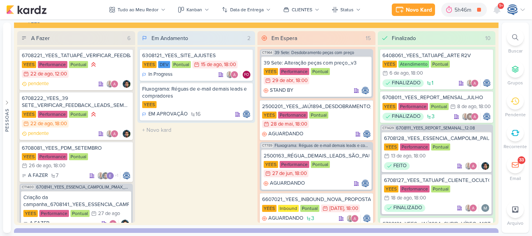
scroll to position [8, 0]
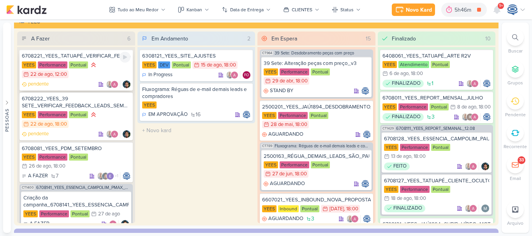
click at [91, 84] on div "pendente" at bounding box center [76, 85] width 109 height 8
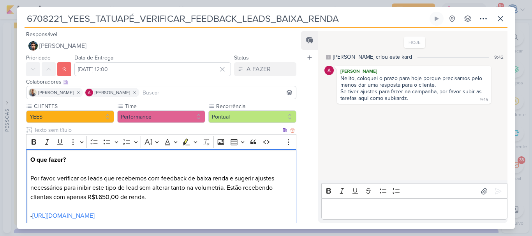
click at [149, 197] on p "O que fazer? Por favor, verificar os leads que recebemos com feedback de baixa …" at bounding box center [161, 206] width 262 height 103
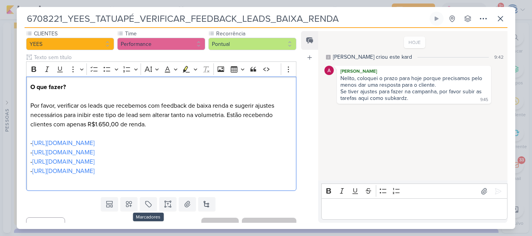
scroll to position [74, 0]
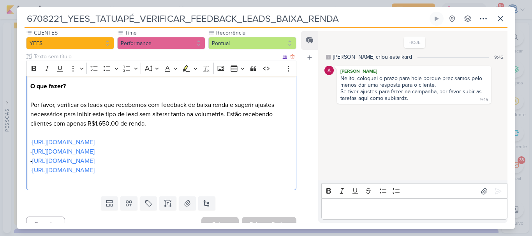
click at [256, 169] on p "O que fazer? Por favor, verificar os leads que recebemos com feedback de baixa …" at bounding box center [161, 133] width 262 height 103
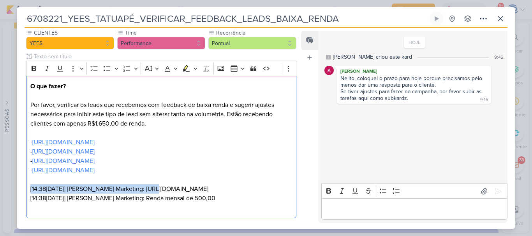
drag, startPoint x: 157, startPoint y: 189, endPoint x: 21, endPoint y: 188, distance: 135.9
click at [21, 188] on div "CLIENTES YEES Time" at bounding box center [158, 125] width 283 height 193
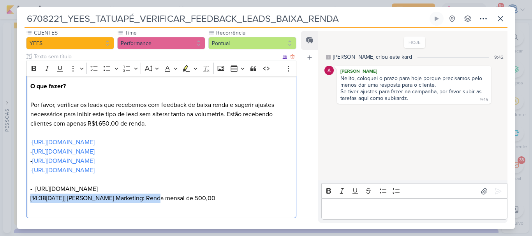
drag, startPoint x: 148, startPoint y: 201, endPoint x: 24, endPoint y: 199, distance: 123.5
click at [24, 199] on div "CLIENTES YEES Time" at bounding box center [158, 125] width 283 height 193
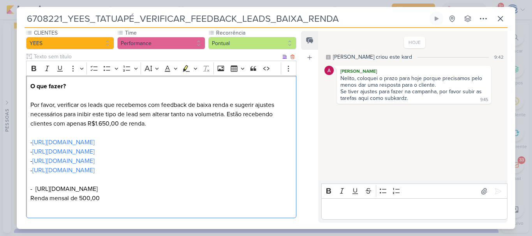
click at [252, 190] on p "O que fazer? Por favor, verificar os leads que recebemos com feedback de baixa …" at bounding box center [161, 147] width 262 height 131
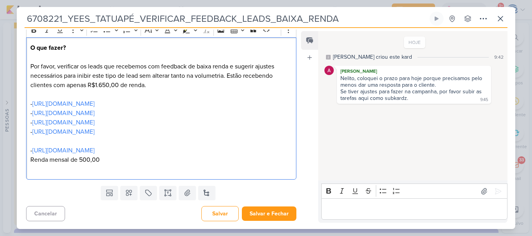
click at [156, 173] on p "O que fazer? Por favor, verificar os leads que recebemos com feedback de baixa …" at bounding box center [161, 108] width 262 height 131
click at [32, 162] on p "O que fazer? Por favor, verificar os leads que recebemos com feedback de baixa …" at bounding box center [161, 108] width 262 height 131
click at [121, 160] on p "O que fazer? Por favor, verificar os leads que recebemos com feedback de baixa …" at bounding box center [161, 108] width 262 height 131
click at [58, 160] on p "O que fazer? Por favor, verificar os leads que recebemos com feedback de baixa …" at bounding box center [161, 108] width 262 height 131
click at [160, 161] on p "O que fazer? Por favor, verificar os leads que recebemos com feedback de baixa …" at bounding box center [161, 108] width 262 height 131
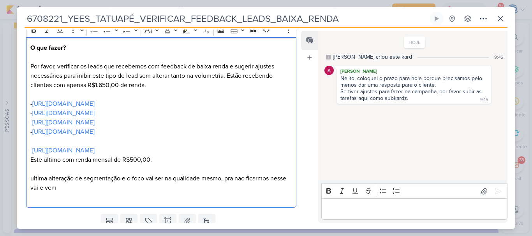
click at [30, 179] on p "O que fazer? Por favor, verificar os leads que recebemos com feedback de baixa …" at bounding box center [161, 122] width 262 height 159
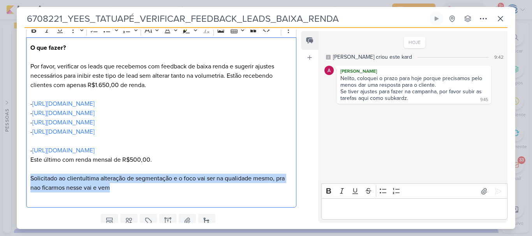
drag, startPoint x: 118, startPoint y: 192, endPoint x: 25, endPoint y: 178, distance: 93.4
click at [25, 178] on div "CLIENTES YEES Time" at bounding box center [158, 100] width 283 height 221
copy p "⁠⁠⁠⁠⁠⁠⁠Solicitado ao clientultima alteração de segmentação e o foco vai ser na …"
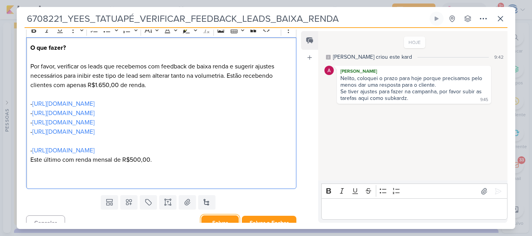
click at [211, 217] on button "Salvar" at bounding box center [219, 223] width 37 height 15
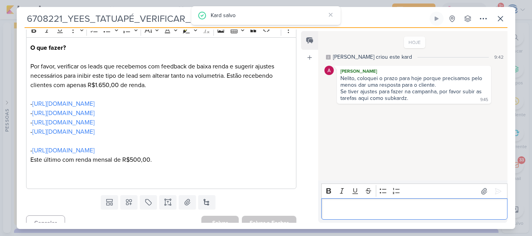
click at [359, 209] on p "Editor editing area: main" at bounding box center [414, 209] width 178 height 9
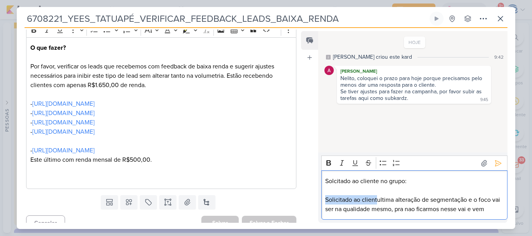
drag, startPoint x: 378, startPoint y: 201, endPoint x: 316, endPoint y: 200, distance: 61.9
click at [316, 200] on div "Feed Atrelar email Solte o email para atrelar ao kard HOJE Caroline criou este …" at bounding box center [404, 127] width 206 height 192
click at [446, 199] on p "Realizar a ultima alteração de segmentação e o foco vai ser na qualidade mesmo,…" at bounding box center [414, 205] width 178 height 19
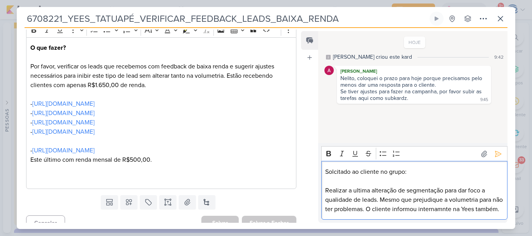
click at [333, 167] on p "Solcitado ao cliente no grupo:" at bounding box center [414, 171] width 178 height 9
click at [495, 150] on icon at bounding box center [498, 154] width 8 height 8
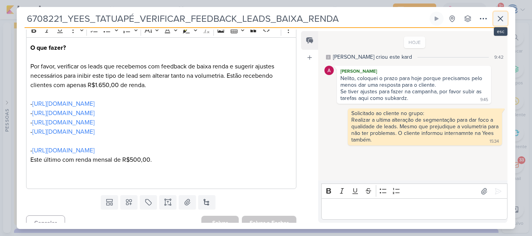
click at [500, 18] on icon at bounding box center [500, 18] width 9 height 9
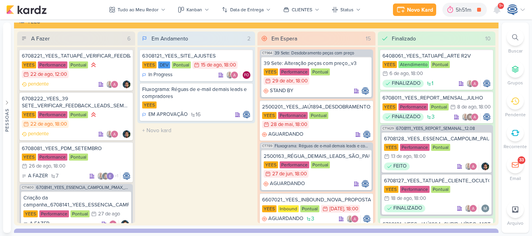
click at [513, 40] on icon at bounding box center [515, 37] width 6 height 6
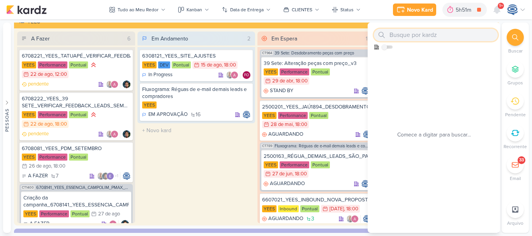
paste input "7407252"
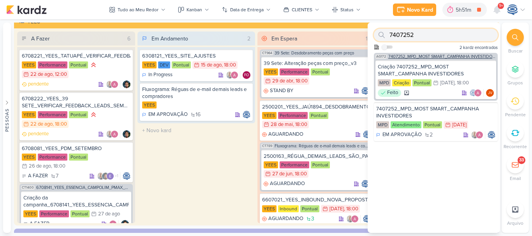
type input "7407252"
click at [437, 57] on span "7407252_MPD_MOST SMART_CAMPANHA INVESTIDORES" at bounding box center [442, 57] width 108 height 4
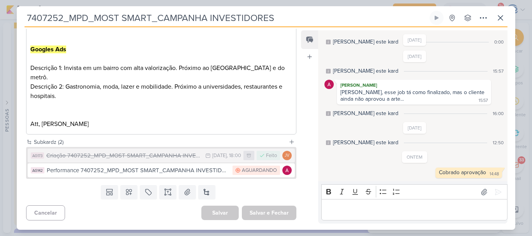
scroll to position [362, 0]
click at [172, 153] on div "Criação 7407252_MPD_MOST SMART_CAMPANHA INVESTIDORES" at bounding box center [123, 156] width 155 height 9
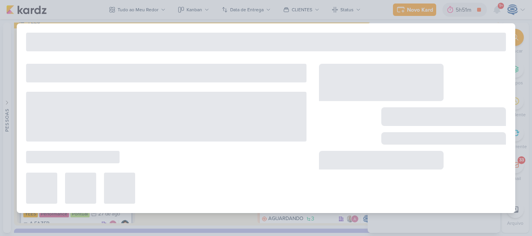
type input "Criação 7407252_MPD_MOST SMART_CAMPANHA INVESTIDORES"
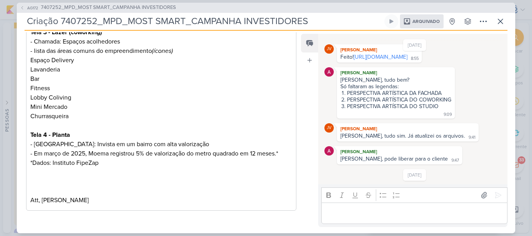
scroll to position [40, 0]
drag, startPoint x: 432, startPoint y: 70, endPoint x: 340, endPoint y: 64, distance: 92.5
click at [340, 62] on div "Feito! https://drive.google.com/drive/folders/1dddCHk7z4TT6f4Jbu1oJTuARFJ4GcoSM…" at bounding box center [379, 57] width 82 height 7
copy div "https://drive.google.com/drive/folders/1dddCHk7z4TT6f4Jbu1oJTuARFJ4GcoSM?usp=sh…"
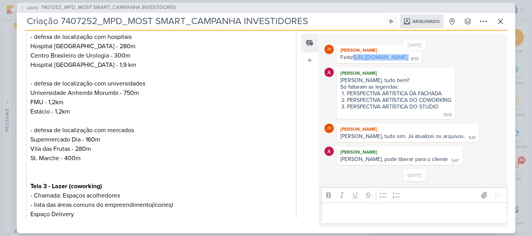
scroll to position [292, 0]
click at [71, 6] on span "7407252_MPD_MOST SMART_CAMPANHA INVESTIDORES" at bounding box center [108, 8] width 135 height 8
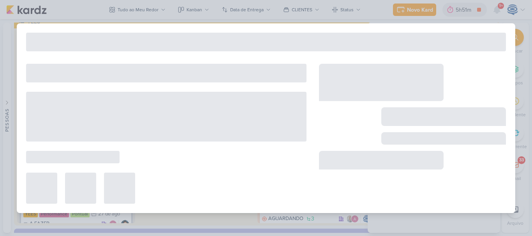
type input "7407252_MPD_MOST SMART_CAMPANHA INVESTIDORES"
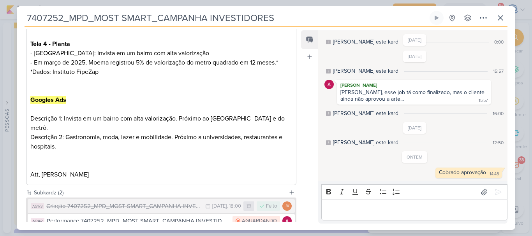
scroll to position [362, 0]
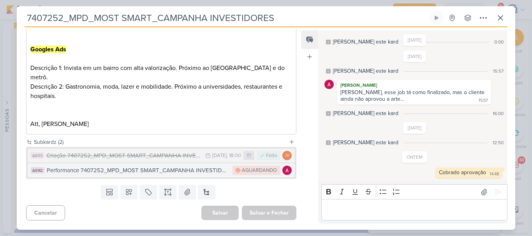
click at [190, 172] on div "Performance 7407252_MPD_MOST SMART_CAMPANHA INVESTIDORES" at bounding box center [138, 170] width 182 height 9
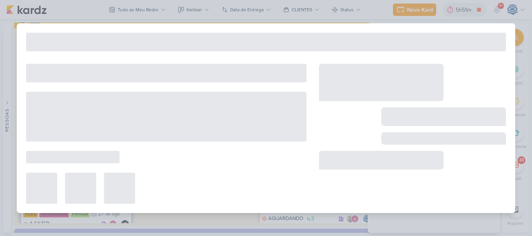
type input "Performance 7407252_MPD_MOST SMART_CAMPANHA INVESTIDORES"
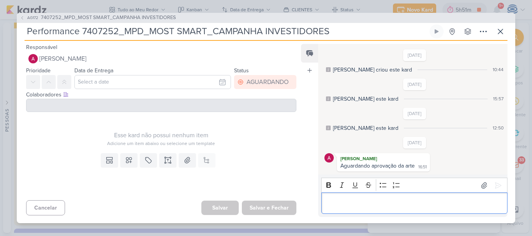
click at [357, 207] on p "Editor editing area: main" at bounding box center [414, 203] width 178 height 9
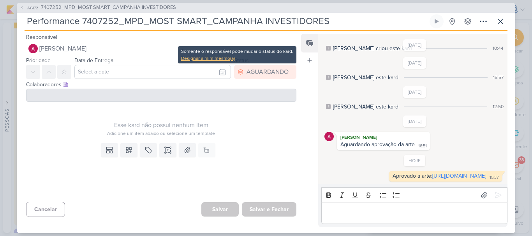
click at [227, 57] on div "Designar a mim mesmo(a)" at bounding box center [237, 58] width 112 height 7
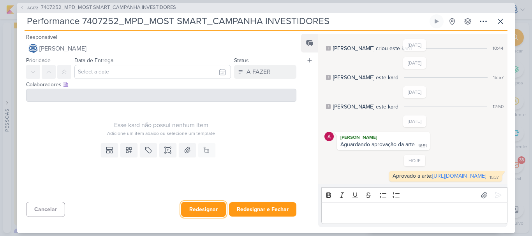
click at [206, 208] on button "Redesignar" at bounding box center [203, 209] width 45 height 15
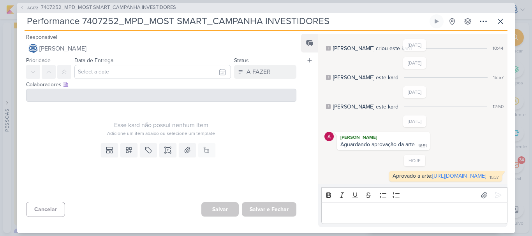
drag, startPoint x: 343, startPoint y: 22, endPoint x: 0, endPoint y: 4, distance: 343.6
click at [0, 4] on div "AG172 7407252_MPD_MOST SMART_CAMPANHA INVESTIDORES Performance 7407252_MPD_MOST…" at bounding box center [266, 118] width 532 height 236
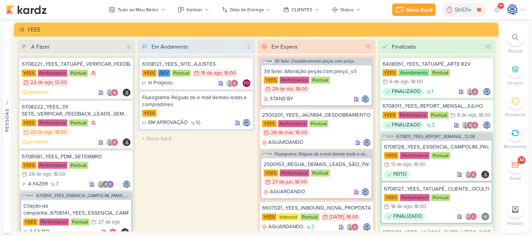
click at [511, 43] on div at bounding box center [515, 37] width 17 height 17
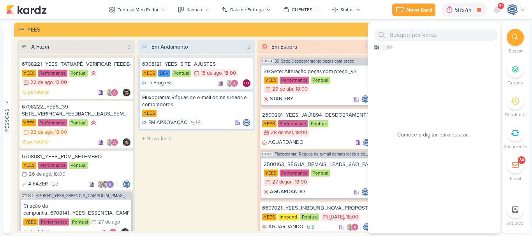
click at [511, 43] on div at bounding box center [515, 37] width 17 height 17
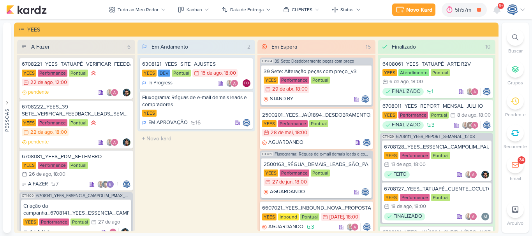
click at [511, 43] on div at bounding box center [515, 37] width 17 height 17
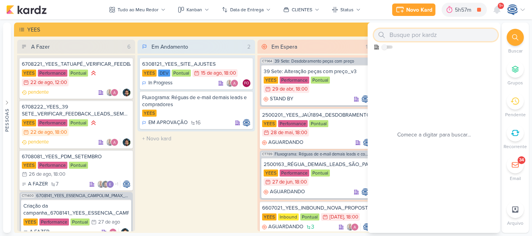
paste input "Performance 7407252_MPD_MOST SMART_CAMPANHA INVESTIDORES"
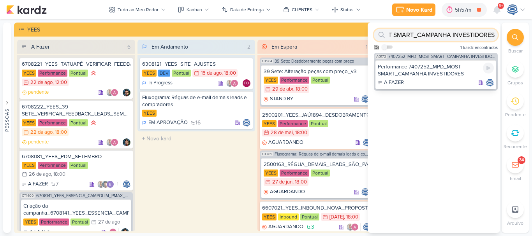
type input "Performance 7407252_MPD_MOST SMART_CAMPANHA INVESTIDORES"
click at [436, 71] on div "Performance 7407252_MPD_MOST SMART_CAMPANHA INVESTIDORES" at bounding box center [436, 70] width 116 height 14
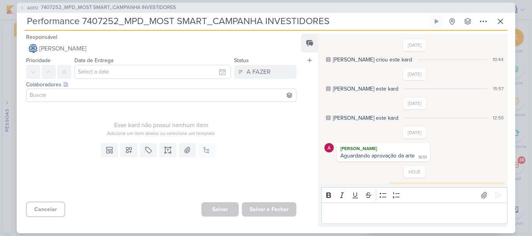
scroll to position [25, 0]
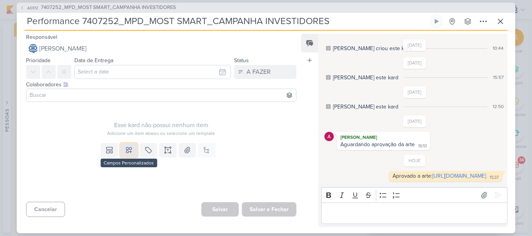
click at [126, 152] on icon at bounding box center [129, 150] width 8 height 8
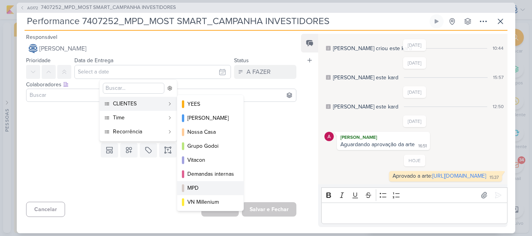
click at [212, 186] on div "MPD" at bounding box center [210, 188] width 47 height 8
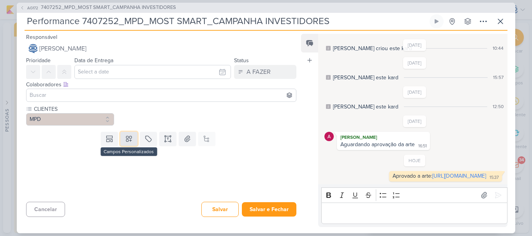
click at [125, 138] on icon at bounding box center [129, 139] width 8 height 8
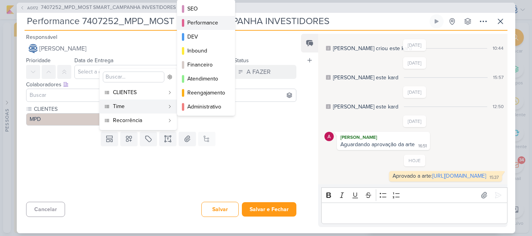
click at [198, 21] on div "Performance" at bounding box center [206, 23] width 38 height 8
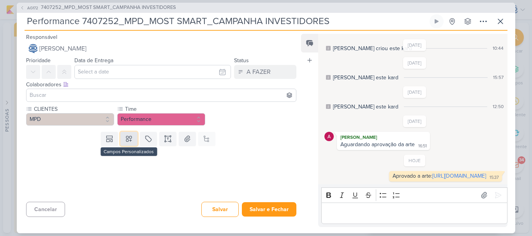
click at [126, 141] on icon at bounding box center [129, 139] width 8 height 8
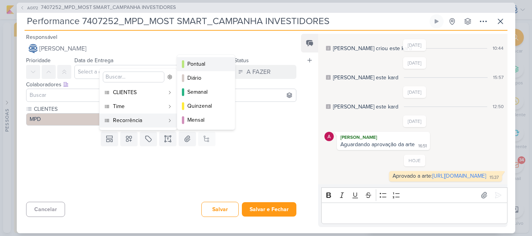
click at [200, 64] on div "Pontual" at bounding box center [206, 64] width 38 height 8
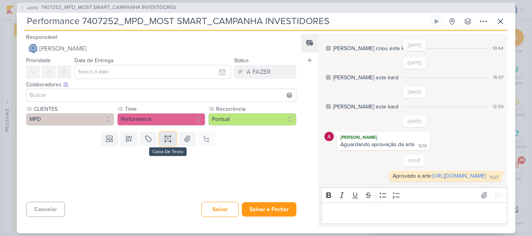
click at [164, 145] on button at bounding box center [167, 139] width 17 height 14
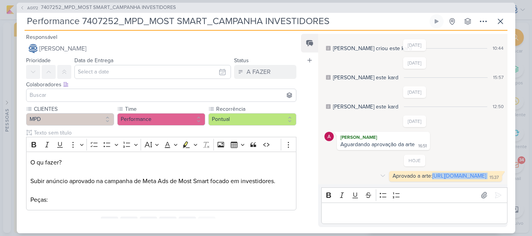
drag, startPoint x: 446, startPoint y: 175, endPoint x: 348, endPoint y: 171, distance: 98.2
click at [389, 171] on div "Aprovado a arte: https://drive.google.com/drive/folders/1dddCHk7z4TT6f4Jbu1oJTu…" at bounding box center [445, 176] width 113 height 11
copy div "https://drive.google.com/drive/folders/1dddCHk7z4TT6f4Jbu1oJTuARFJ4GcoSM?usp=sh…"
click at [139, 204] on p "O qu fazer? Subir anúncio aprovado na campanha de Meta Ads de Most Smart focado…" at bounding box center [161, 181] width 262 height 47
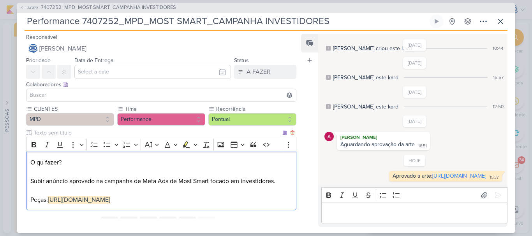
click at [43, 164] on p "O qu fazer? Subir anúncio aprovado na campanha de Meta Ads de Most Smart focado…" at bounding box center [161, 181] width 262 height 47
drag, startPoint x: 73, startPoint y: 166, endPoint x: 27, endPoint y: 154, distance: 47.3
click at [27, 154] on div "O que fazer? Subir anúncio aprovado na campanha de Meta Ads de Most Smart focad…" at bounding box center [161, 181] width 270 height 59
click at [35, 144] on icon "Editor toolbar" at bounding box center [34, 145] width 8 height 8
click at [122, 211] on div "O que fazer? Subir anúncio aprovado na campanha de Meta Ads de Most Smart focad…" at bounding box center [161, 181] width 270 height 59
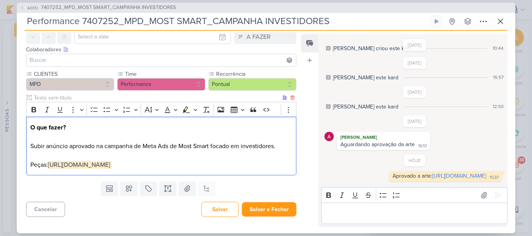
scroll to position [0, 0]
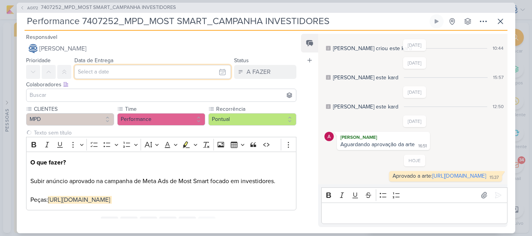
click at [127, 70] on input "text" at bounding box center [152, 72] width 157 height 14
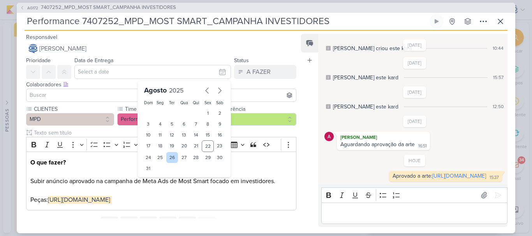
click at [166, 159] on div "26" at bounding box center [172, 157] width 12 height 11
type input "26 de agosto de 2025 às 23:59"
click at [159, 185] on select "00 01 02 03 04 05 06 07 08 09 10 11 12 13 14 15 16 17 18 19 20 21 22 23" at bounding box center [160, 181] width 11 height 9
select select "18"
click at [155, 177] on select "00 01 02 03 04 05 06 07 08 09 10 11 12 13 14 15 16 17 18 19 20 21 22 23" at bounding box center [160, 181] width 11 height 9
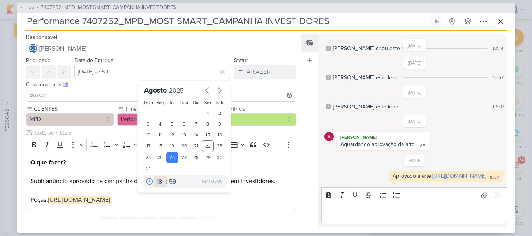
type input "26 de agosto de 2025 às 18:59"
click at [168, 185] on select "00 05 10 15 20 25 30 35 40 45 50 55 59" at bounding box center [172, 181] width 11 height 9
select select "0"
click at [167, 177] on select "00 05 10 15 20 25 30 35 40 45 50 55 59" at bounding box center [172, 181] width 11 height 9
type input "26 de agosto de 2025 às 18:00"
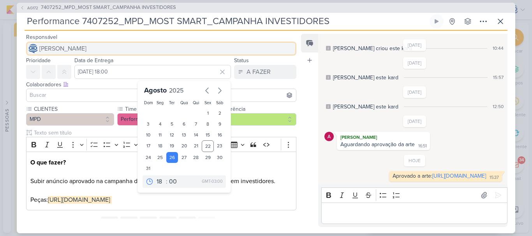
click at [129, 47] on button "[PERSON_NAME]" at bounding box center [161, 49] width 270 height 14
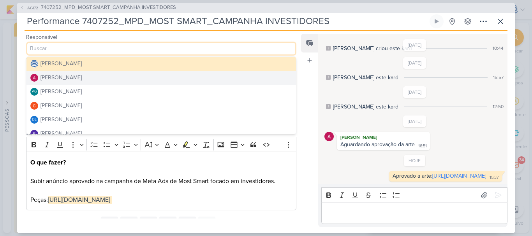
click at [115, 81] on button "[PERSON_NAME]" at bounding box center [161, 78] width 270 height 14
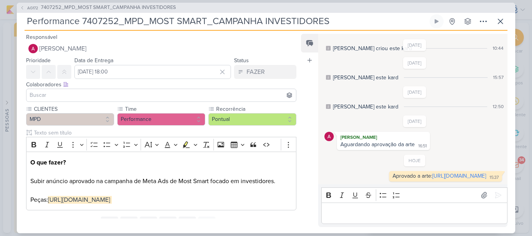
click at [115, 91] on input at bounding box center [161, 95] width 266 height 9
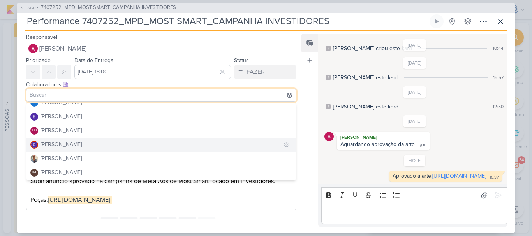
scroll to position [63, 0]
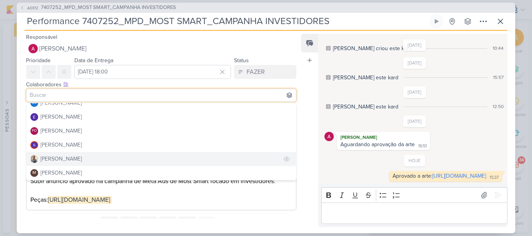
click at [86, 157] on button "[PERSON_NAME]" at bounding box center [161, 159] width 270 height 14
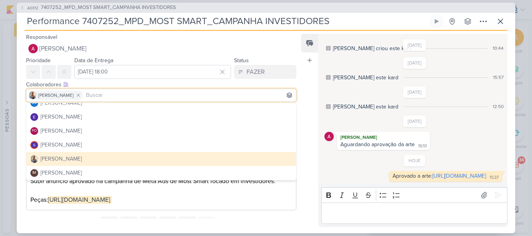
click at [18, 176] on div "CLIENTES MPD Time" at bounding box center [158, 159] width 283 height 109
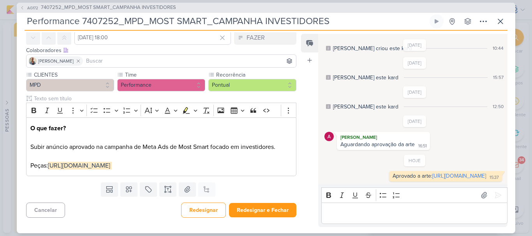
scroll to position [44, 0]
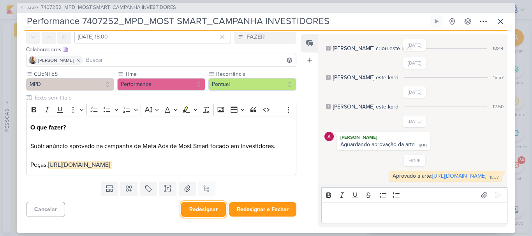
click at [208, 209] on button "Redesignar" at bounding box center [203, 209] width 45 height 15
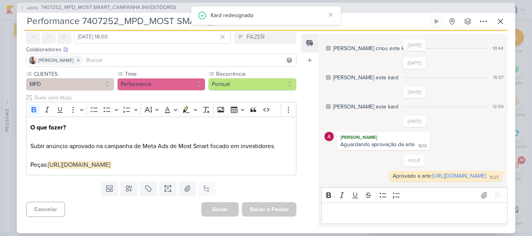
scroll to position [0, 0]
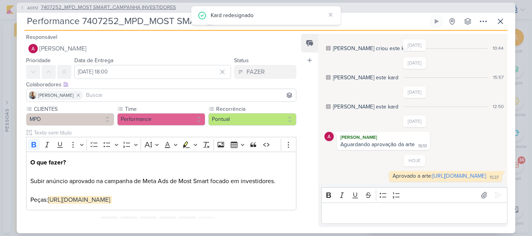
click at [121, 7] on span "7407252_MPD_MOST SMART_CAMPANHA INVESTIDORES" at bounding box center [108, 8] width 135 height 8
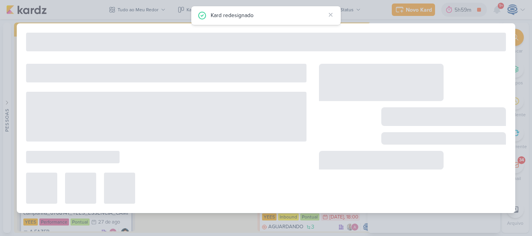
type input "7407252_MPD_MOST SMART_CAMPANHA INVESTIDORES"
type input "29 de julho de 2025 às 23:59"
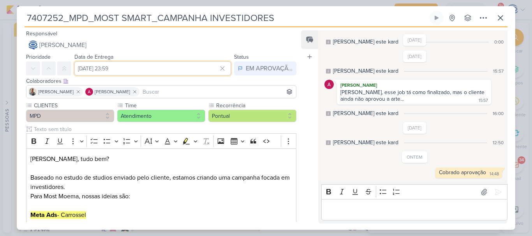
click at [89, 72] on input "29 de julho de 2025 às 23:59" at bounding box center [152, 69] width 157 height 14
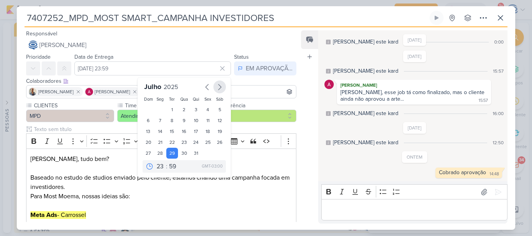
click at [217, 85] on icon "button" at bounding box center [219, 87] width 9 height 9
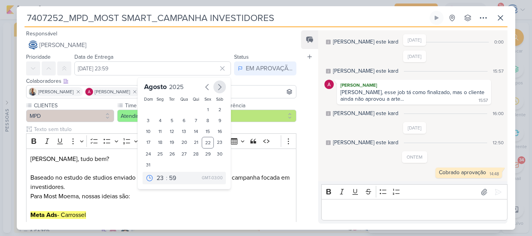
click at [217, 85] on icon "button" at bounding box center [219, 87] width 9 height 9
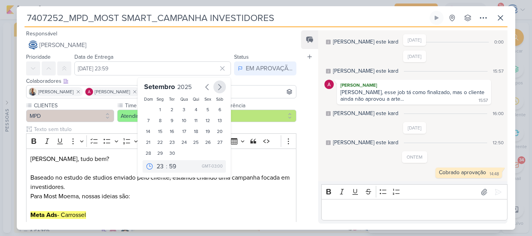
click at [217, 85] on icon "button" at bounding box center [219, 87] width 9 height 9
click at [203, 87] on icon "button" at bounding box center [207, 87] width 9 height 9
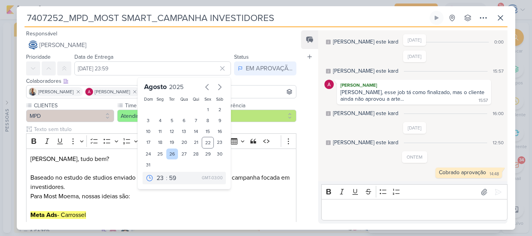
click at [171, 154] on div "26" at bounding box center [172, 154] width 12 height 11
type input "26 de agosto de 2025 às 23:59"
click at [155, 182] on select "00 01 02 03 04 05 06 07 08 09 10 11 12 13 14 15 16 17 18 19 20 21 22 23" at bounding box center [160, 178] width 11 height 9
click at [192, 164] on div "1 2 3 4 5 6 7 8 9 10 11 12 13 14 15 16 17 18 19 20 21 22 23 24 25 26 27 28 29 3…" at bounding box center [184, 137] width 83 height 66
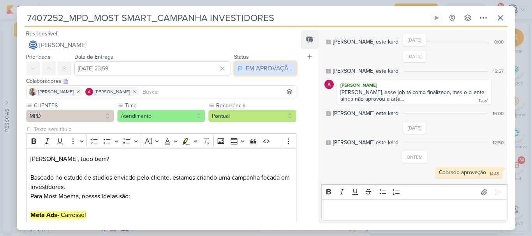
click at [266, 68] on div "EM APROVAÇÃO" at bounding box center [269, 68] width 47 height 9
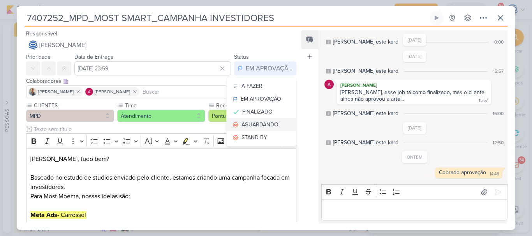
click at [270, 120] on button "AGUARDANDO" at bounding box center [261, 124] width 69 height 13
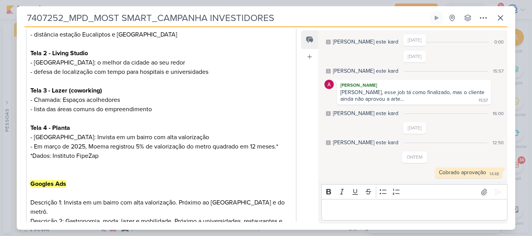
scroll to position [362, 0]
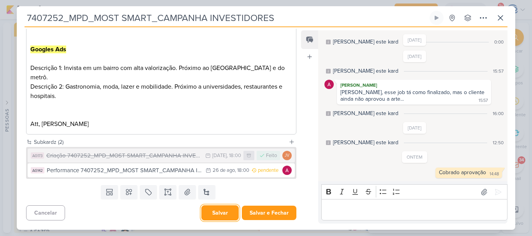
click at [215, 213] on button "Salvar" at bounding box center [219, 213] width 37 height 15
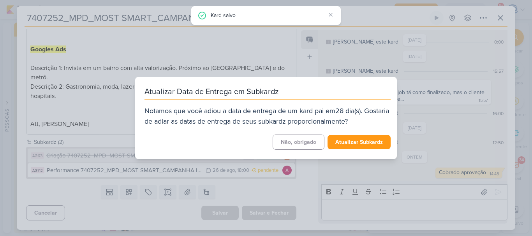
click at [356, 209] on div "Atualizar Data de Entrega em Subkardz Notamos que você adiou a data de entrega …" at bounding box center [266, 118] width 532 height 236
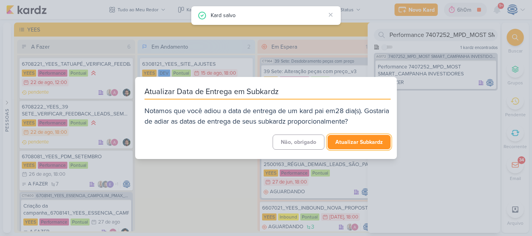
click at [347, 143] on button "Atualizar Subkardz" at bounding box center [359, 142] width 63 height 14
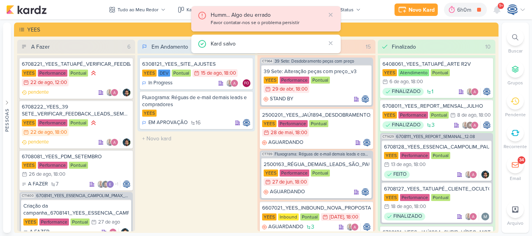
click at [271, 46] on div "Kard salvo" at bounding box center [268, 43] width 115 height 9
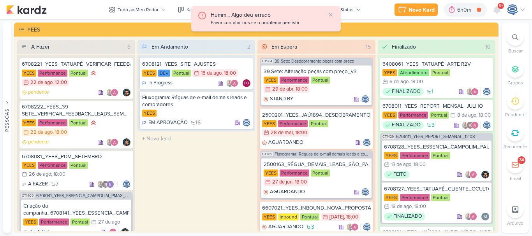
click at [247, 18] on div "Humm... Algo deu errado" at bounding box center [268, 15] width 115 height 8
click at [248, 24] on div "Favor contatar-nos se o problema persistir" at bounding box center [268, 23] width 115 height 8
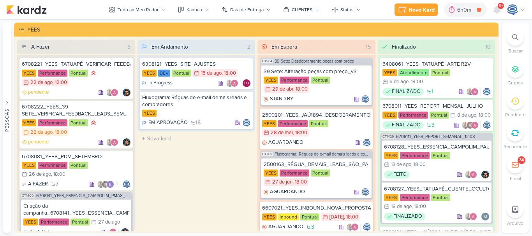
click at [513, 45] on div at bounding box center [515, 37] width 17 height 17
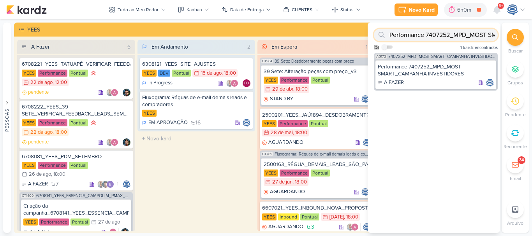
paste input "https://drive.google.com/drive/folders/1dddCHk7z4TT6f4Jbu1oJTuARFJ4GcoSM?usp=sh…"
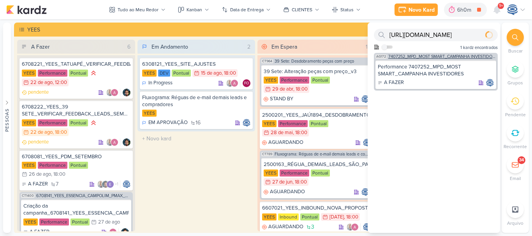
scroll to position [0, 0]
click at [451, 54] on div "AG172 7407252_MPD_MOST SMART_CAMPANHA INVESTIDORES" at bounding box center [436, 56] width 124 height 6
type input "https://drive.google.com/drive/folders/1dddCHk7z4TT6f4Jbu1oJTuARFJ4GcoSM?usp=sh…"
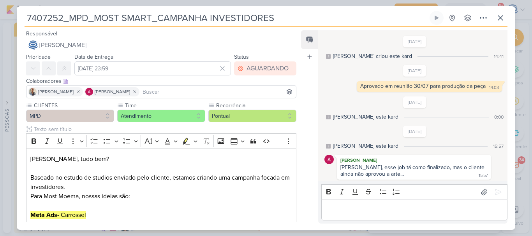
scroll to position [75, 0]
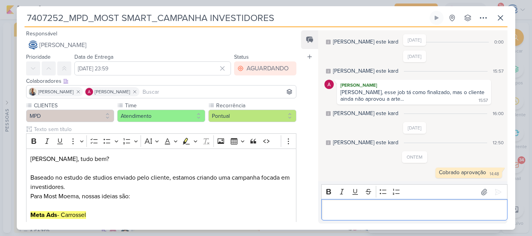
click at [390, 208] on p "Editor editing area: main" at bounding box center [414, 210] width 178 height 9
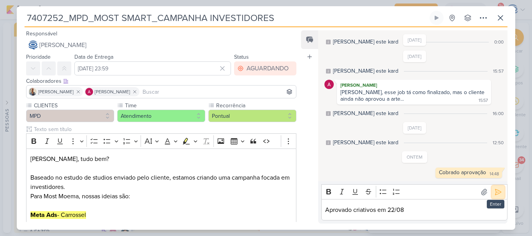
click at [494, 196] on icon at bounding box center [498, 193] width 8 height 8
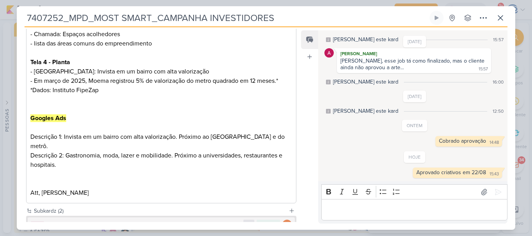
scroll to position [362, 0]
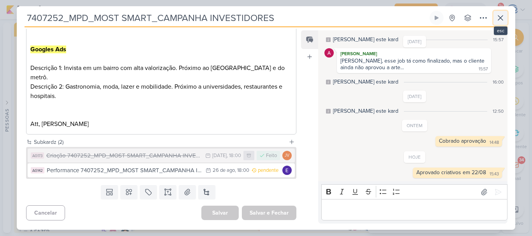
click at [507, 17] on button at bounding box center [500, 18] width 14 height 14
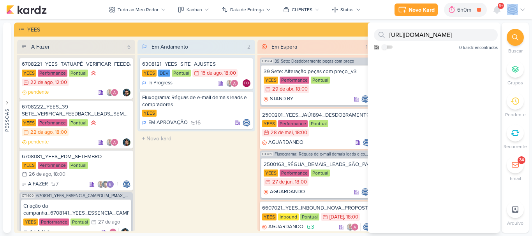
click at [507, 17] on div "Novo Kard Ctrl + k 6h0m TO DO LIST - STATUS GERAL DIÁRIO 0h3m Hoje 6h0m Semana …" at bounding box center [266, 9] width 520 height 19
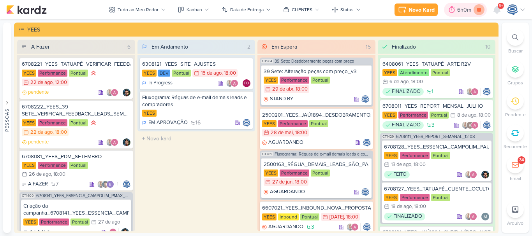
click at [478, 11] on icon at bounding box center [479, 10] width 4 height 4
